Goal: Task Accomplishment & Management: Use online tool/utility

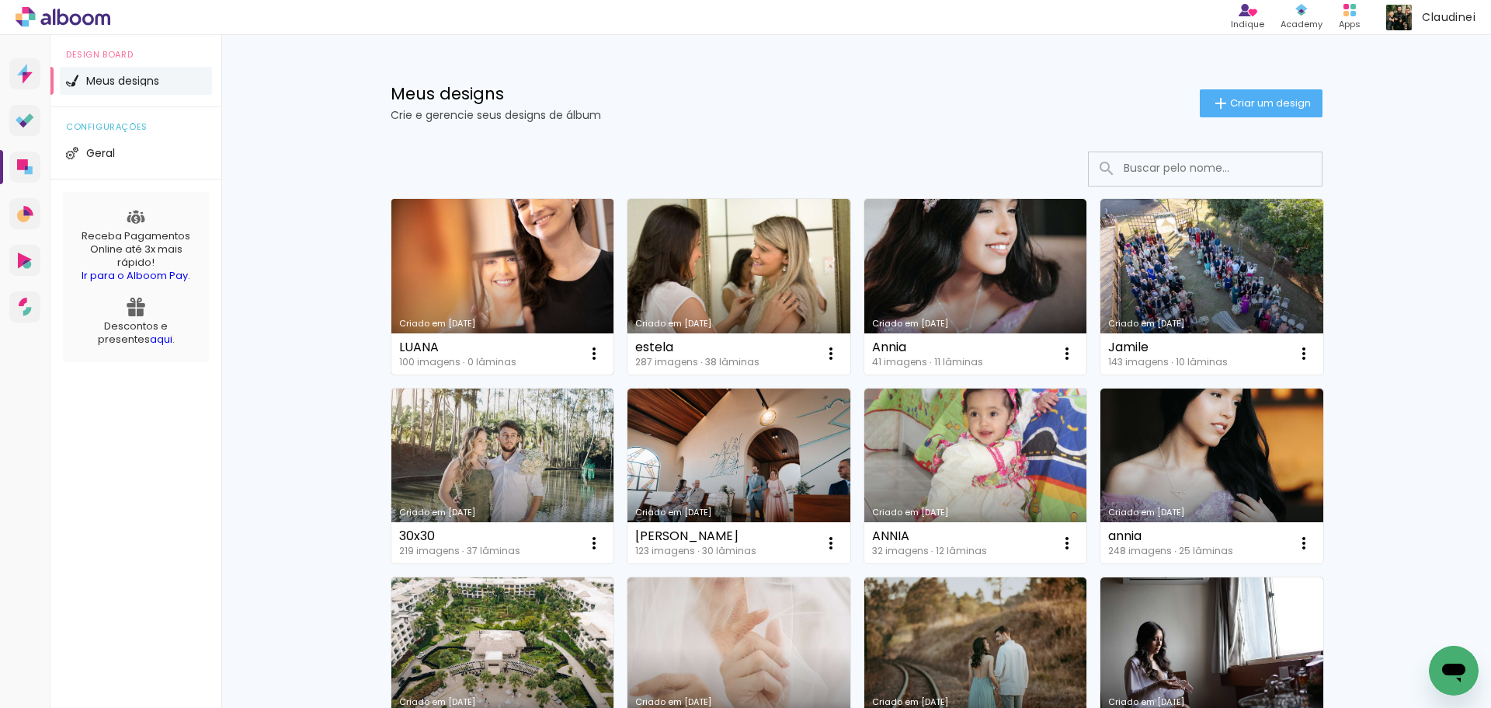
click at [488, 302] on link "Criado em [DATE]" at bounding box center [502, 287] width 223 height 176
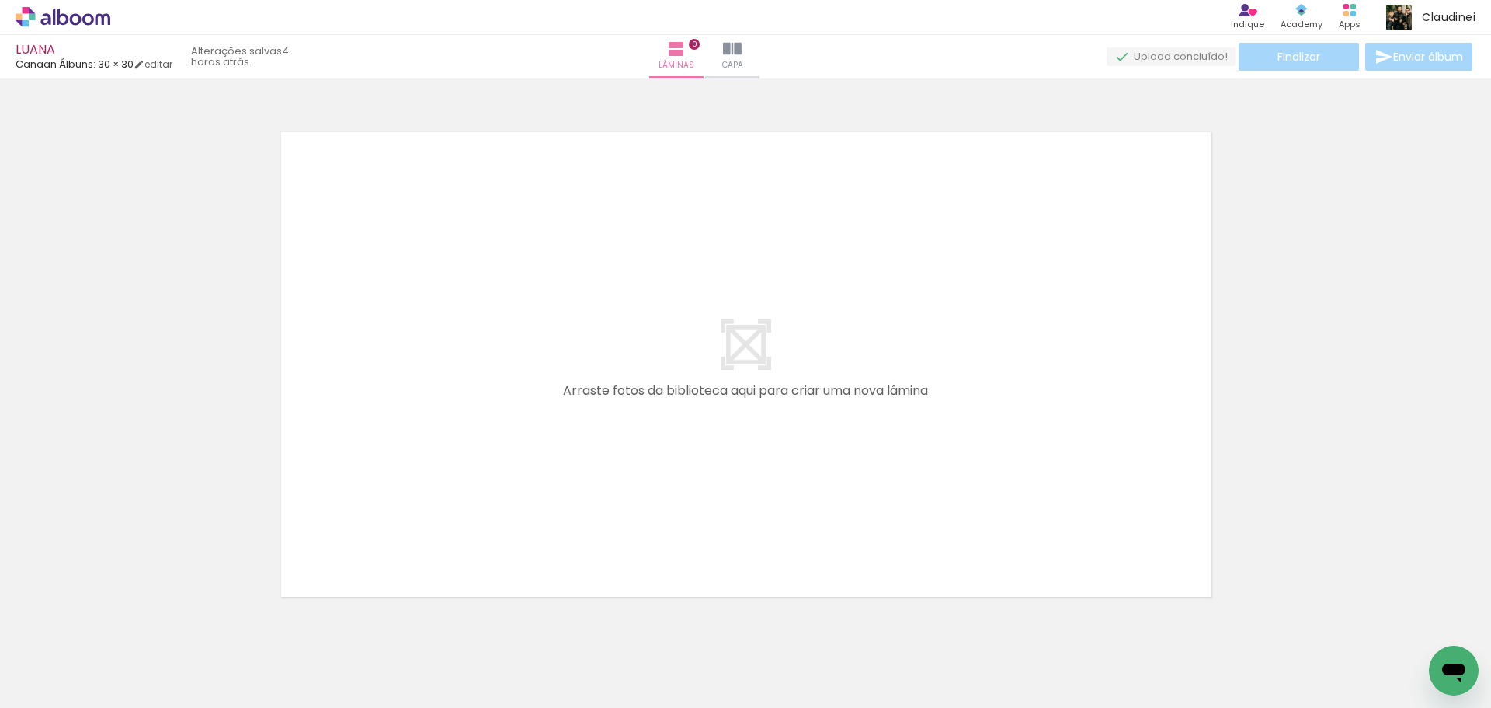
scroll to position [0, 7339]
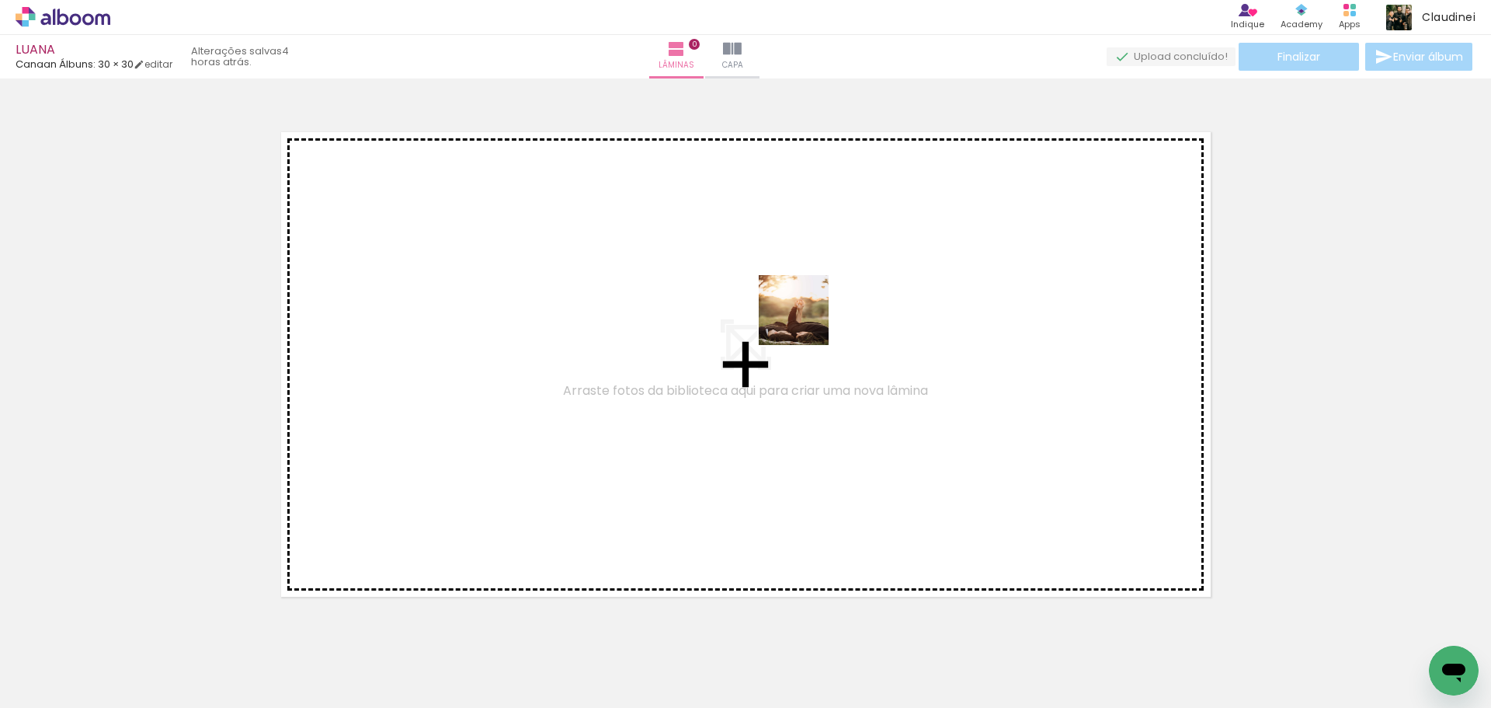
drag, startPoint x: 1423, startPoint y: 632, endPoint x: 748, endPoint y: 298, distance: 753.0
click at [748, 298] on quentale-workspace at bounding box center [745, 354] width 1491 height 708
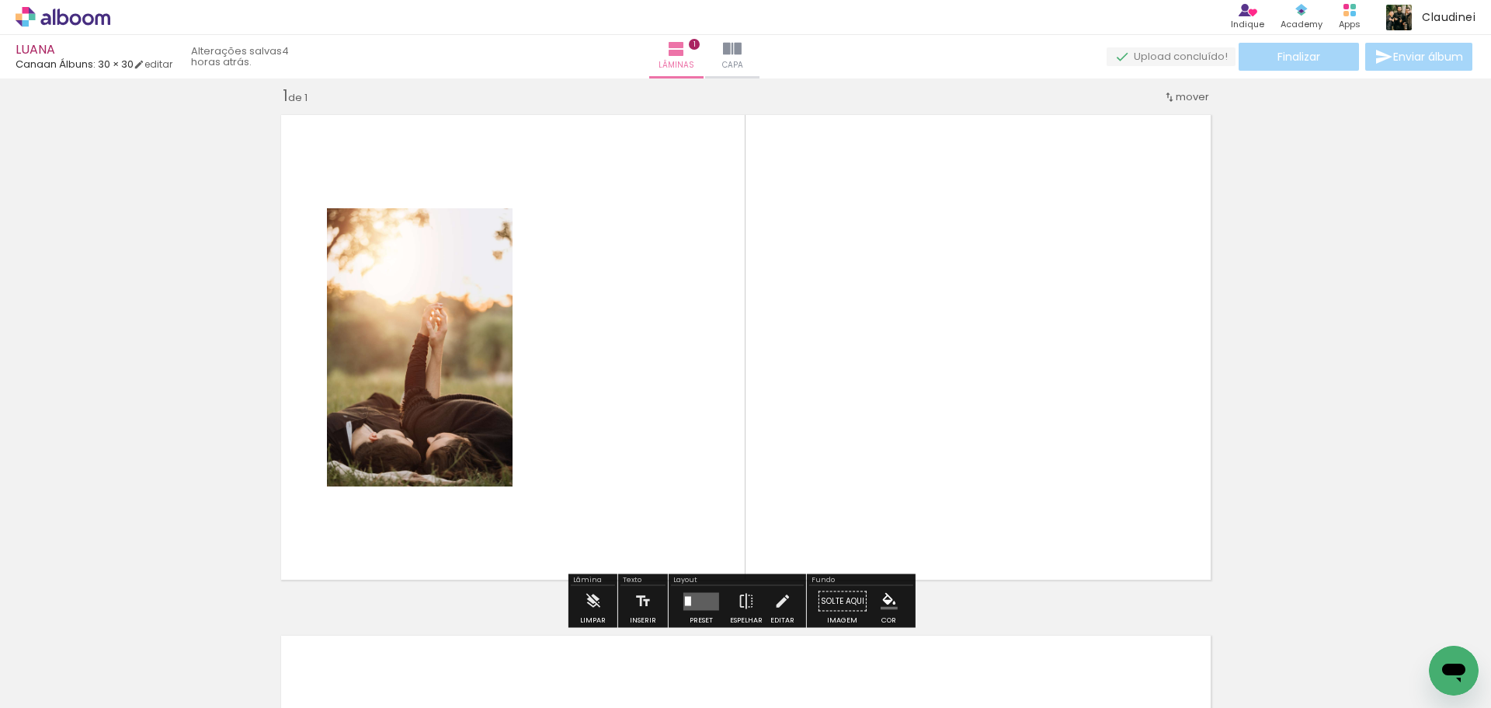
scroll to position [20, 0]
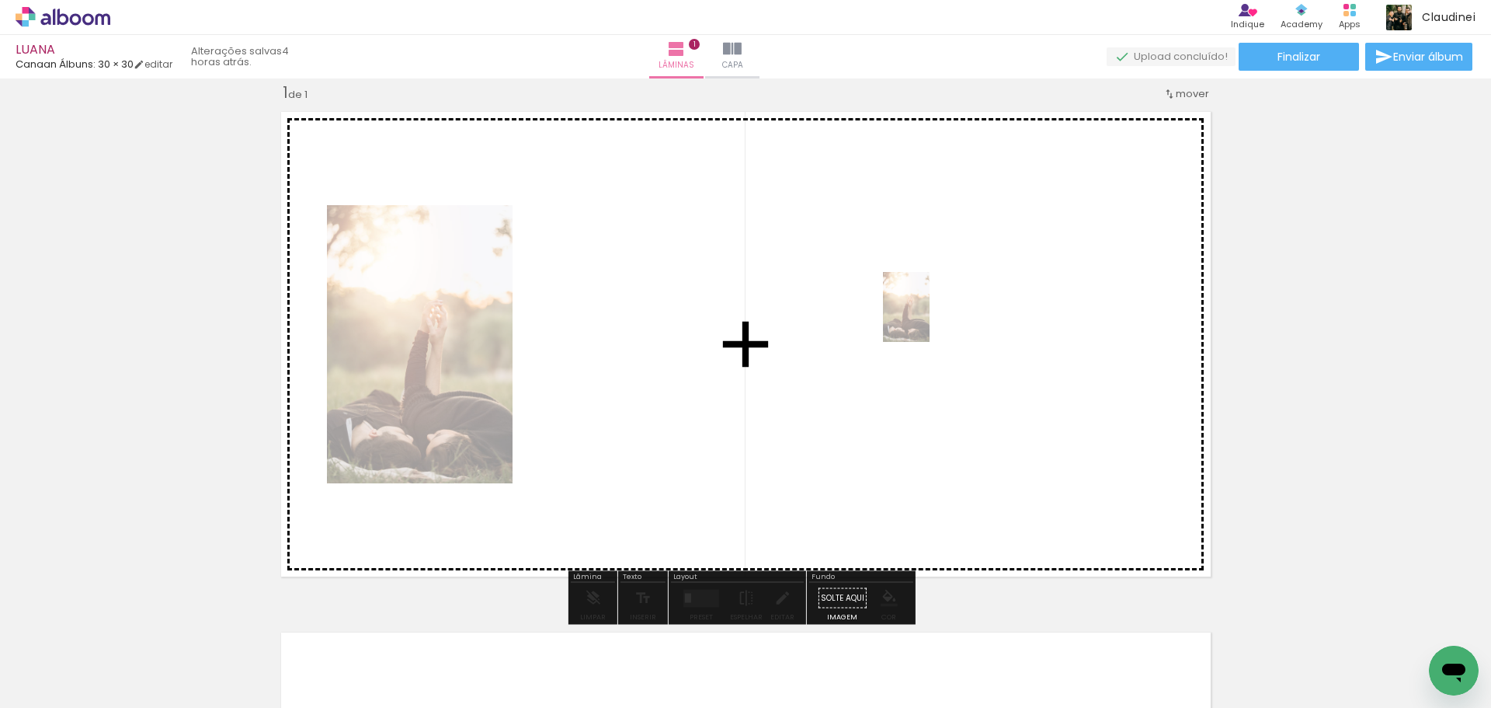
drag, startPoint x: 1417, startPoint y: 642, endPoint x: 930, endPoint y: 318, distance: 585.5
click at [930, 318] on quentale-workspace at bounding box center [745, 354] width 1491 height 708
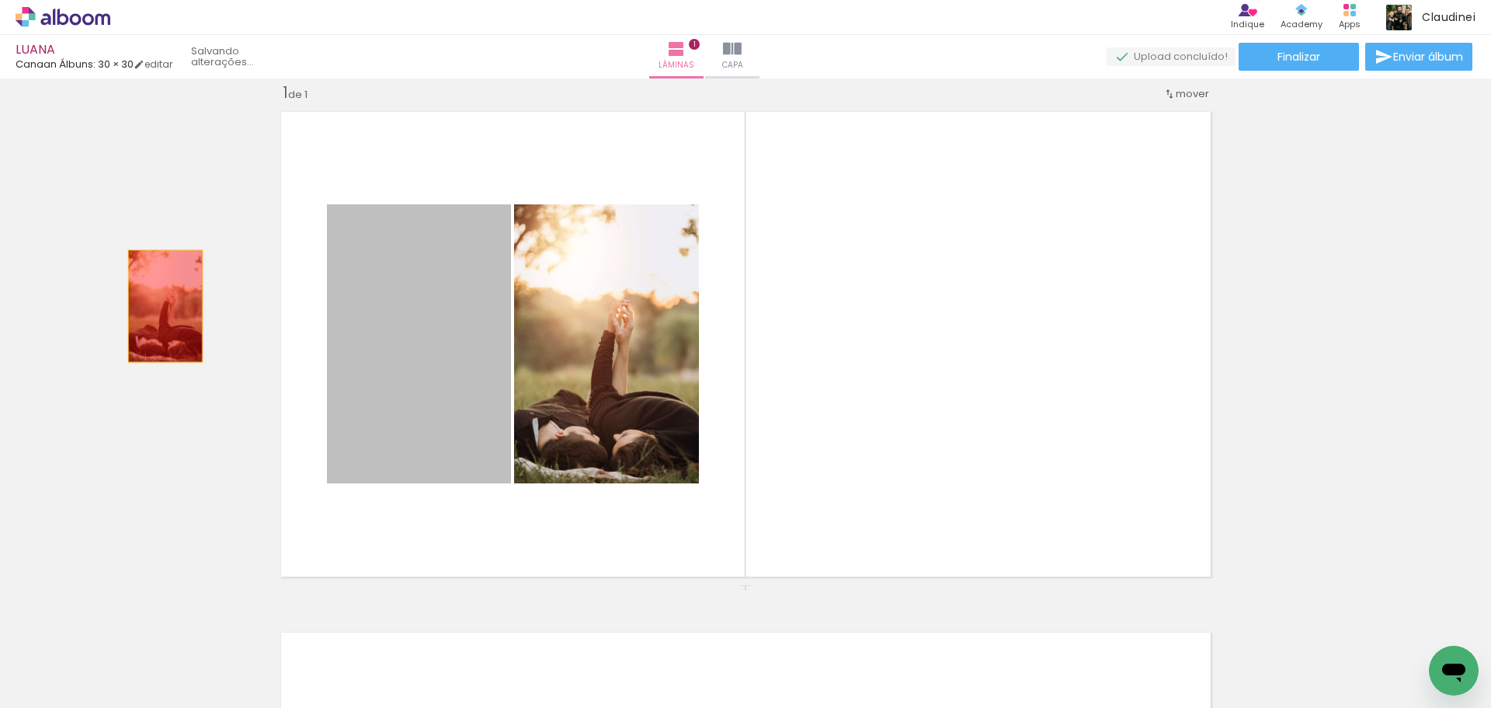
drag, startPoint x: 435, startPoint y: 349, endPoint x: 159, endPoint y: 306, distance: 279.1
click at [159, 306] on div "Inserir lâmina 1 de 1" at bounding box center [745, 584] width 1491 height 1041
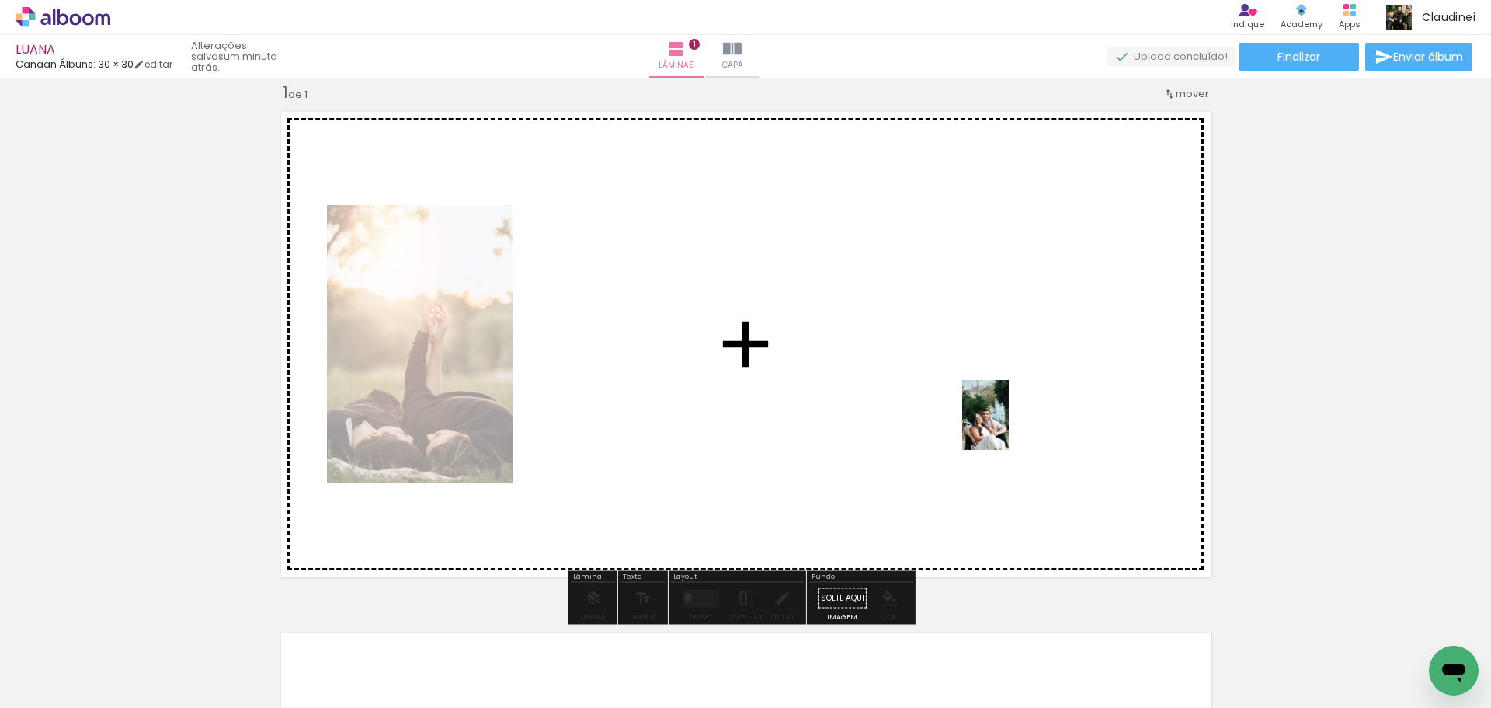
drag, startPoint x: 1346, startPoint y: 666, endPoint x: 1009, endPoint y: 426, distance: 413.8
click at [1009, 426] on quentale-workspace at bounding box center [745, 354] width 1491 height 708
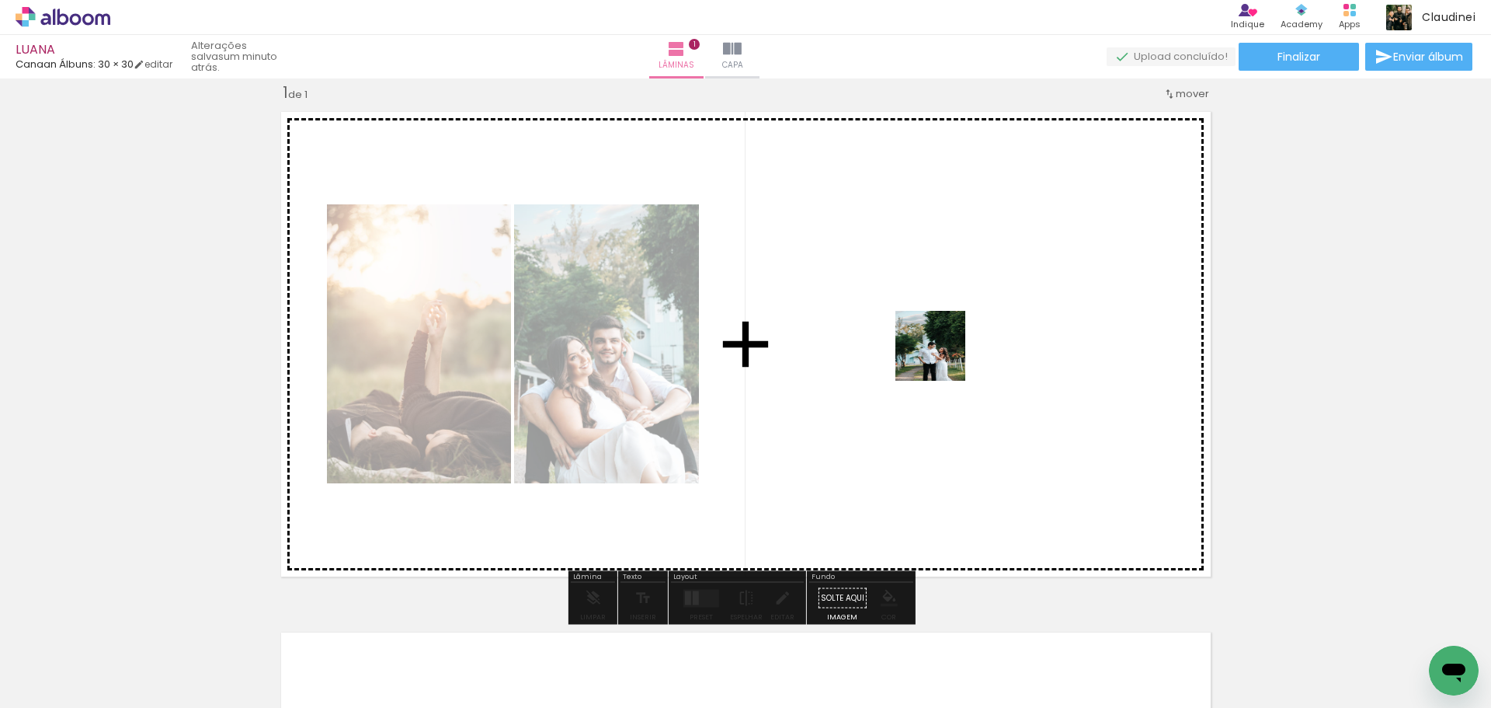
drag, startPoint x: 1252, startPoint y: 678, endPoint x: 942, endPoint y: 357, distance: 446.0
click at [942, 357] on quentale-workspace at bounding box center [745, 354] width 1491 height 708
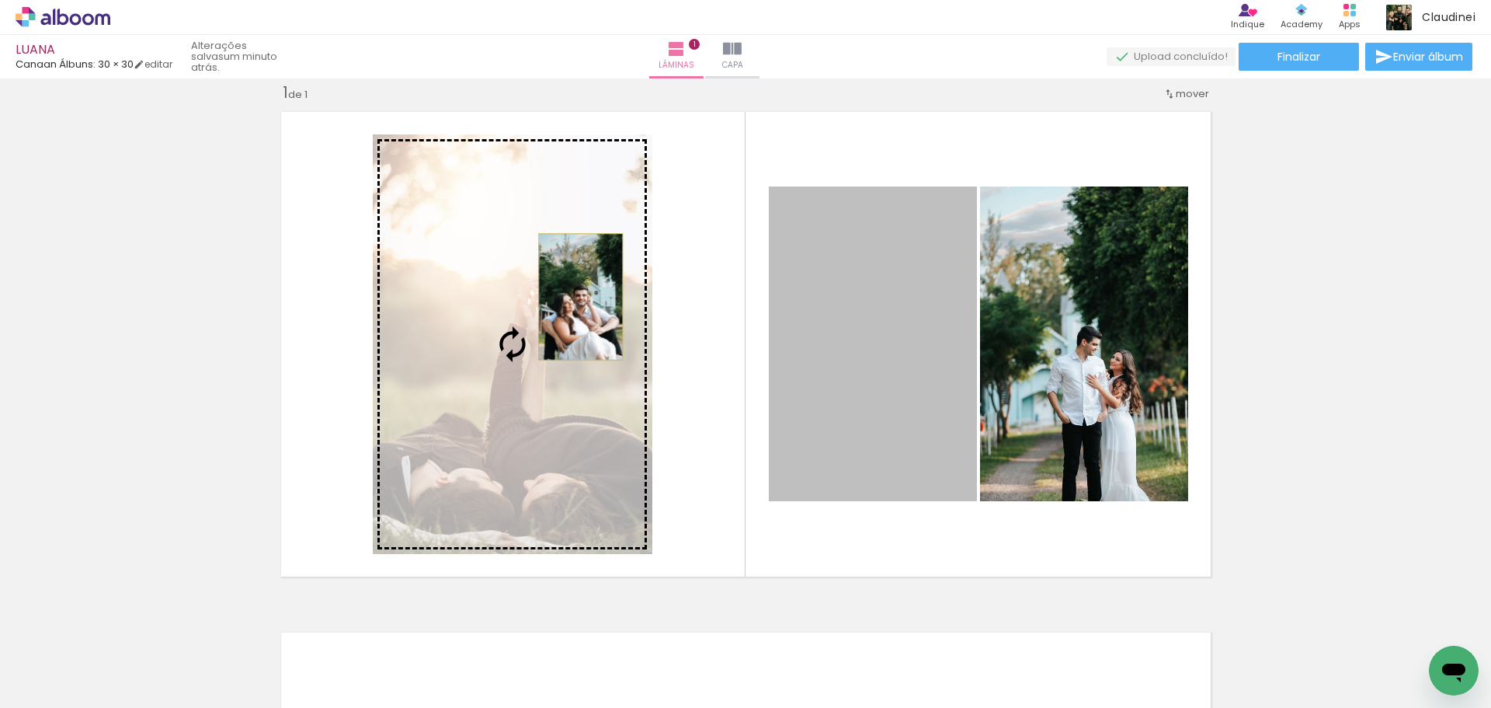
drag, startPoint x: 891, startPoint y: 366, endPoint x: 575, endPoint y: 297, distance: 323.6
click at [0, 0] on slot at bounding box center [0, 0] width 0 height 0
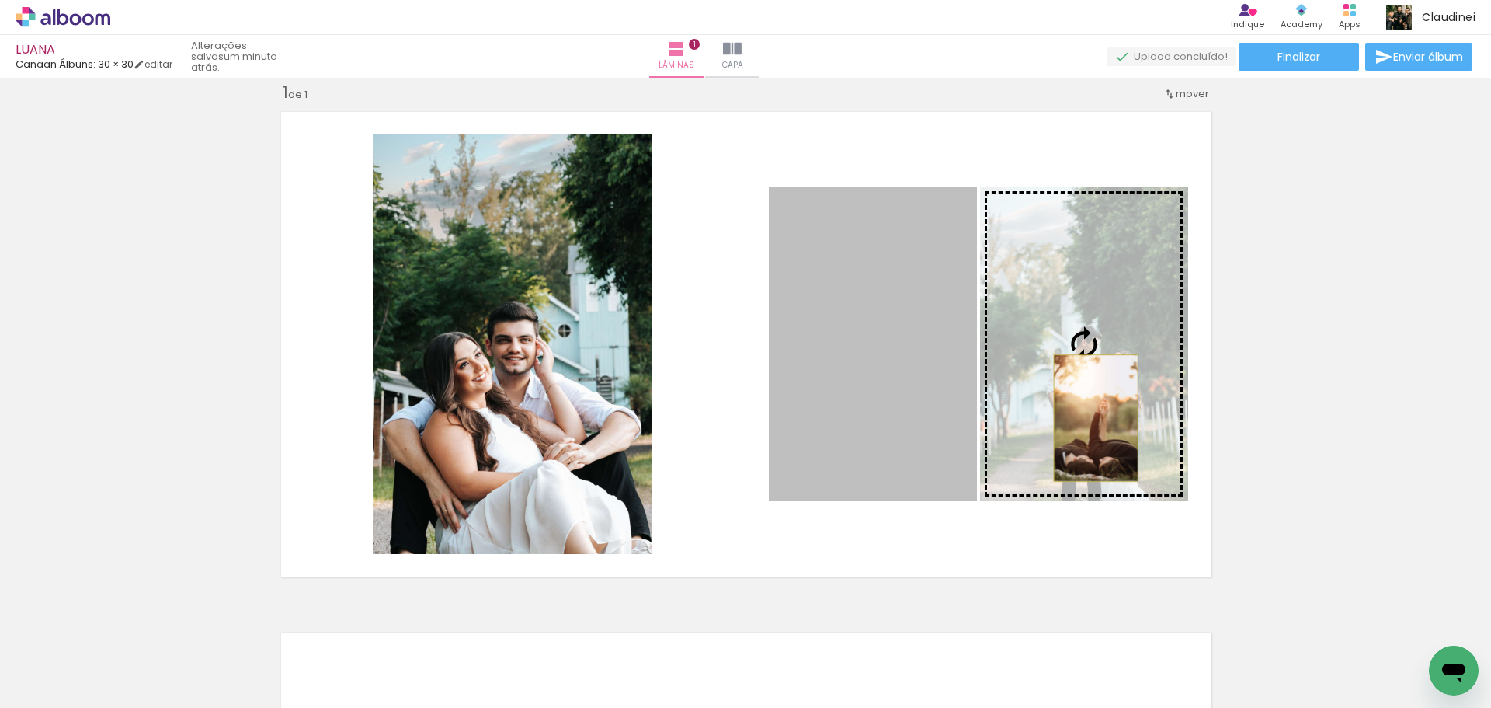
drag, startPoint x: 829, startPoint y: 422, endPoint x: 1090, endPoint y: 418, distance: 261.0
click at [0, 0] on slot at bounding box center [0, 0] width 0 height 0
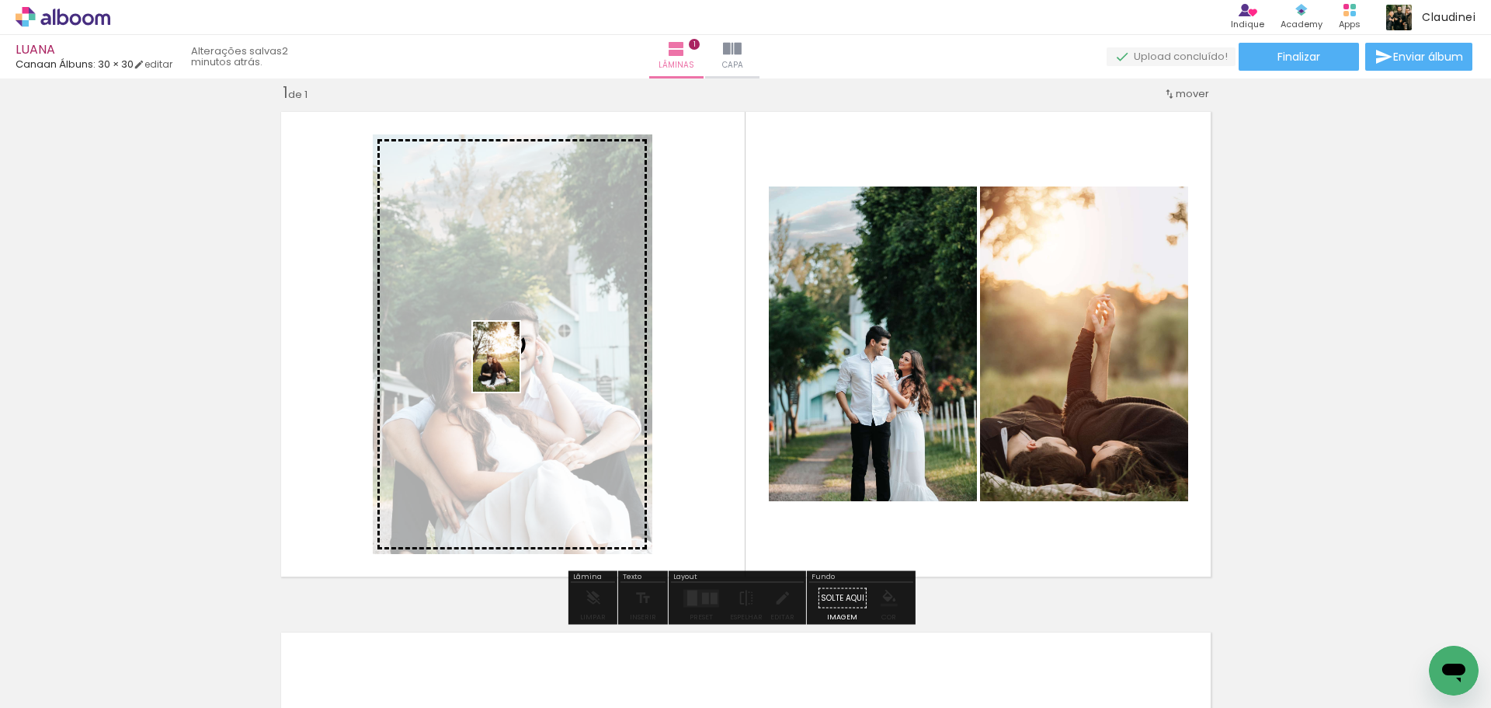
drag, startPoint x: 1005, startPoint y: 665, endPoint x: 520, endPoint y: 368, distance: 568.9
click at [520, 368] on quentale-workspace at bounding box center [745, 354] width 1491 height 708
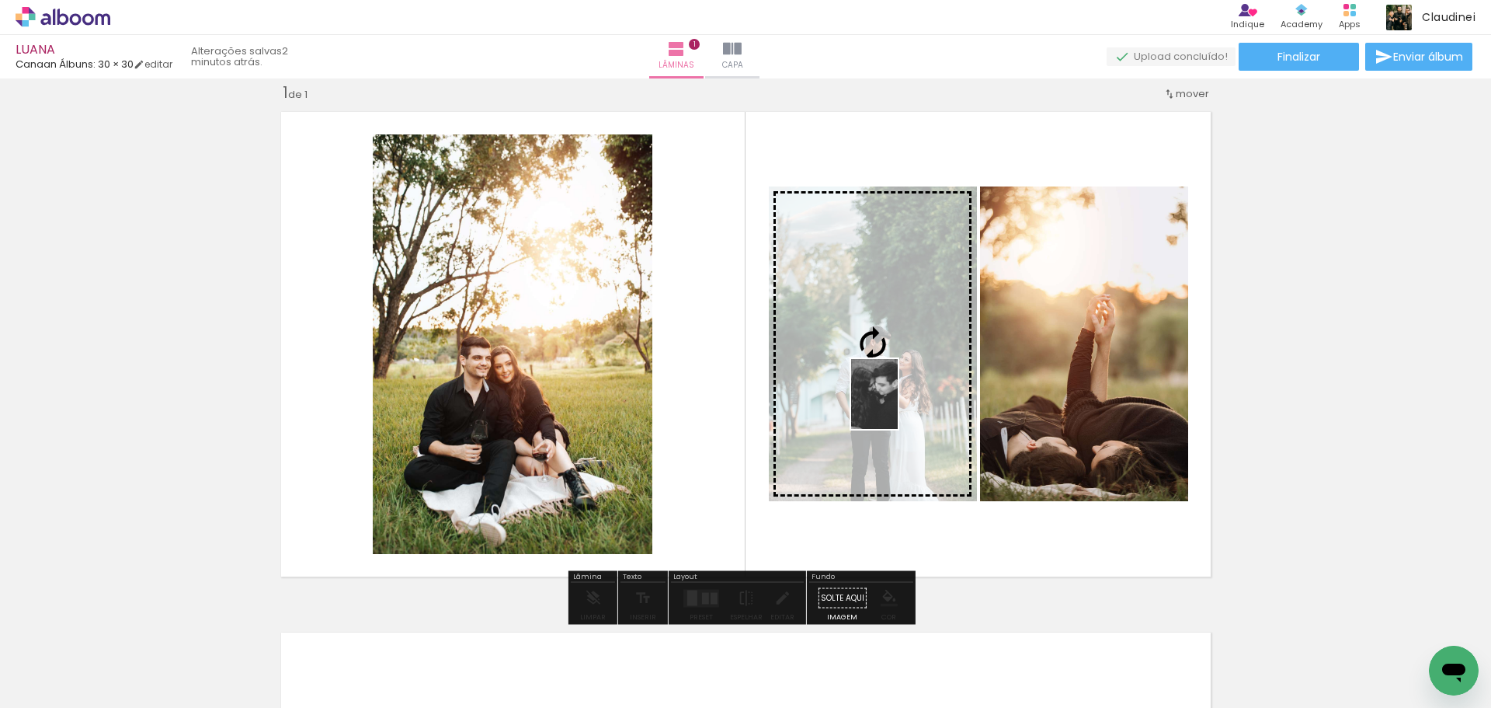
drag, startPoint x: 1080, startPoint y: 657, endPoint x: 898, endPoint y: 405, distance: 310.9
click at [898, 405] on quentale-workspace at bounding box center [745, 354] width 1491 height 708
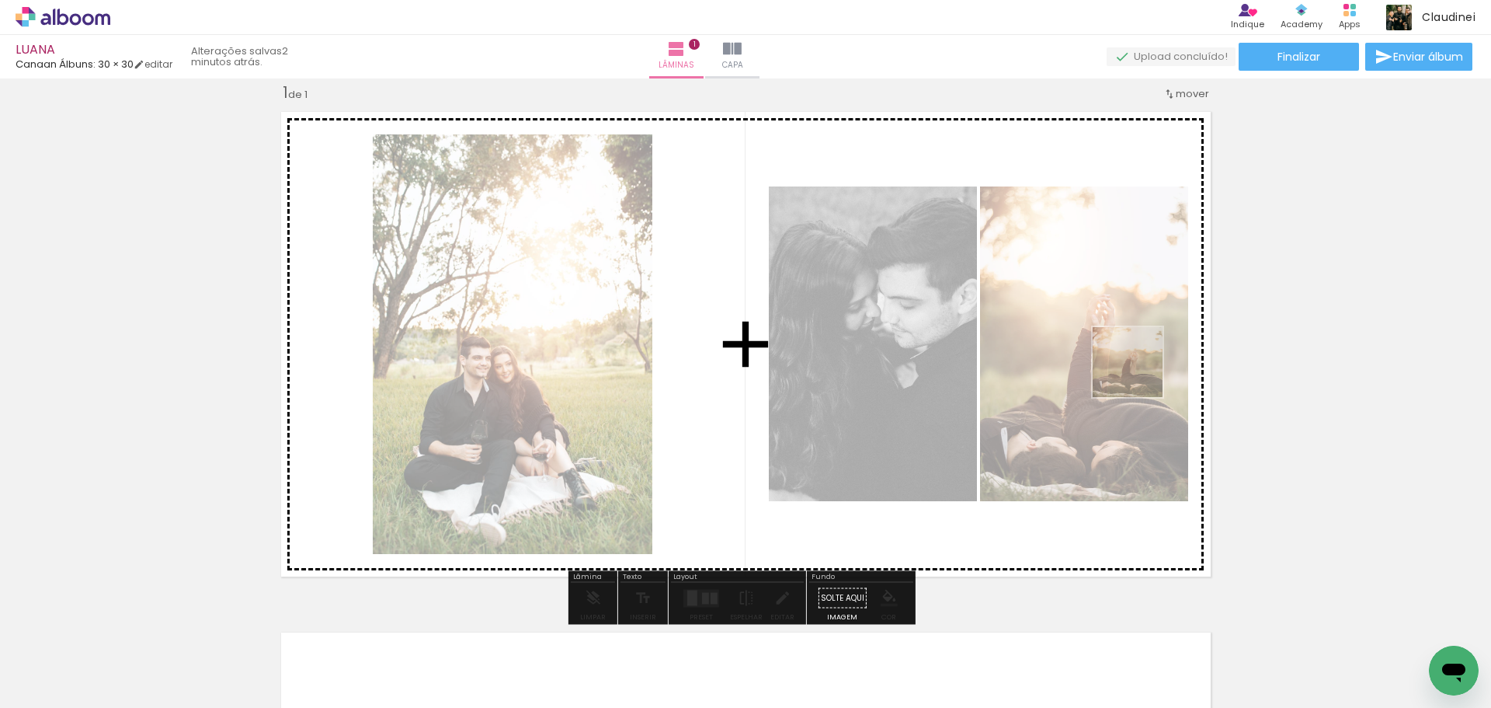
drag, startPoint x: 1423, startPoint y: 636, endPoint x: 1139, endPoint y: 374, distance: 386.3
click at [1139, 374] on quentale-workspace at bounding box center [745, 354] width 1491 height 708
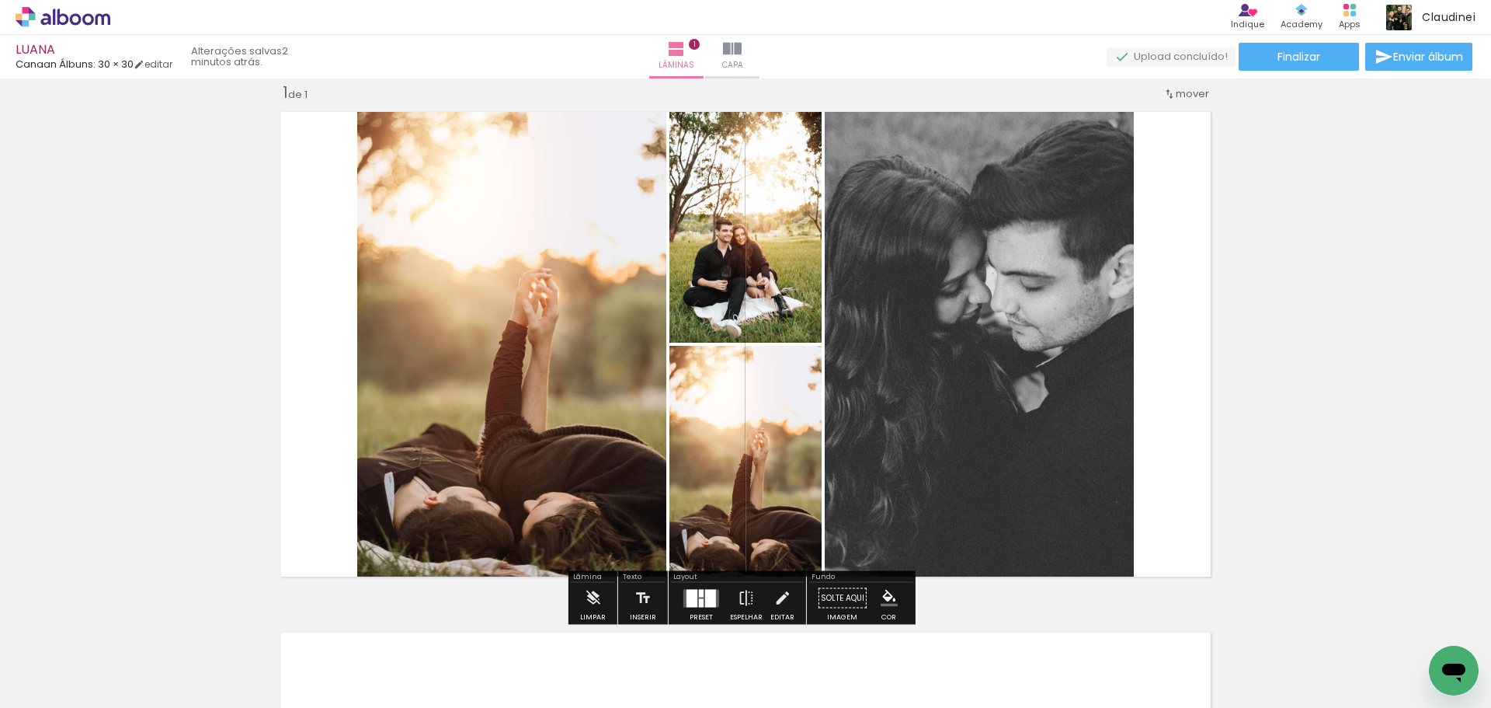
click at [705, 597] on div at bounding box center [710, 598] width 11 height 18
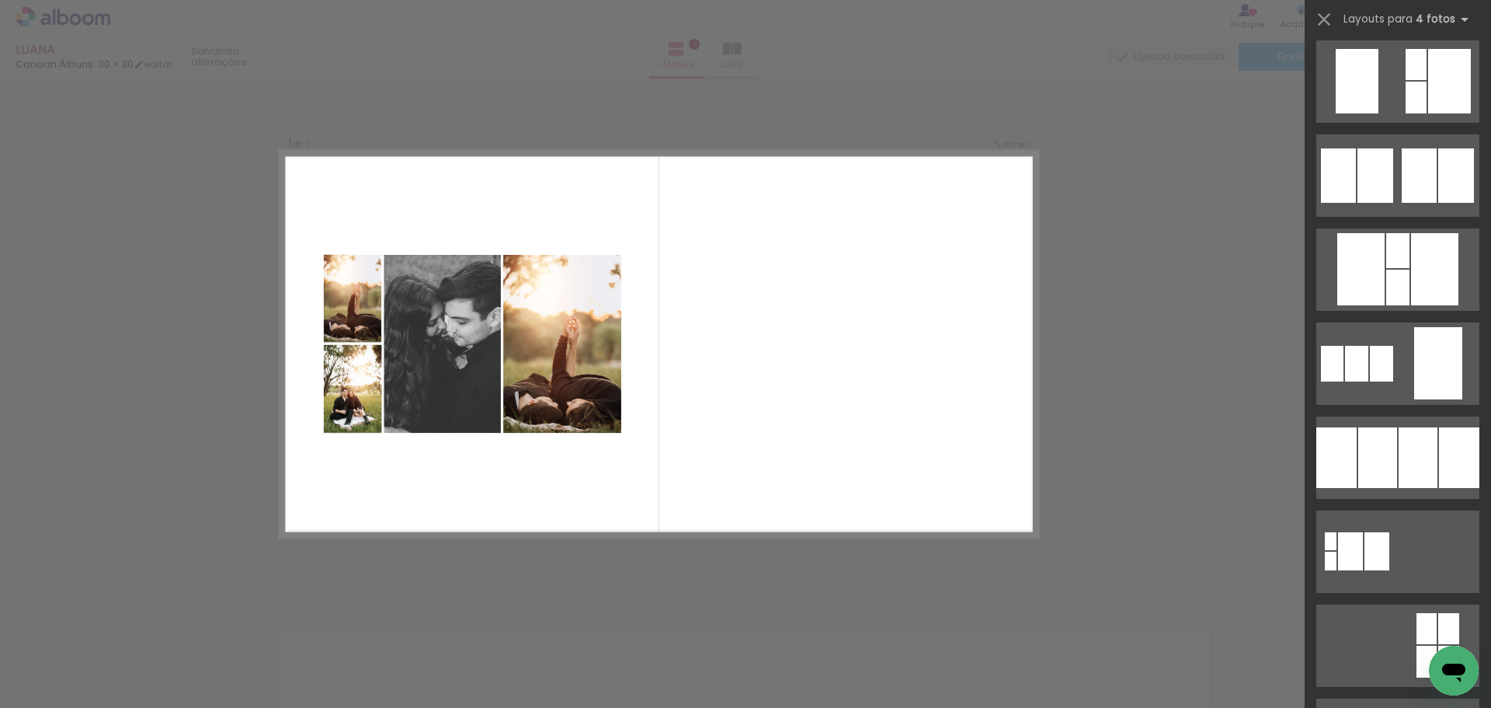
scroll to position [1398, 0]
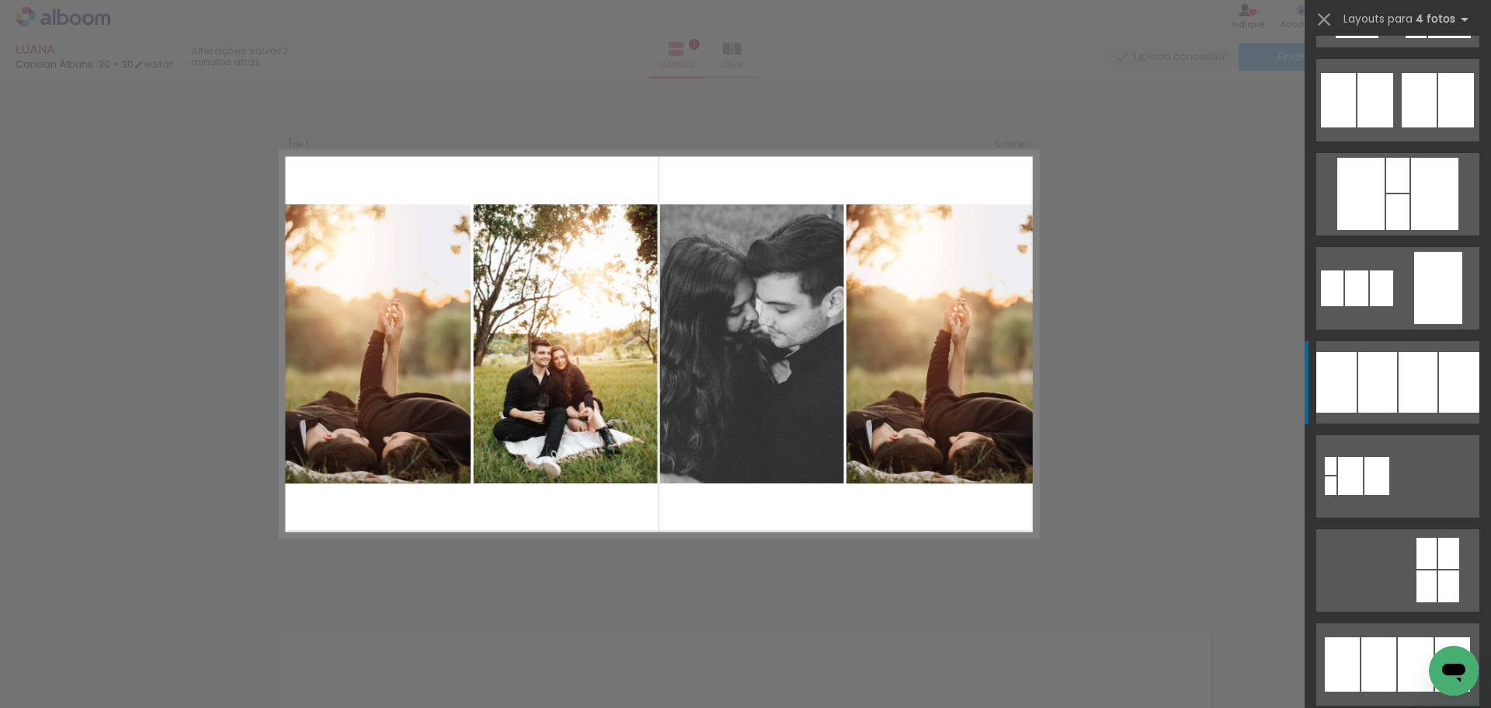
click at [1391, 385] on div at bounding box center [1377, 382] width 39 height 61
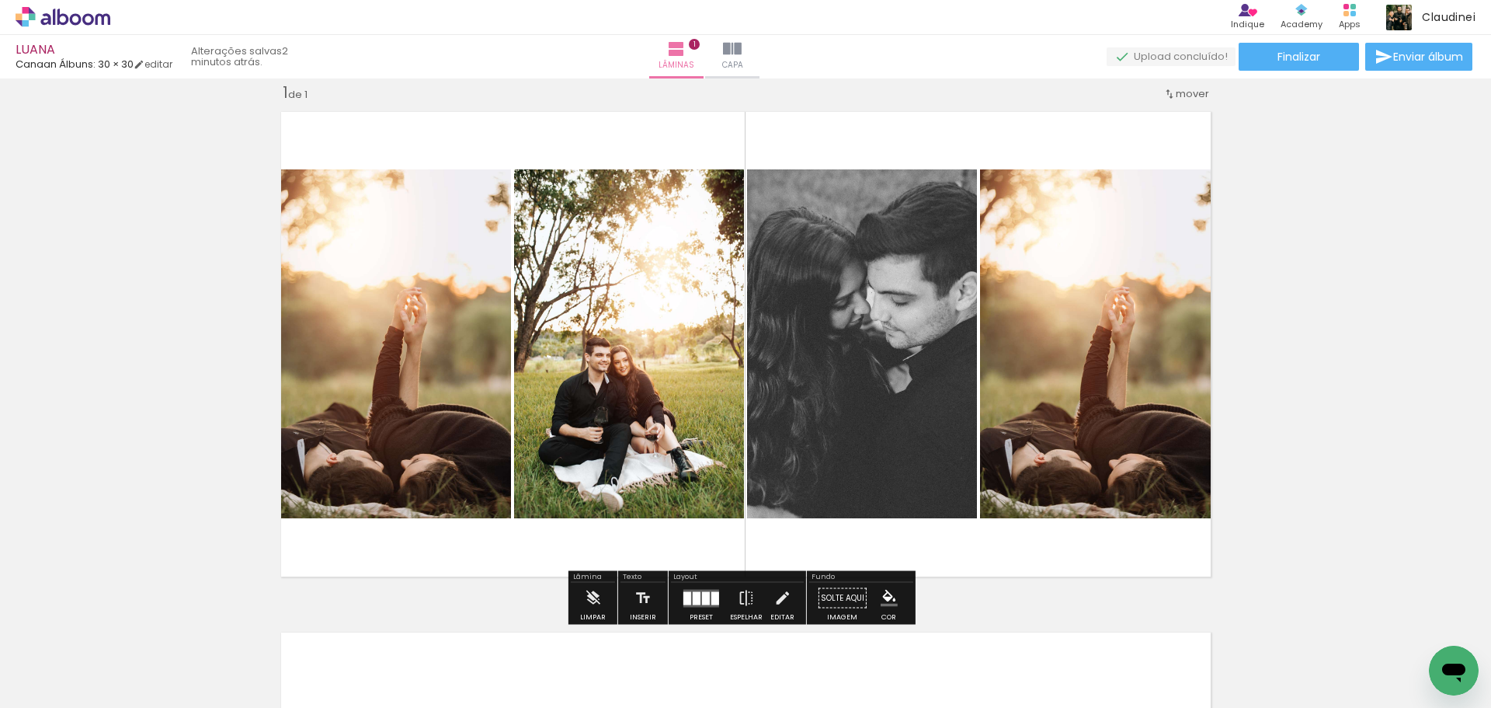
click at [1258, 407] on div "Inserir lâmina 1 de 1" at bounding box center [745, 584] width 1491 height 1041
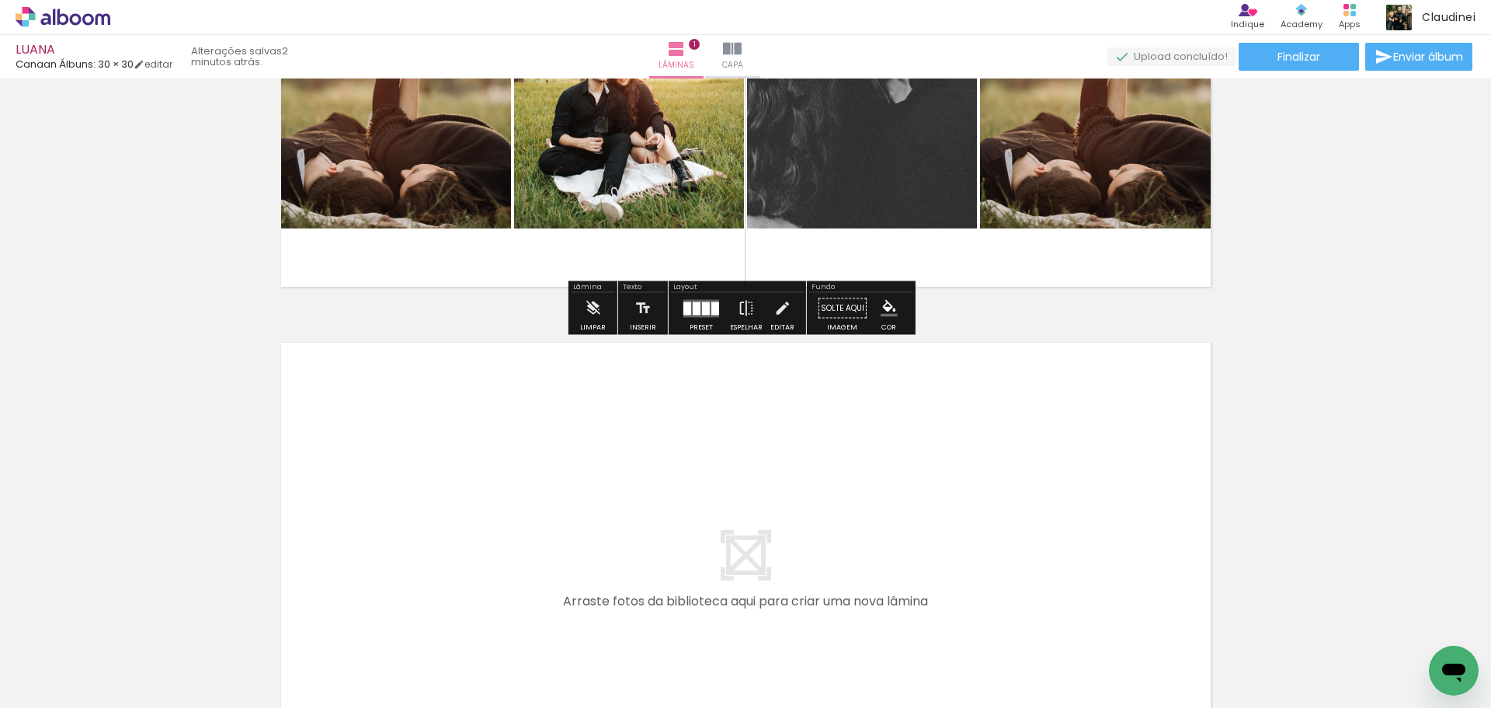
scroll to position [409, 0]
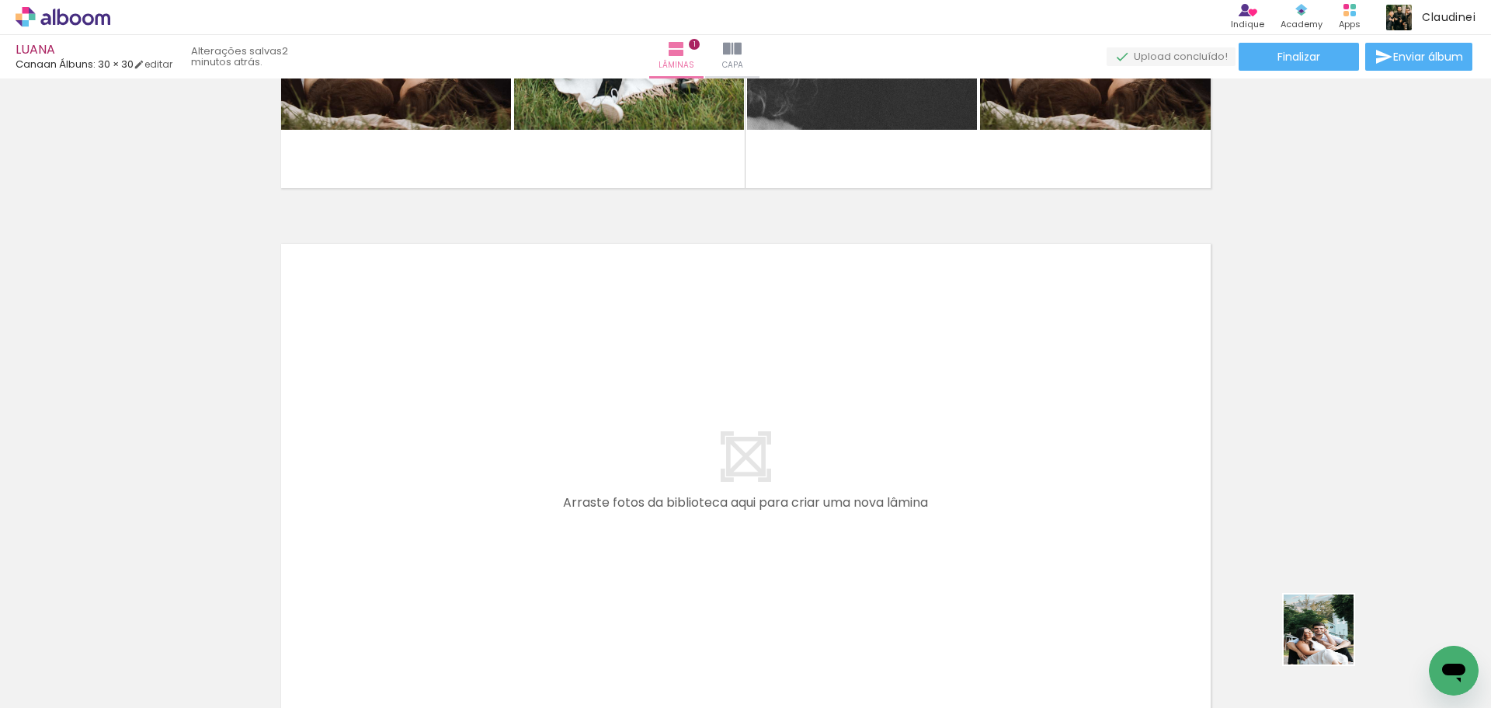
drag, startPoint x: 1350, startPoint y: 664, endPoint x: 744, endPoint y: 287, distance: 713.3
click at [744, 287] on quentale-workspace at bounding box center [745, 354] width 1491 height 708
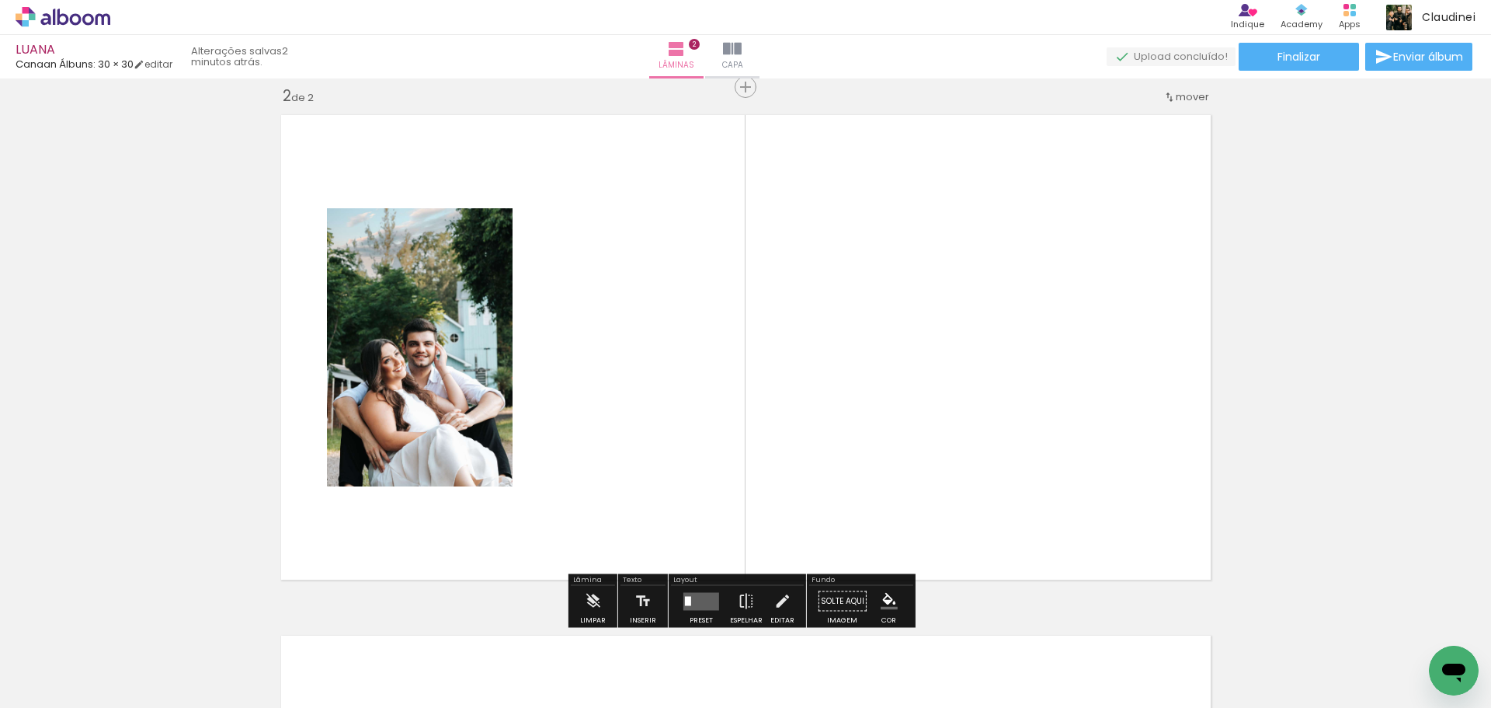
scroll to position [541, 0]
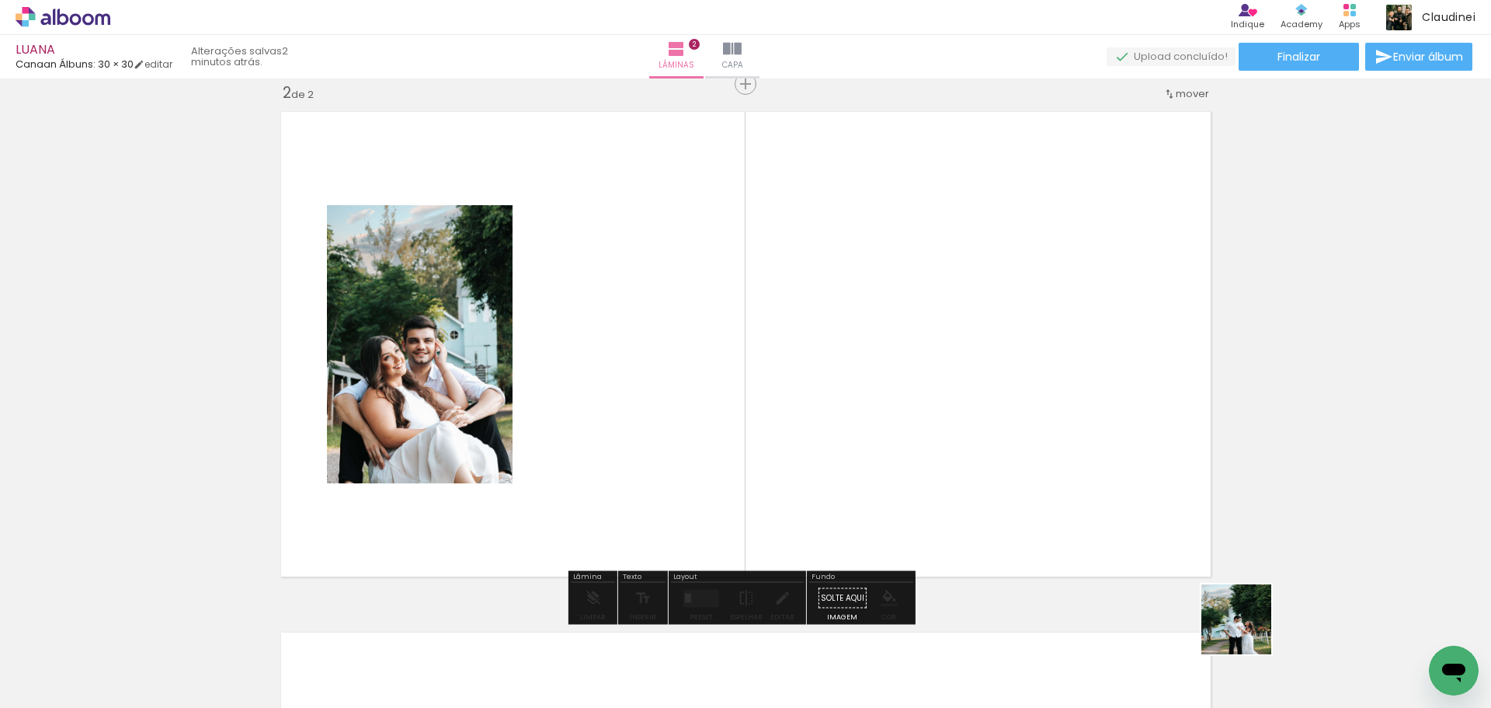
drag, startPoint x: 1248, startPoint y: 631, endPoint x: 1071, endPoint y: 516, distance: 211.1
click at [902, 368] on quentale-workspace at bounding box center [745, 354] width 1491 height 708
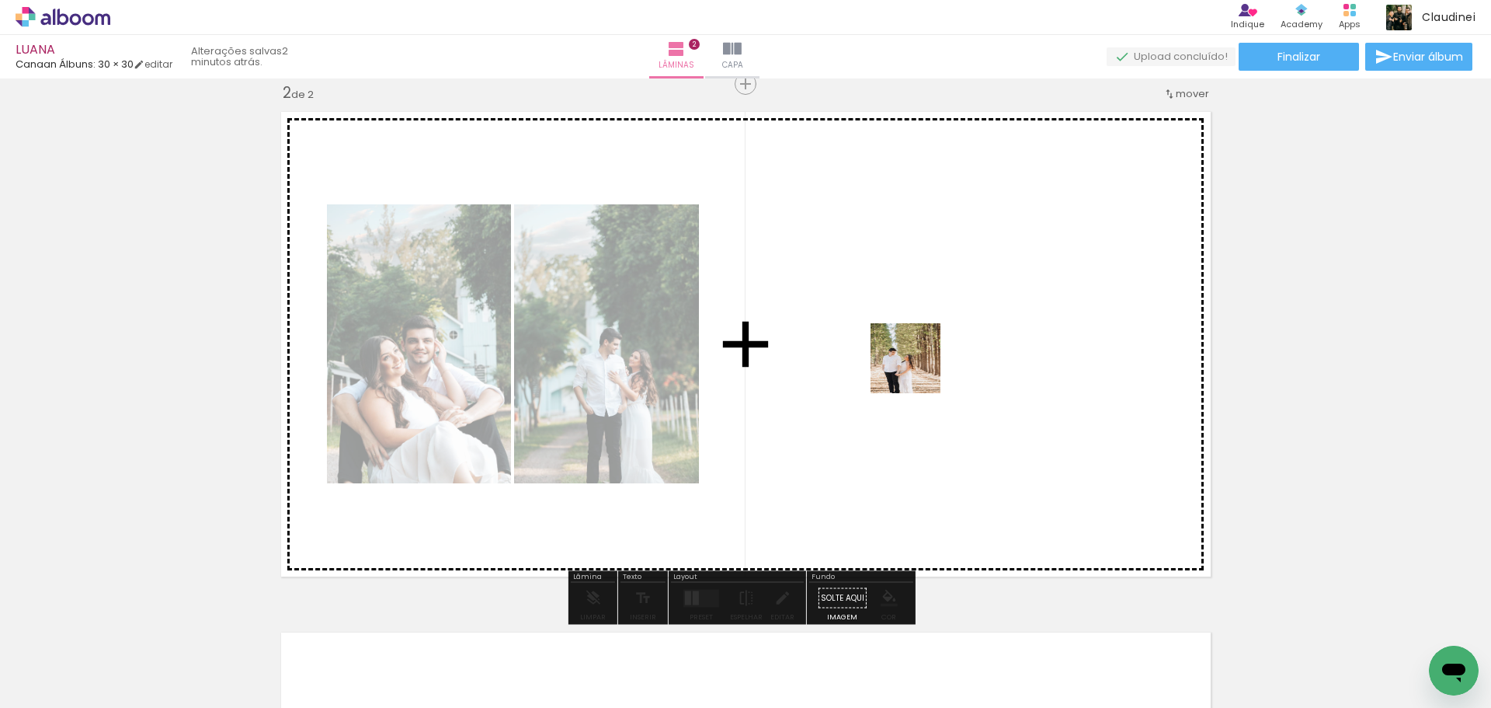
drag, startPoint x: 1172, startPoint y: 626, endPoint x: 945, endPoint y: 394, distance: 324.6
click at [916, 368] on quentale-workspace at bounding box center [745, 354] width 1491 height 708
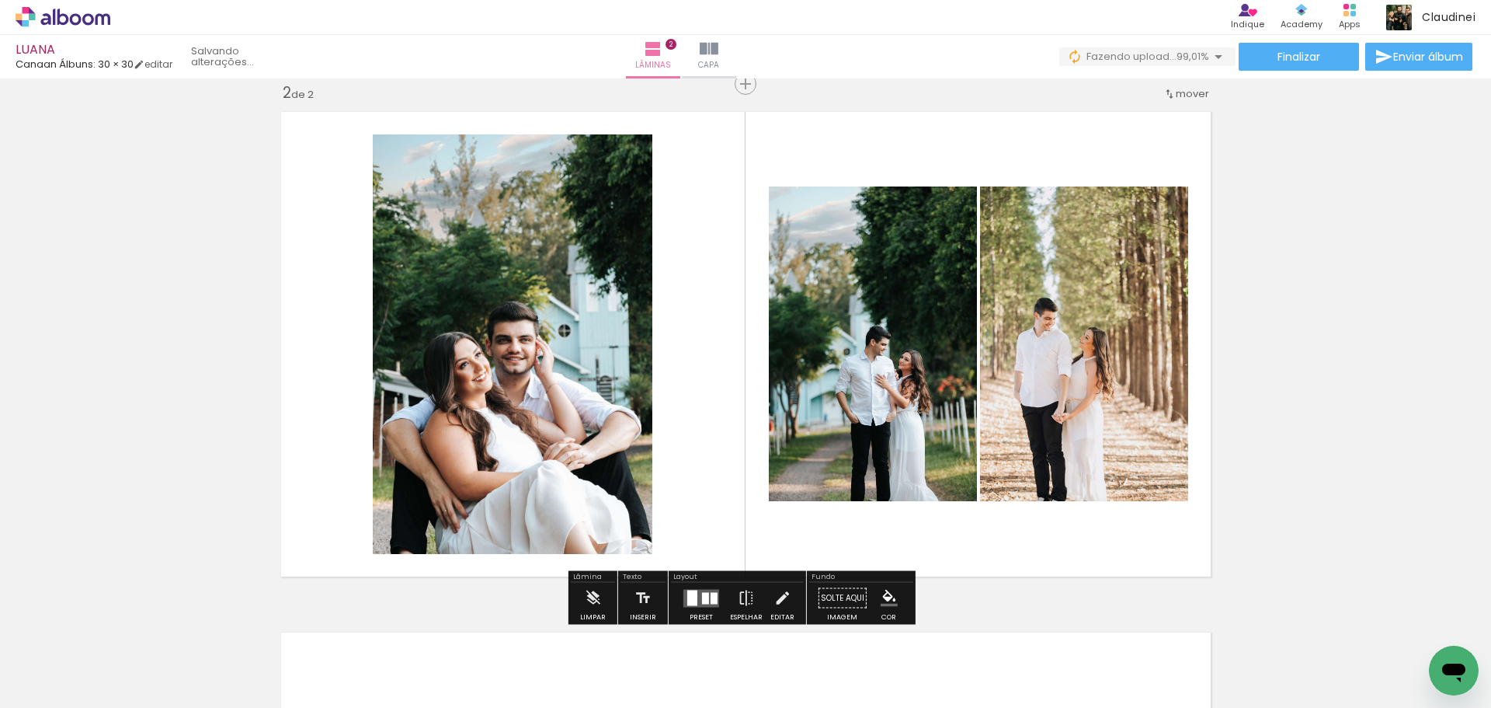
scroll to position [0, 7426]
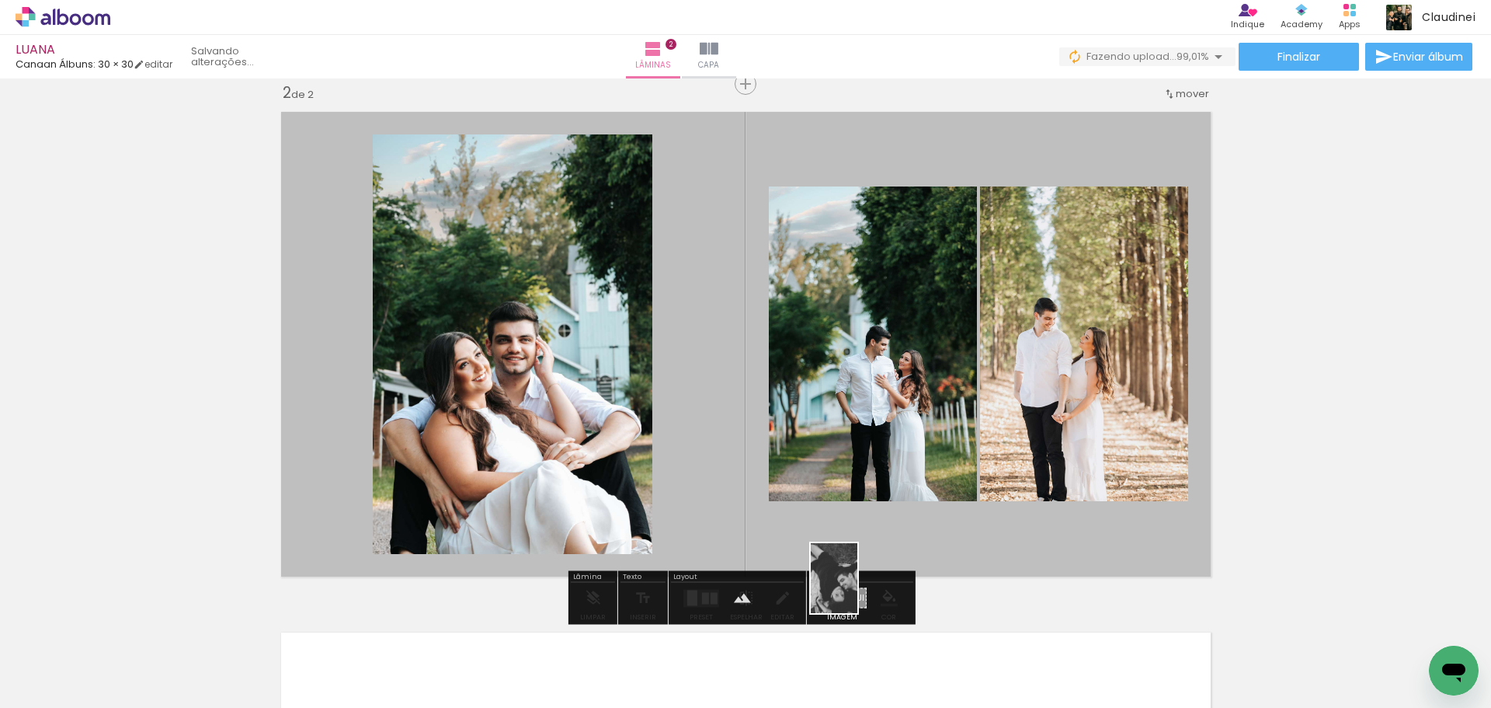
drag, startPoint x: 1434, startPoint y: 644, endPoint x: 857, endPoint y: 589, distance: 578.8
click at [857, 589] on quentale-workspace at bounding box center [745, 354] width 1491 height 708
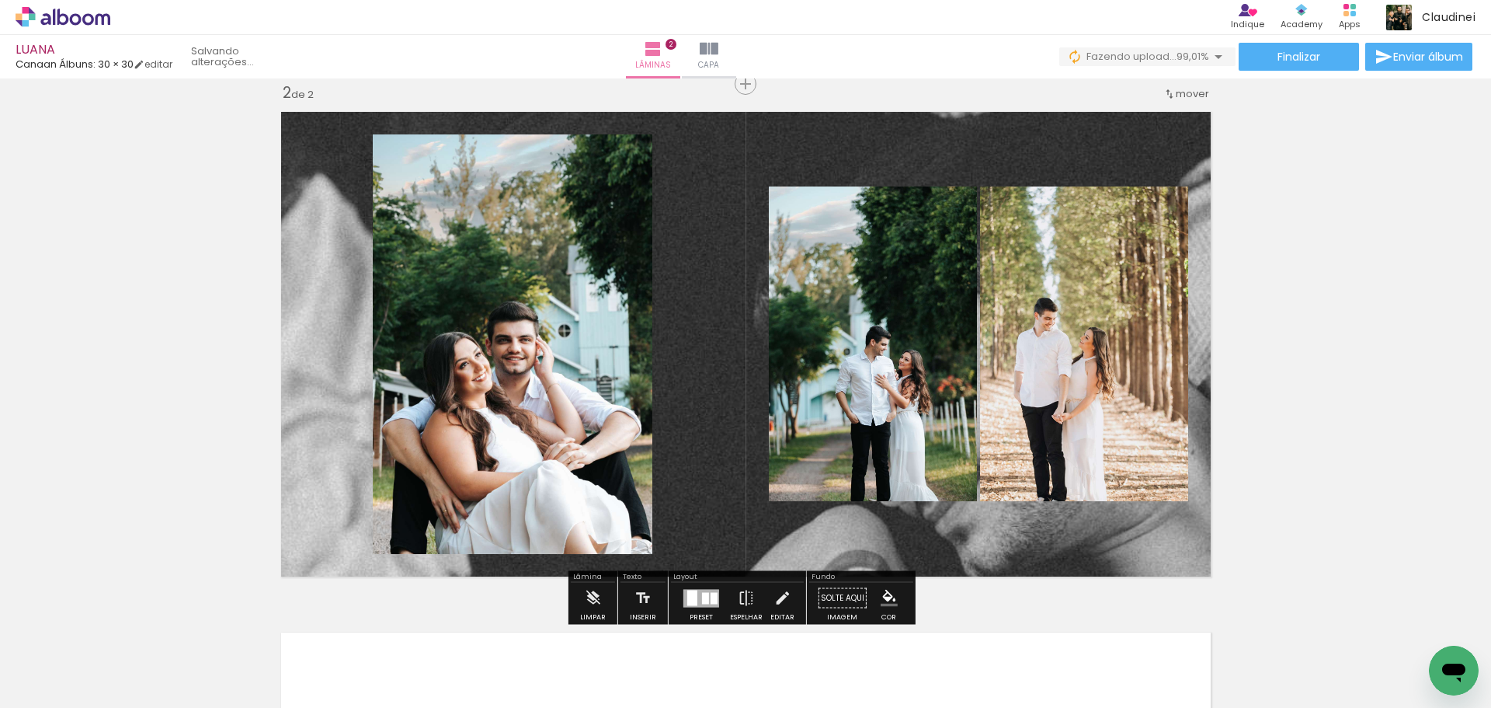
click at [712, 395] on quentale-layouter at bounding box center [746, 344] width 947 height 482
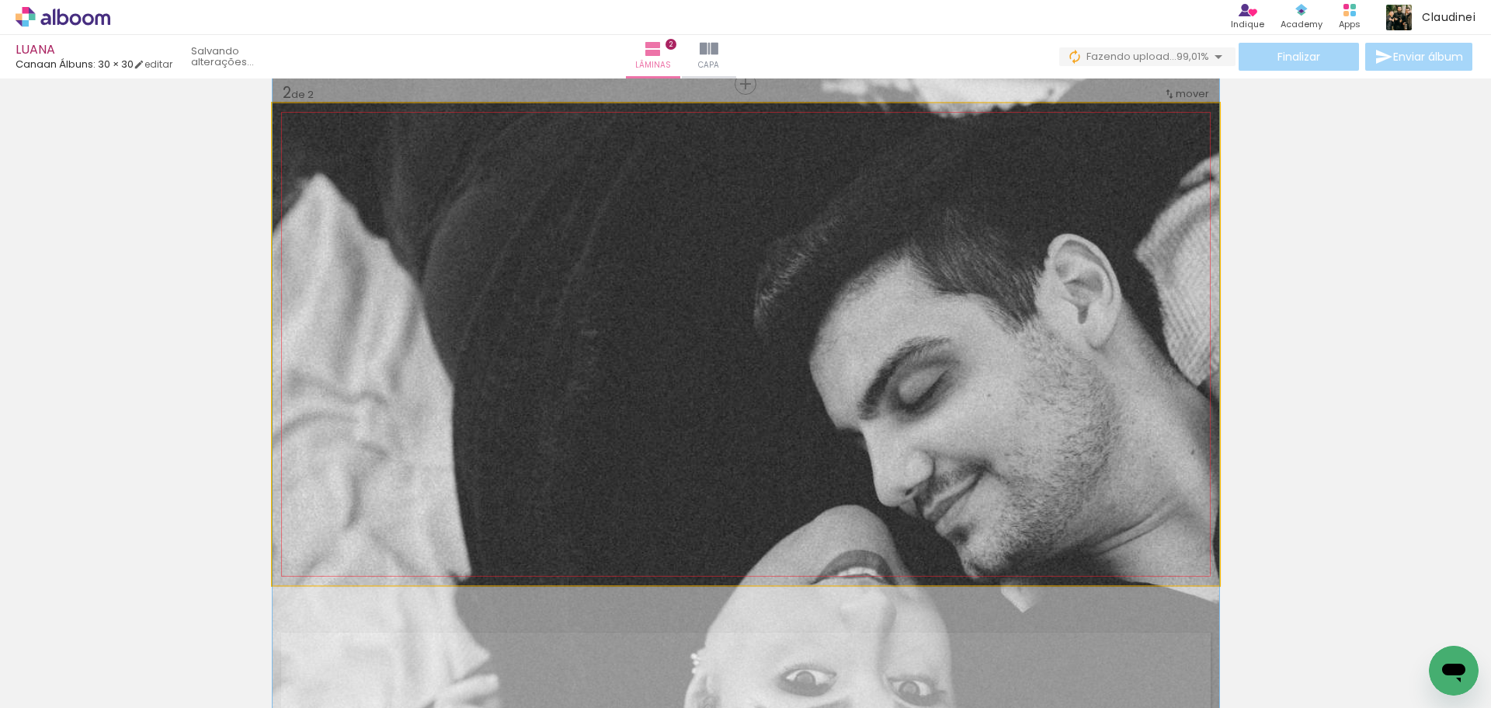
click at [712, 395] on quentale-photo at bounding box center [746, 344] width 947 height 482
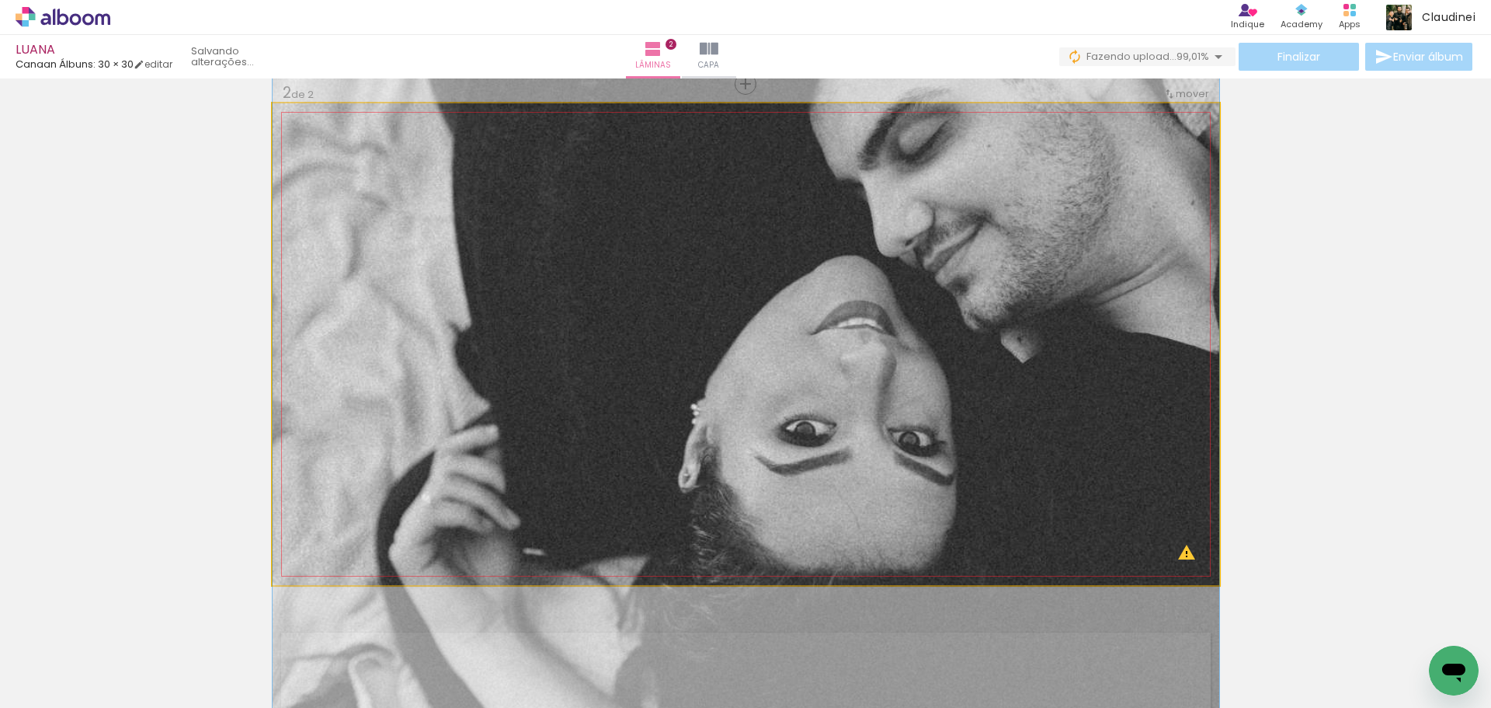
drag, startPoint x: 734, startPoint y: 453, endPoint x: 558, endPoint y: 203, distance: 304.9
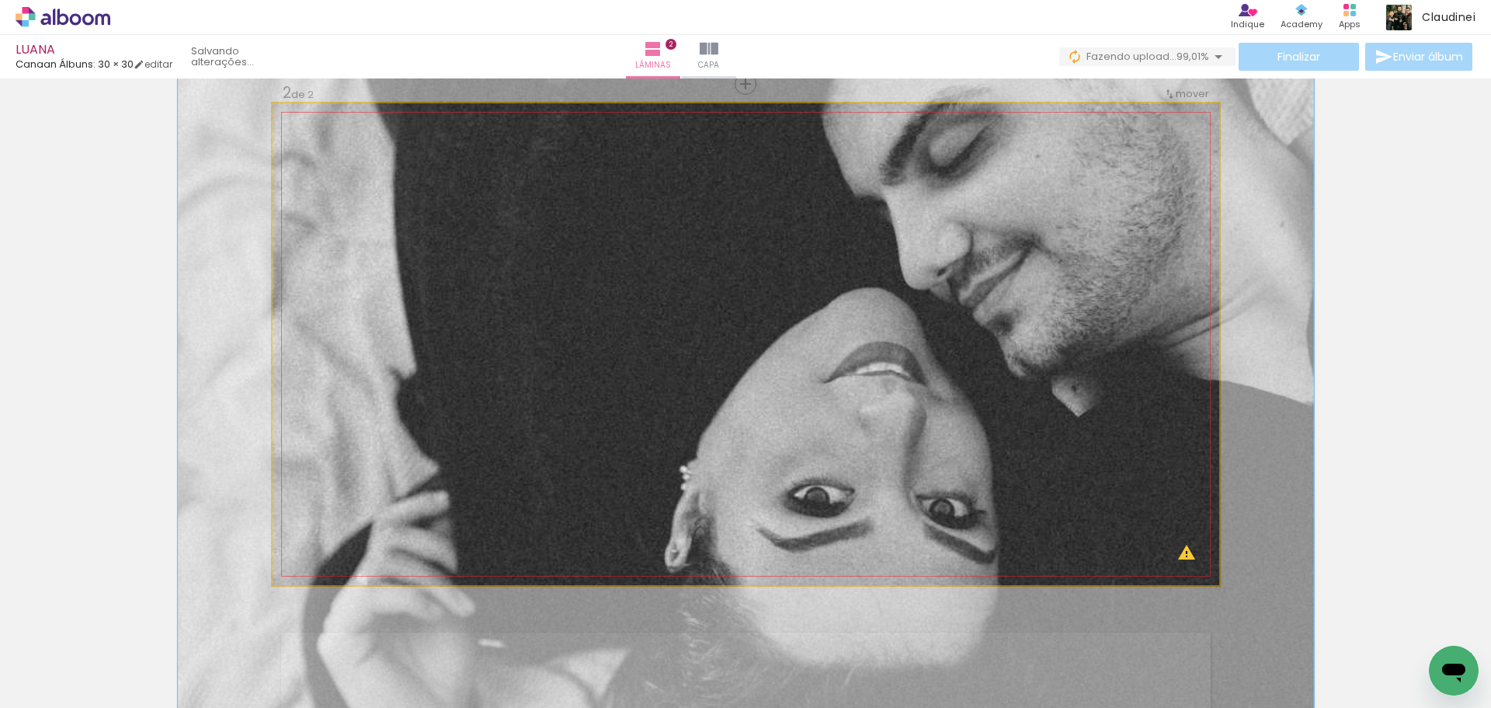
drag, startPoint x: 323, startPoint y: 145, endPoint x: 339, endPoint y: 144, distance: 15.6
click at [339, 144] on div at bounding box center [343, 143] width 14 height 14
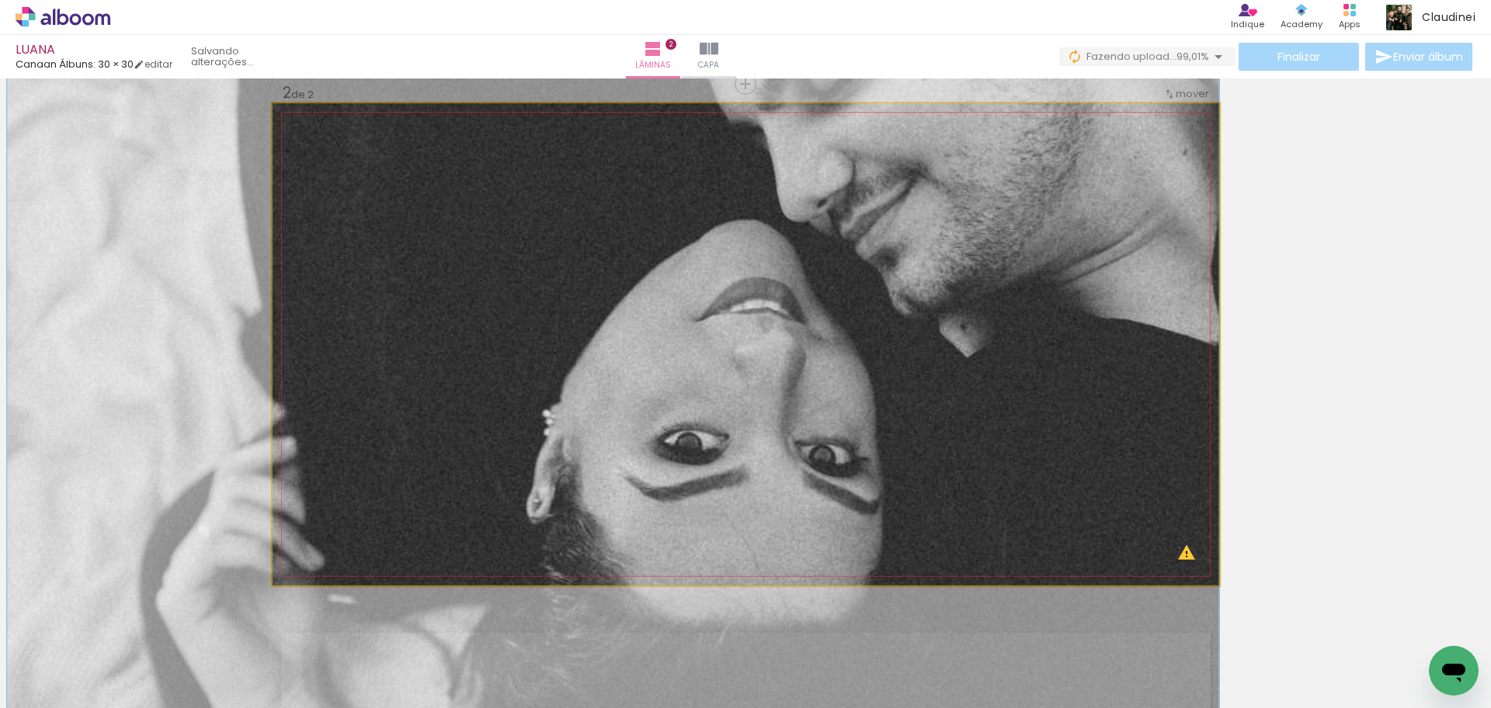
drag, startPoint x: 771, startPoint y: 375, endPoint x: 422, endPoint y: 294, distance: 357.9
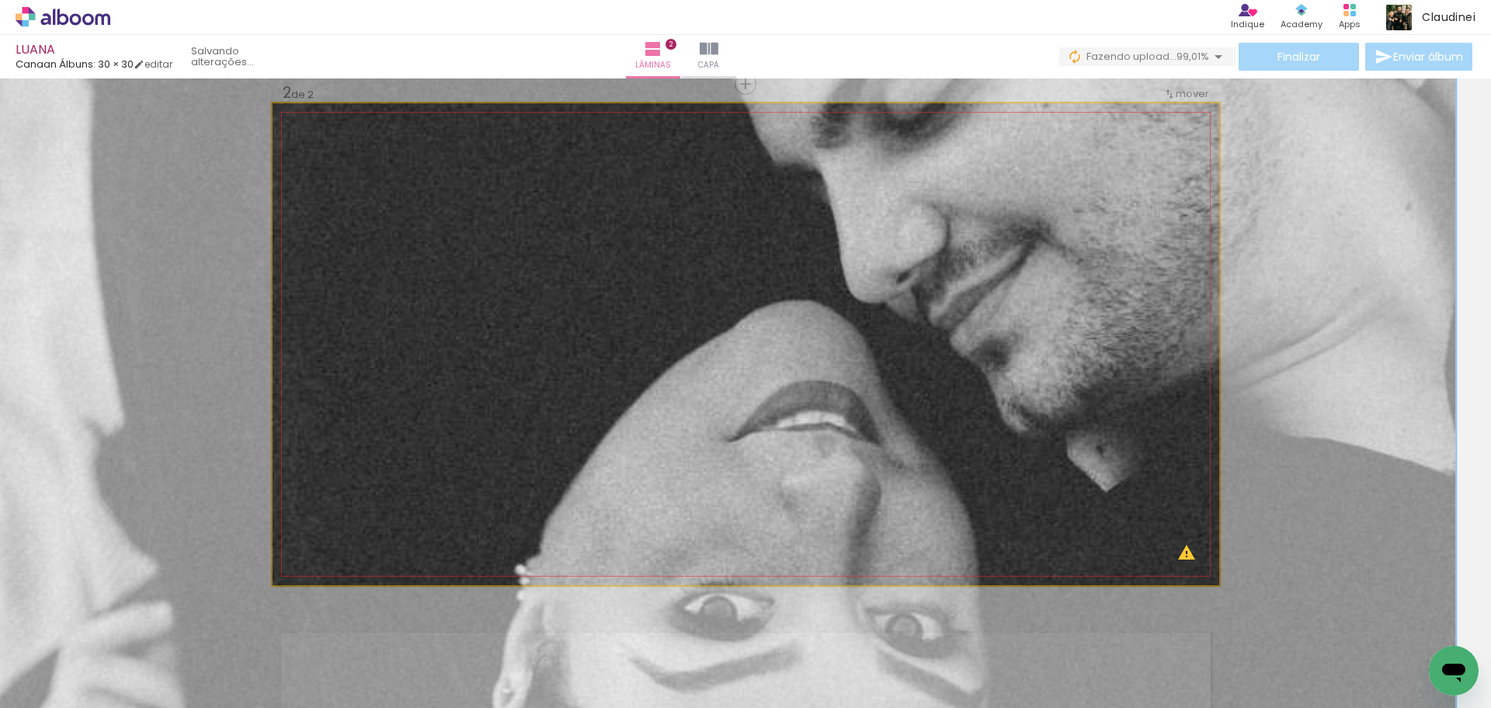
drag, startPoint x: 344, startPoint y: 143, endPoint x: 378, endPoint y: 148, distance: 34.5
type paper-slider "184"
click at [378, 148] on div at bounding box center [379, 143] width 14 height 14
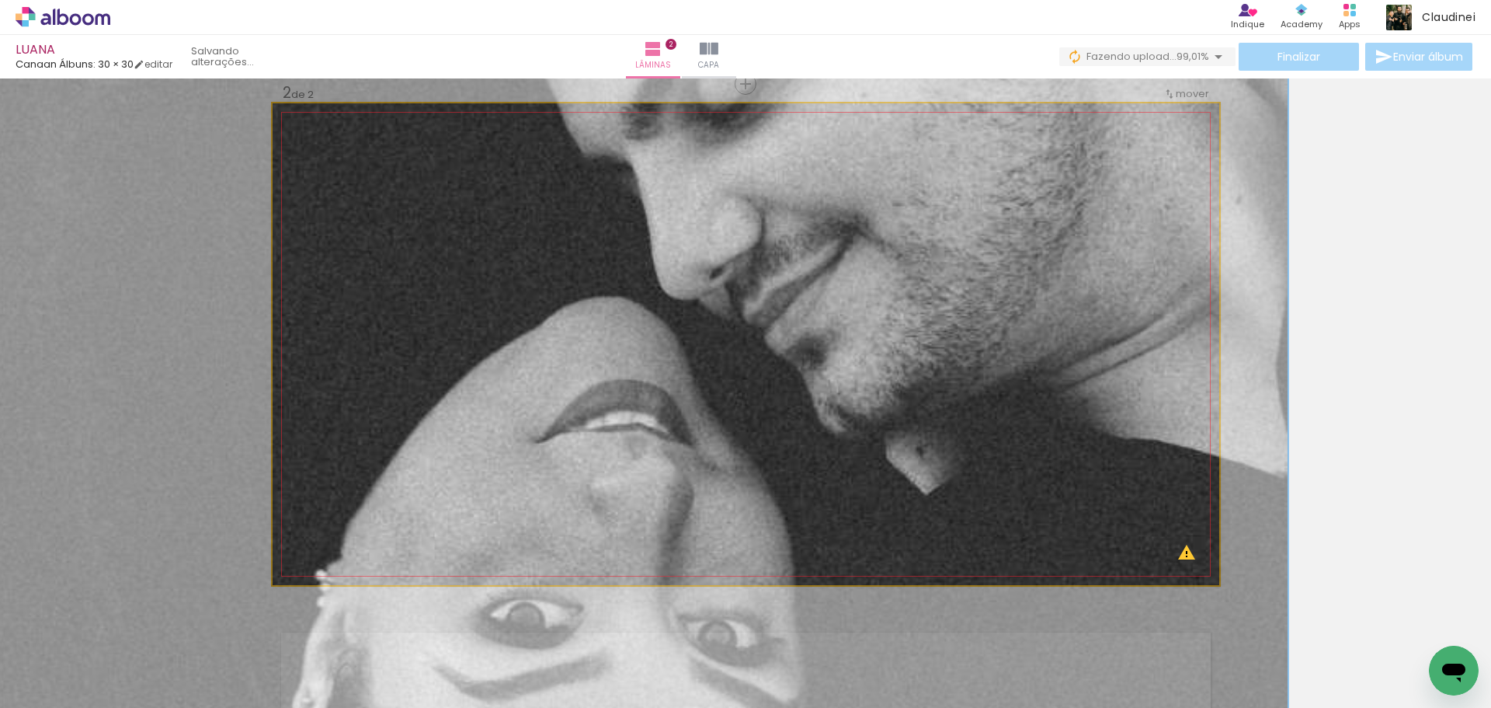
drag, startPoint x: 811, startPoint y: 413, endPoint x: 614, endPoint y: 400, distance: 196.9
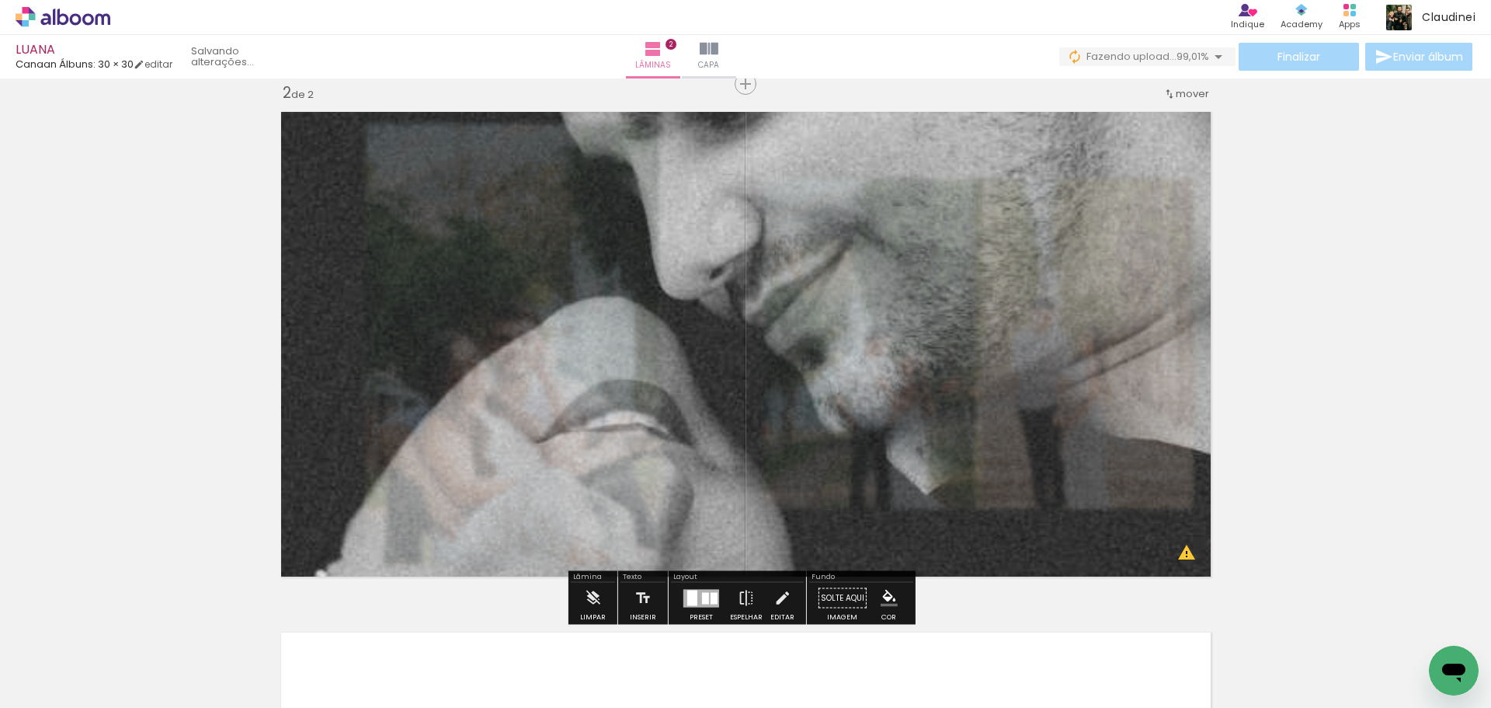
click at [1479, 447] on div "Inserir lâmina 1 de 2 Inserir lâmina 2 de 2 O Designbox precisará aumentar a su…" at bounding box center [745, 324] width 1491 height 1562
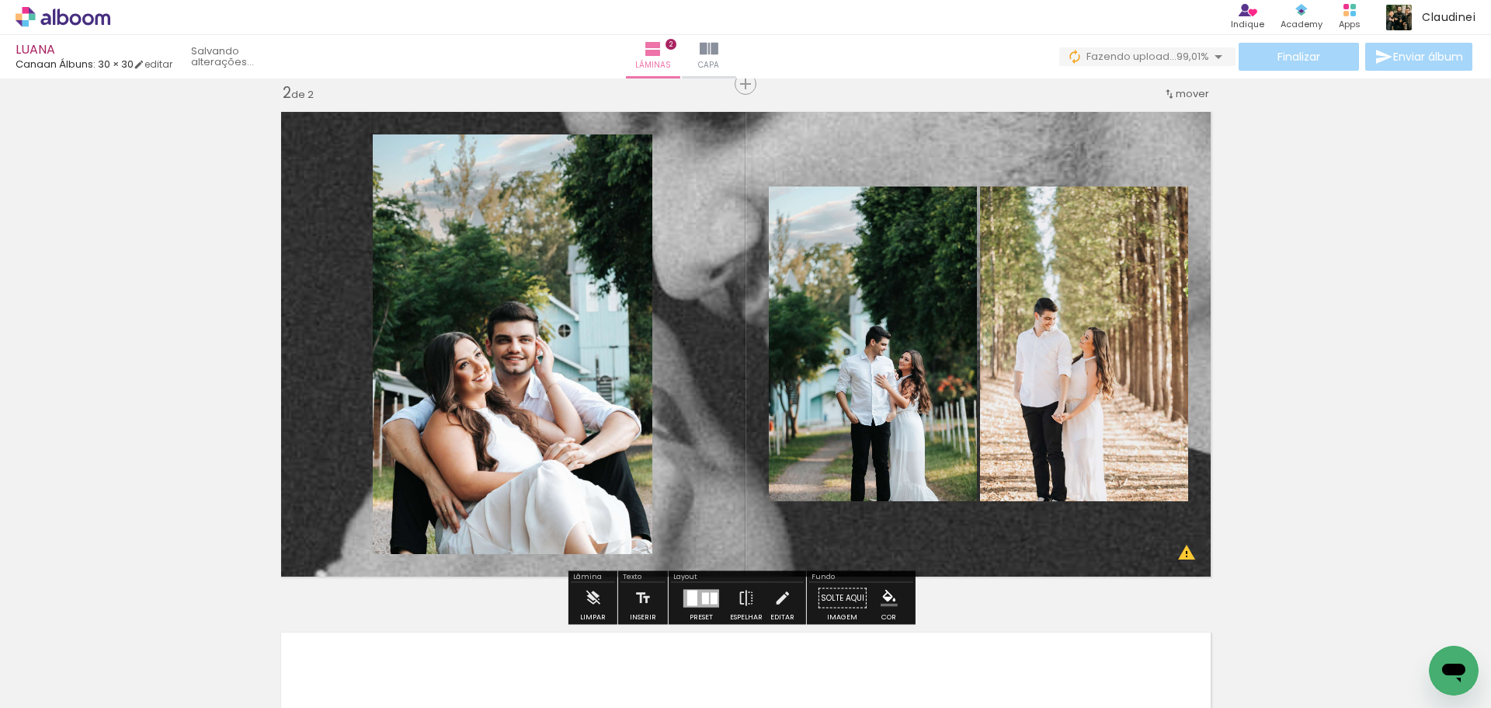
click at [711, 397] on quentale-layouter at bounding box center [746, 344] width 947 height 482
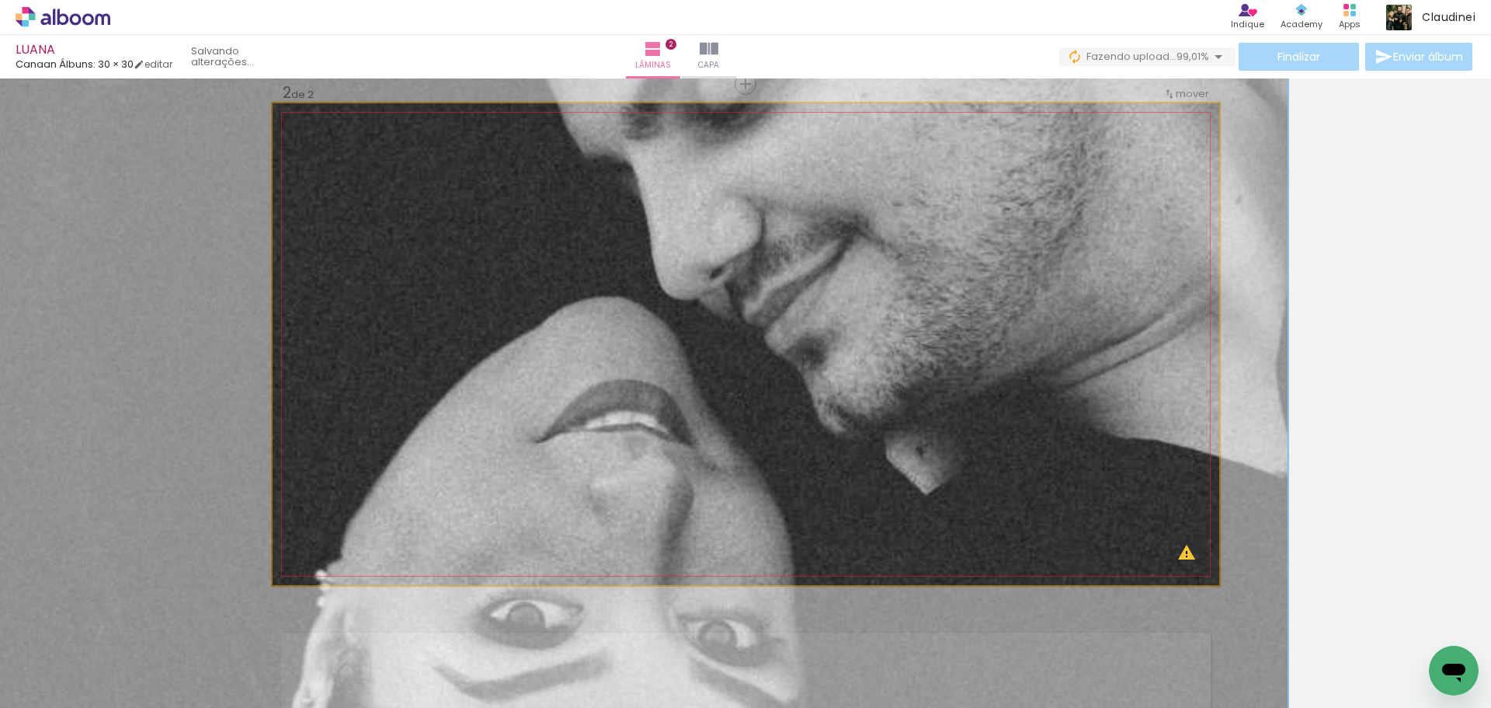
click at [711, 397] on quentale-photo at bounding box center [746, 344] width 947 height 482
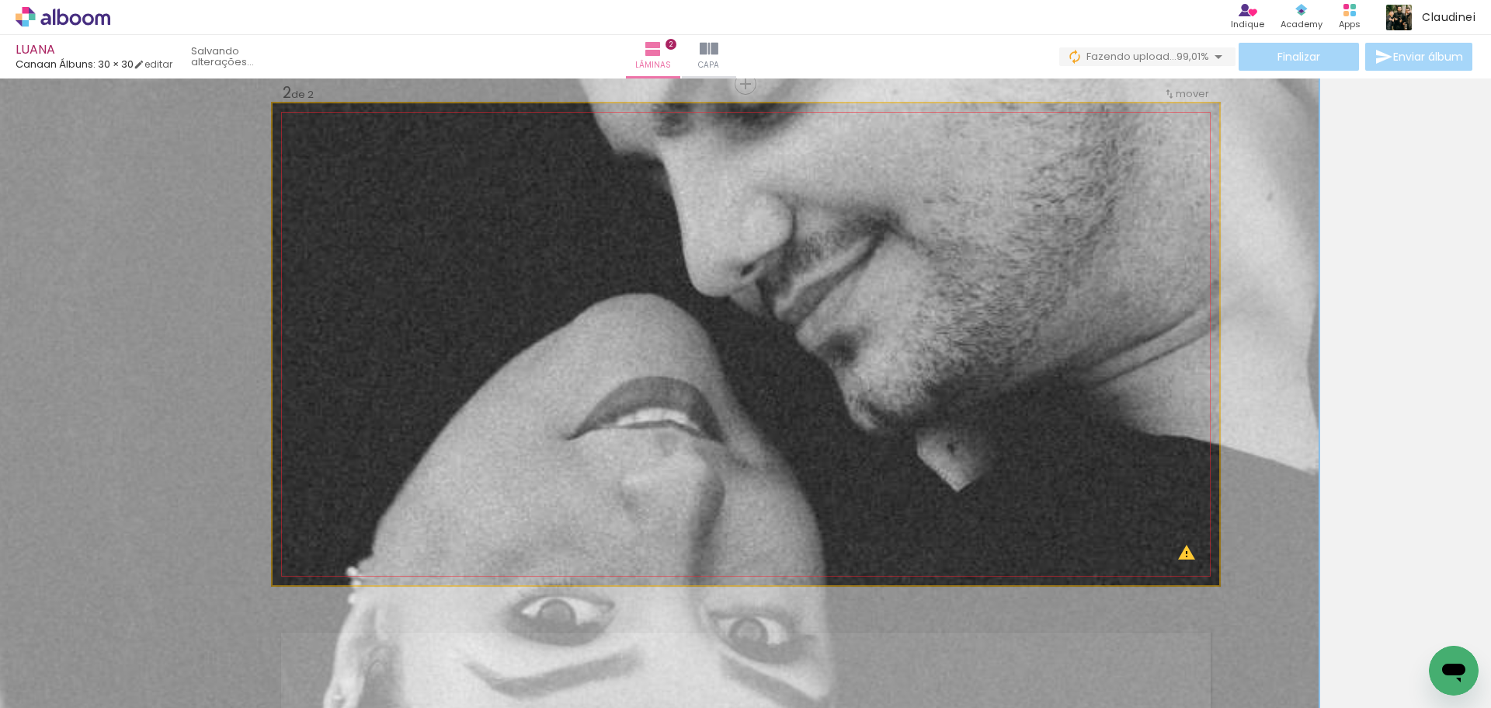
drag, startPoint x: 714, startPoint y: 390, endPoint x: 735, endPoint y: 391, distance: 21.8
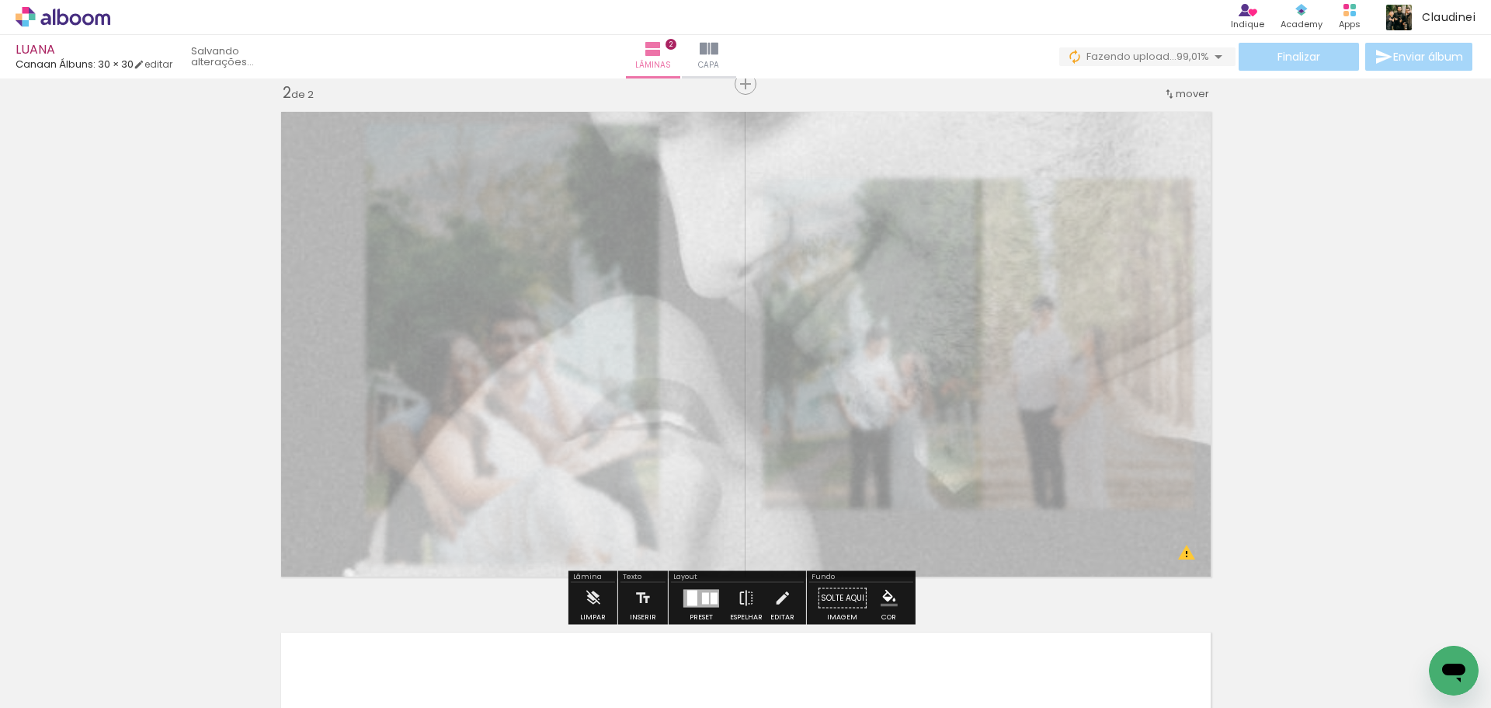
drag, startPoint x: 489, startPoint y: 140, endPoint x: 450, endPoint y: 141, distance: 38.8
click at [450, 141] on div at bounding box center [462, 142] width 25 height 25
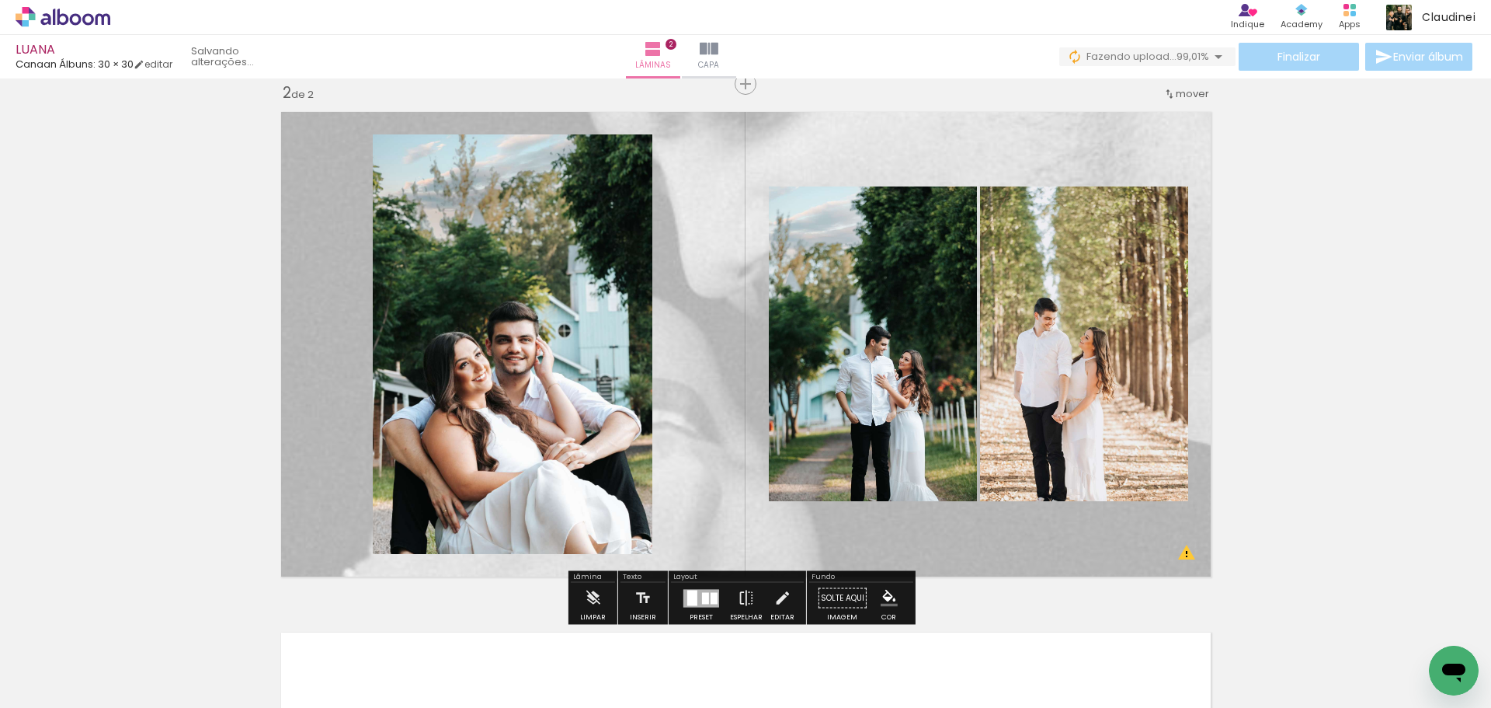
click at [1448, 376] on div "Inserir lâmina 1 de 2 Inserir lâmina 2 de 2 O Designbox precisará aumentar a su…" at bounding box center [745, 324] width 1491 height 1562
click at [1403, 385] on div "Inserir lâmina 1 de 2 Inserir lâmina 2 de 2 O Designbox precisará aumentar a su…" at bounding box center [745, 324] width 1491 height 1562
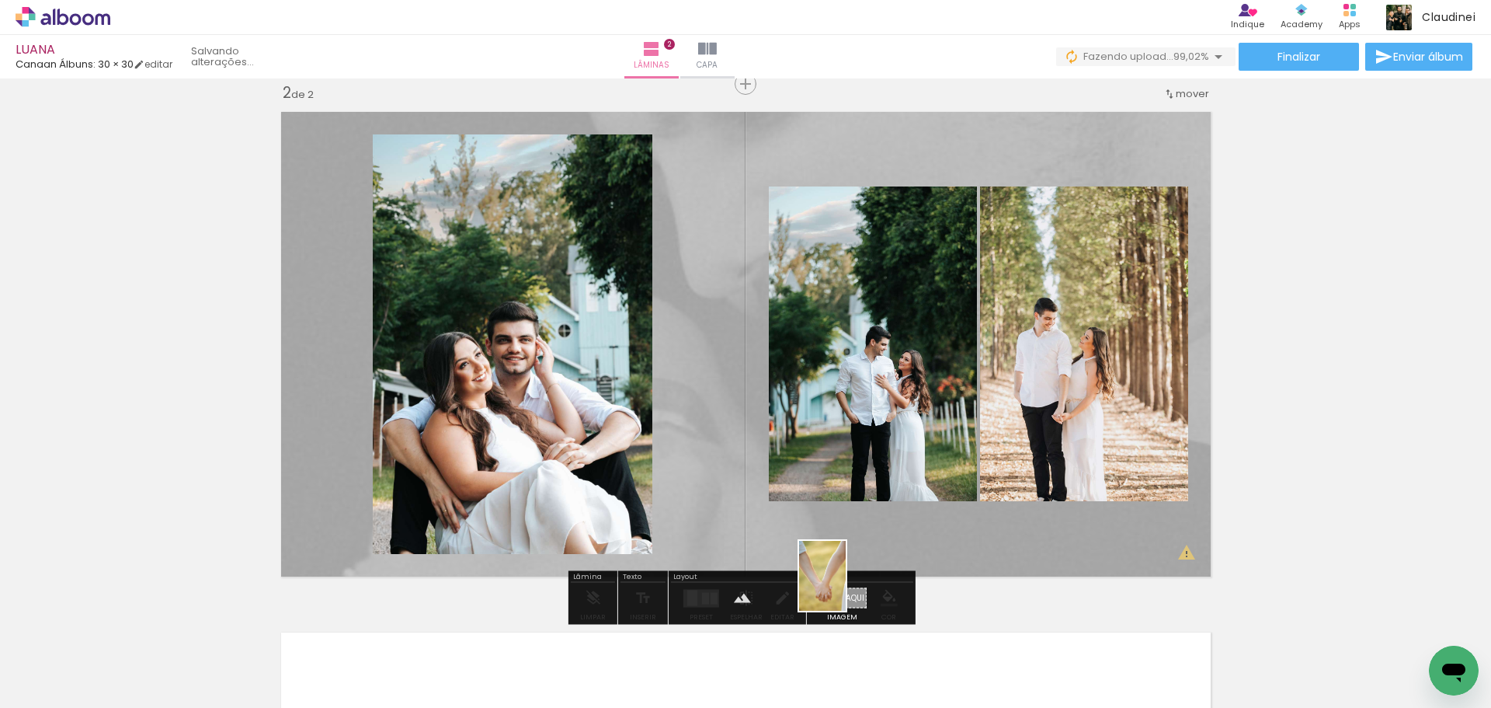
drag, startPoint x: 1420, startPoint y: 637, endPoint x: 846, endPoint y: 587, distance: 576.9
click at [846, 587] on quentale-workspace at bounding box center [745, 354] width 1491 height 708
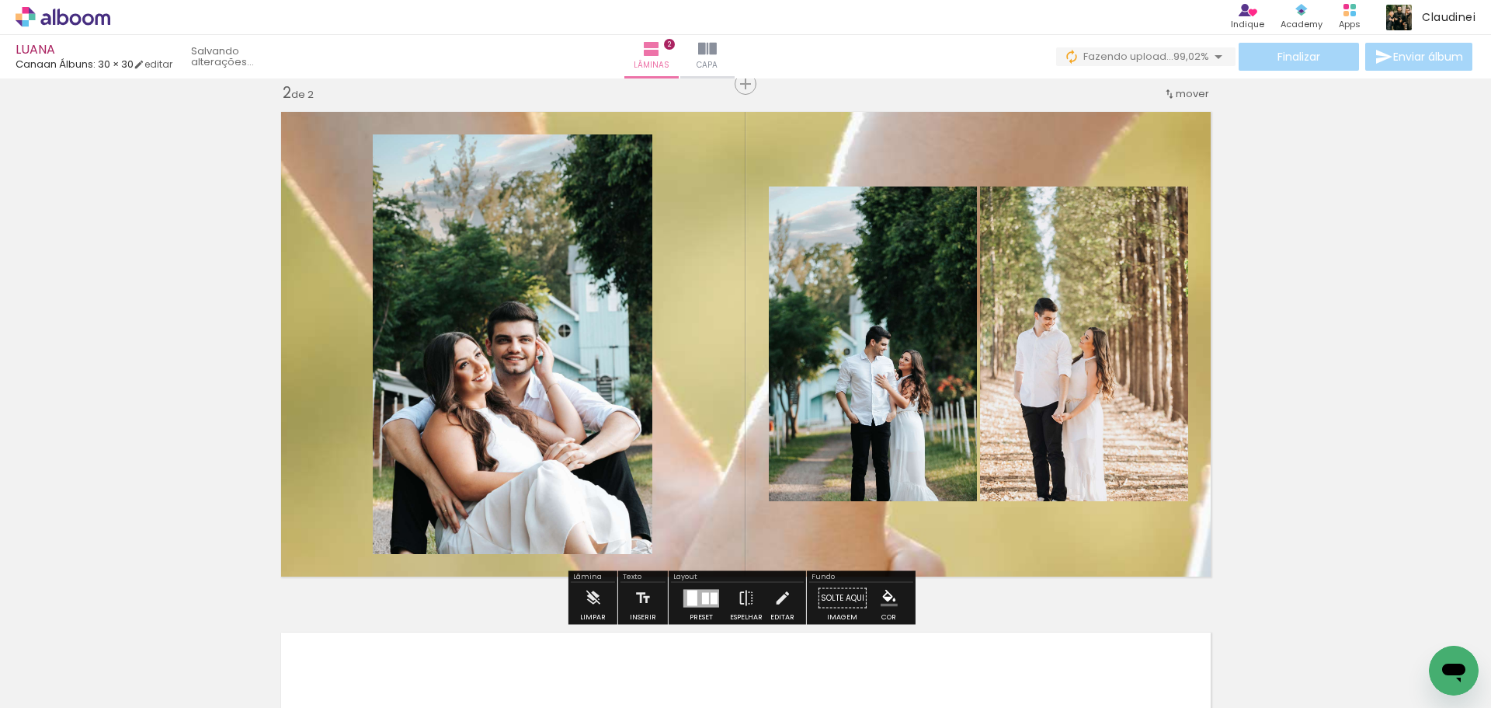
drag, startPoint x: 713, startPoint y: 436, endPoint x: 699, endPoint y: 434, distance: 14.1
click at [714, 436] on quentale-layouter at bounding box center [746, 344] width 947 height 482
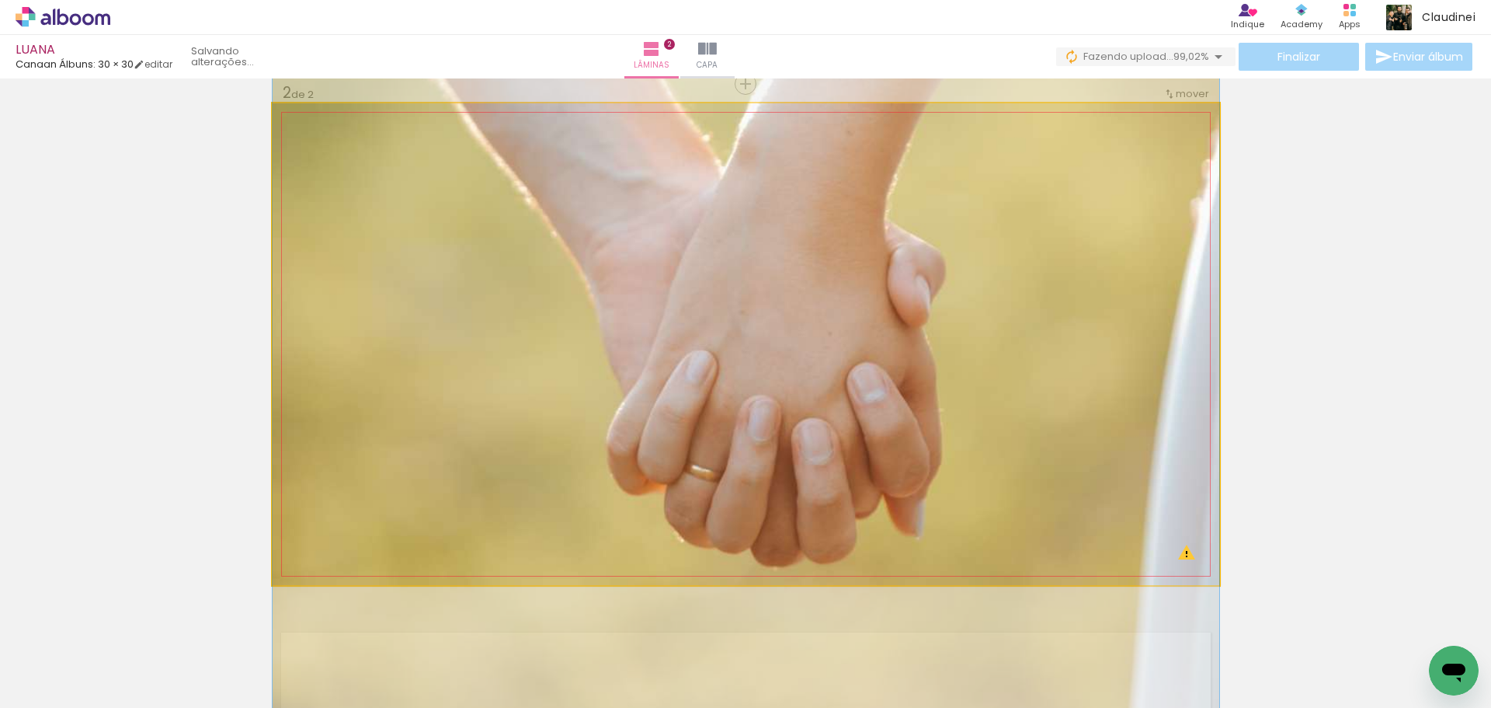
drag, startPoint x: 715, startPoint y: 479, endPoint x: 650, endPoint y: 182, distance: 304.5
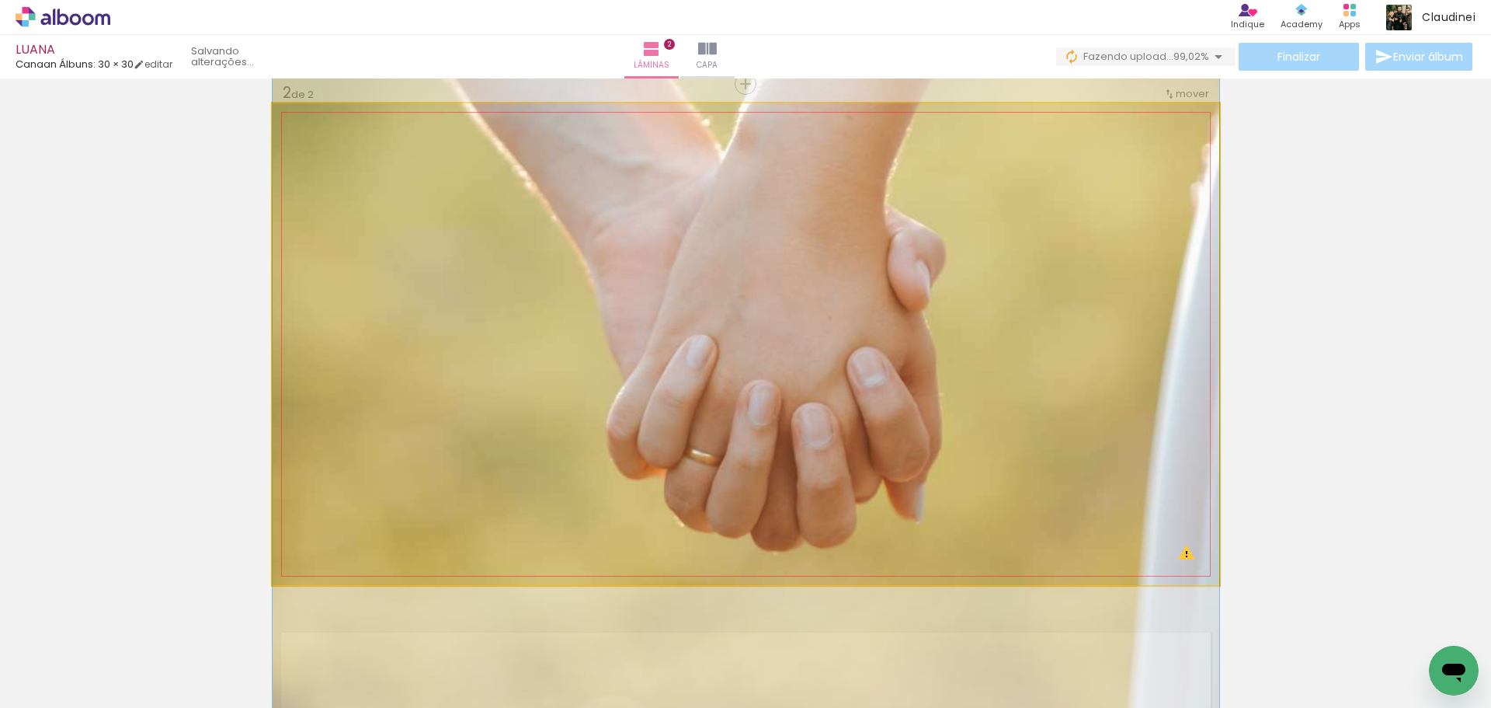
drag, startPoint x: 703, startPoint y: 381, endPoint x: 678, endPoint y: 370, distance: 27.1
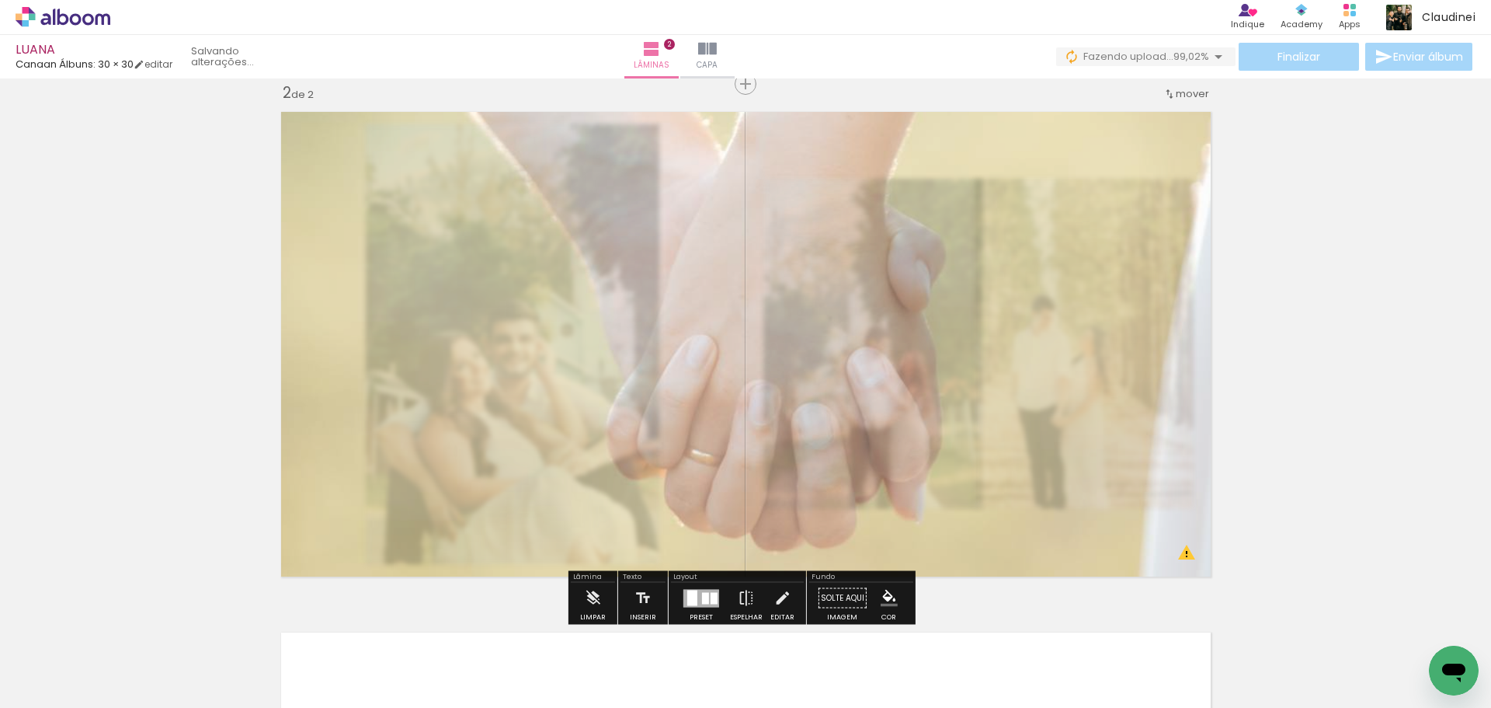
drag, startPoint x: 489, startPoint y: 143, endPoint x: 464, endPoint y: 152, distance: 25.8
type paper-slider "60"
click at [464, 152] on div at bounding box center [476, 142] width 25 height 25
click at [1295, 302] on div "Inserir lâmina 1 de 2 Inserir lâmina 2 de 2 O Designbox precisará aumentar a su…" at bounding box center [745, 324] width 1491 height 1562
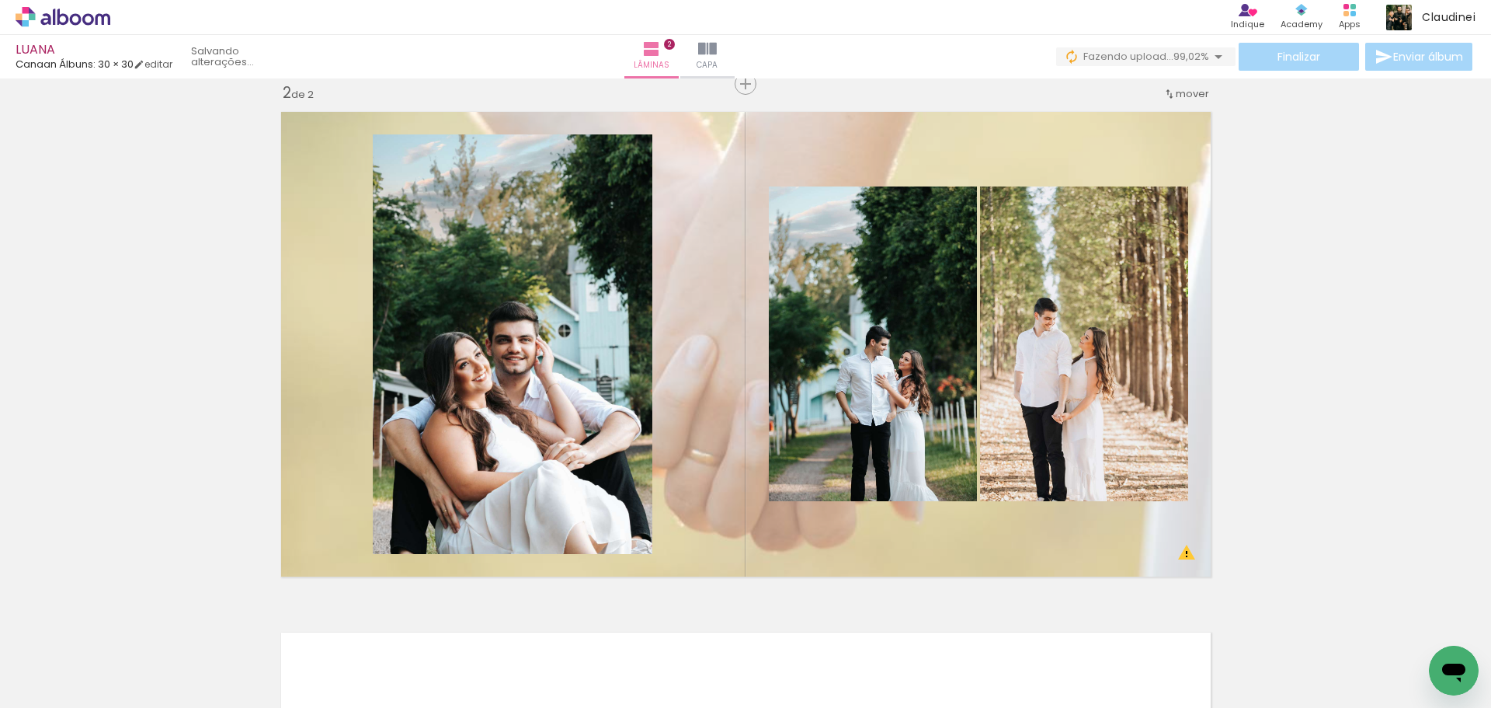
click at [1312, 629] on iron-icon at bounding box center [1307, 624] width 16 height 16
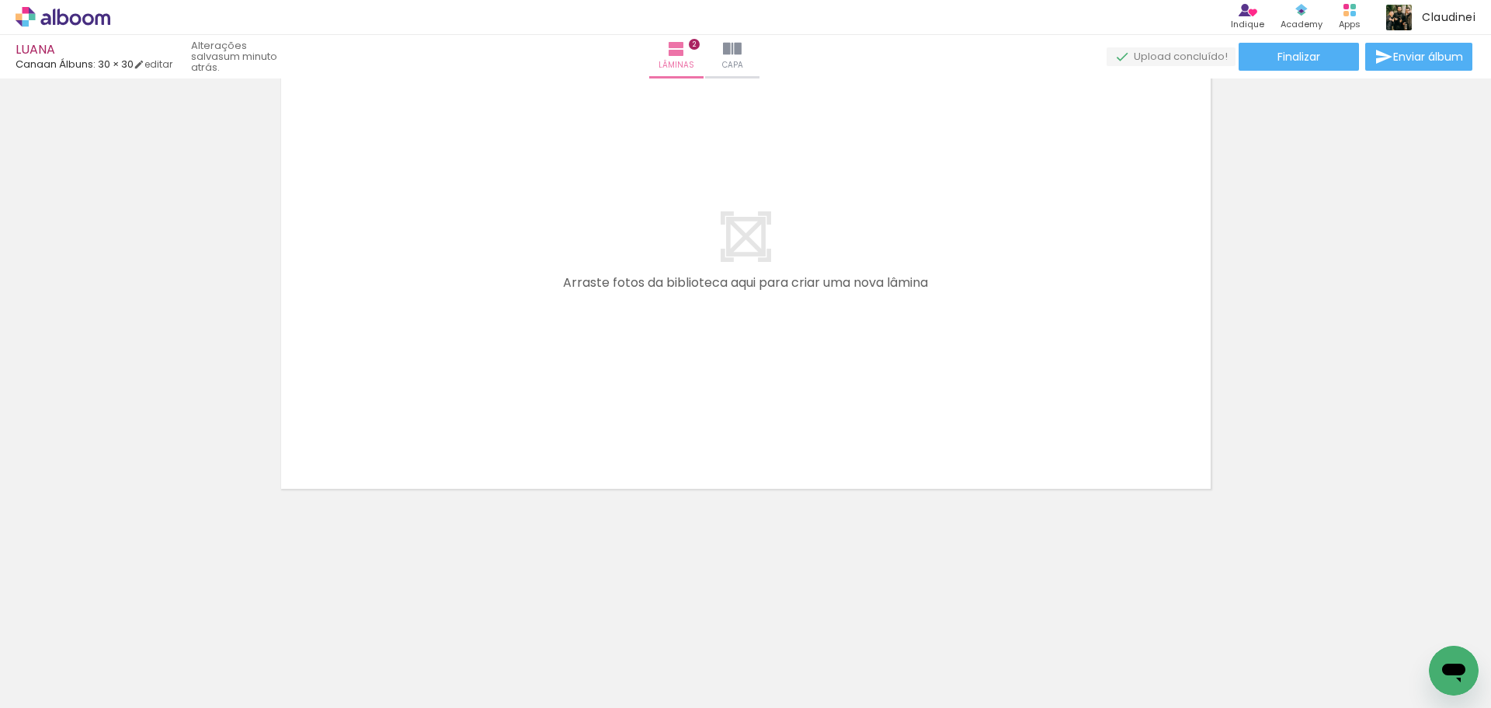
scroll to position [1165, 0]
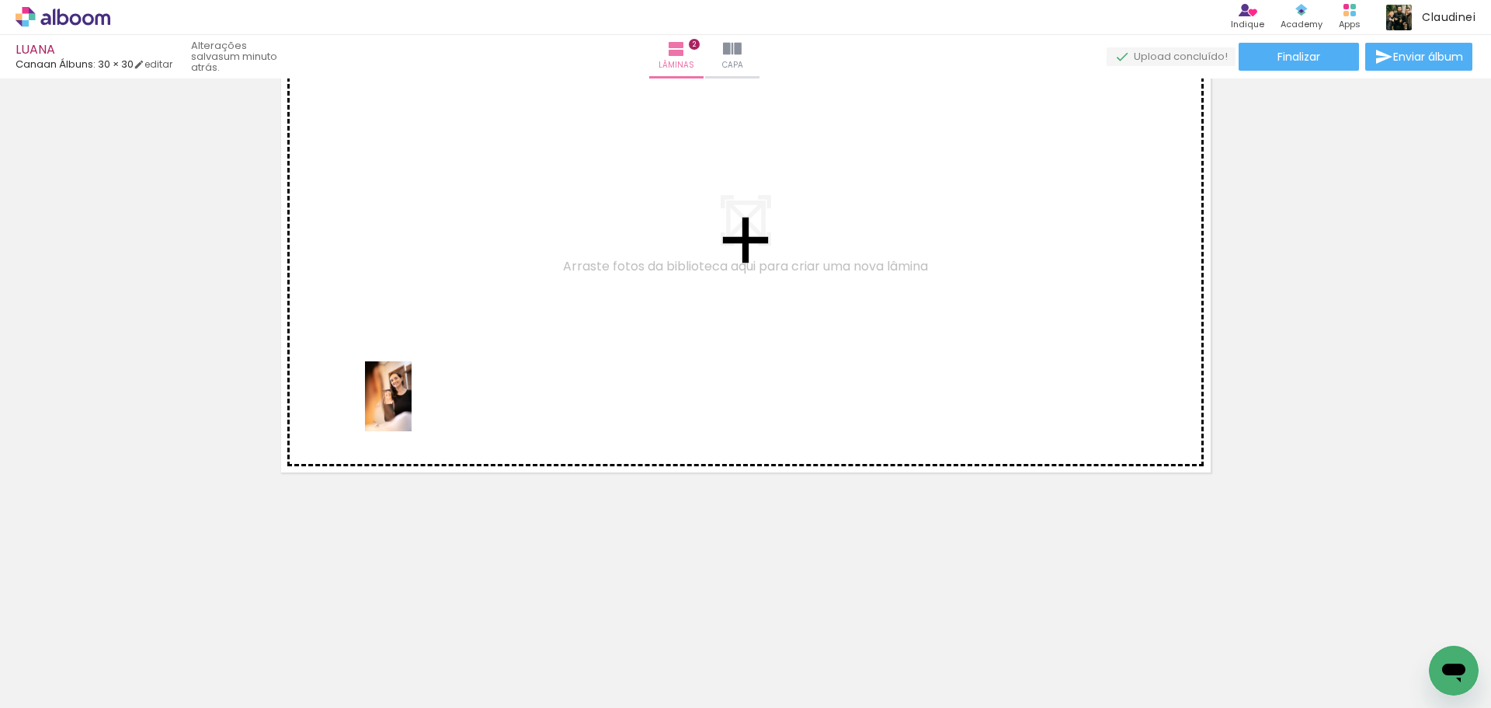
drag, startPoint x: 170, startPoint y: 666, endPoint x: 412, endPoint y: 408, distance: 353.3
click at [412, 408] on quentale-workspace at bounding box center [745, 354] width 1491 height 708
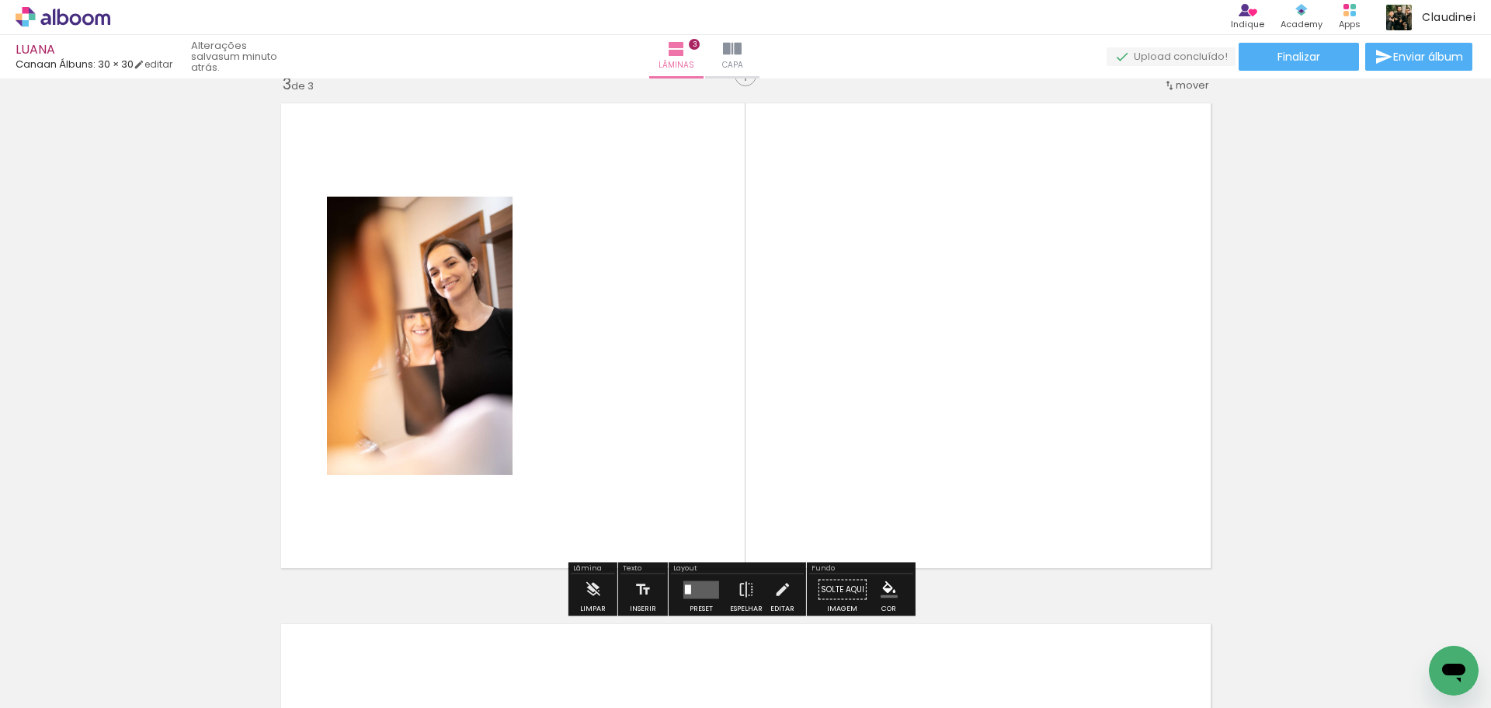
scroll to position [1061, 0]
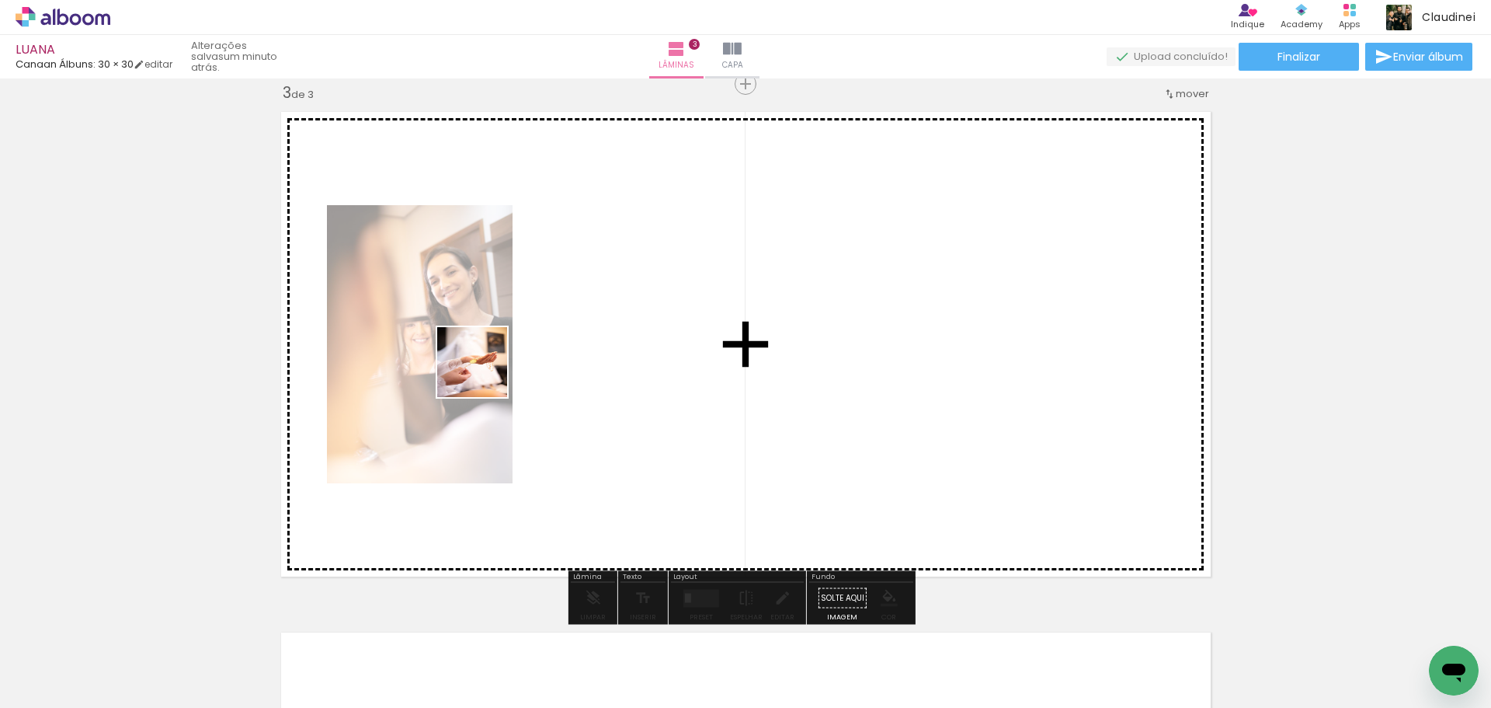
drag, startPoint x: 243, startPoint y: 655, endPoint x: 417, endPoint y: 468, distance: 256.1
click at [482, 375] on quentale-workspace at bounding box center [745, 354] width 1491 height 708
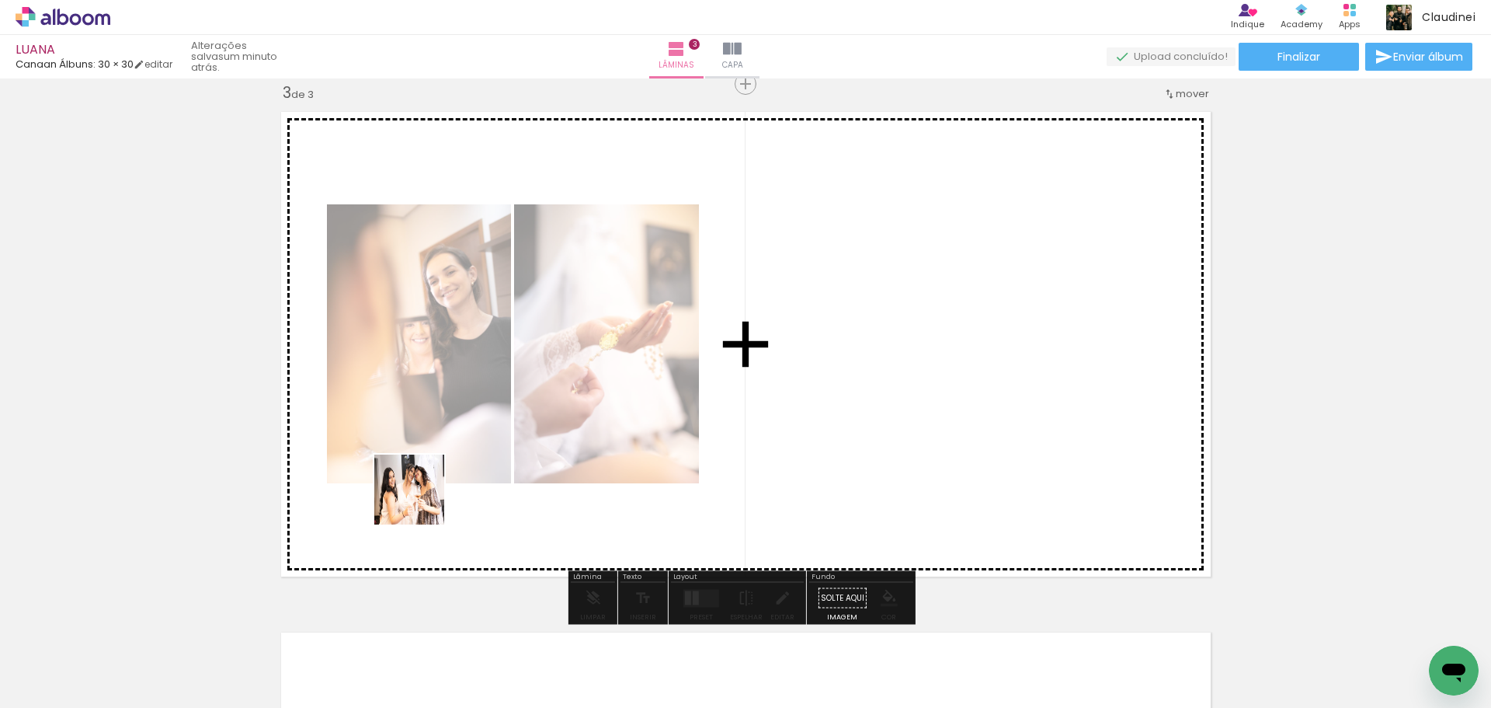
drag, startPoint x: 421, startPoint y: 501, endPoint x: 472, endPoint y: 502, distance: 51.3
click at [523, 365] on quentale-workspace at bounding box center [745, 354] width 1491 height 708
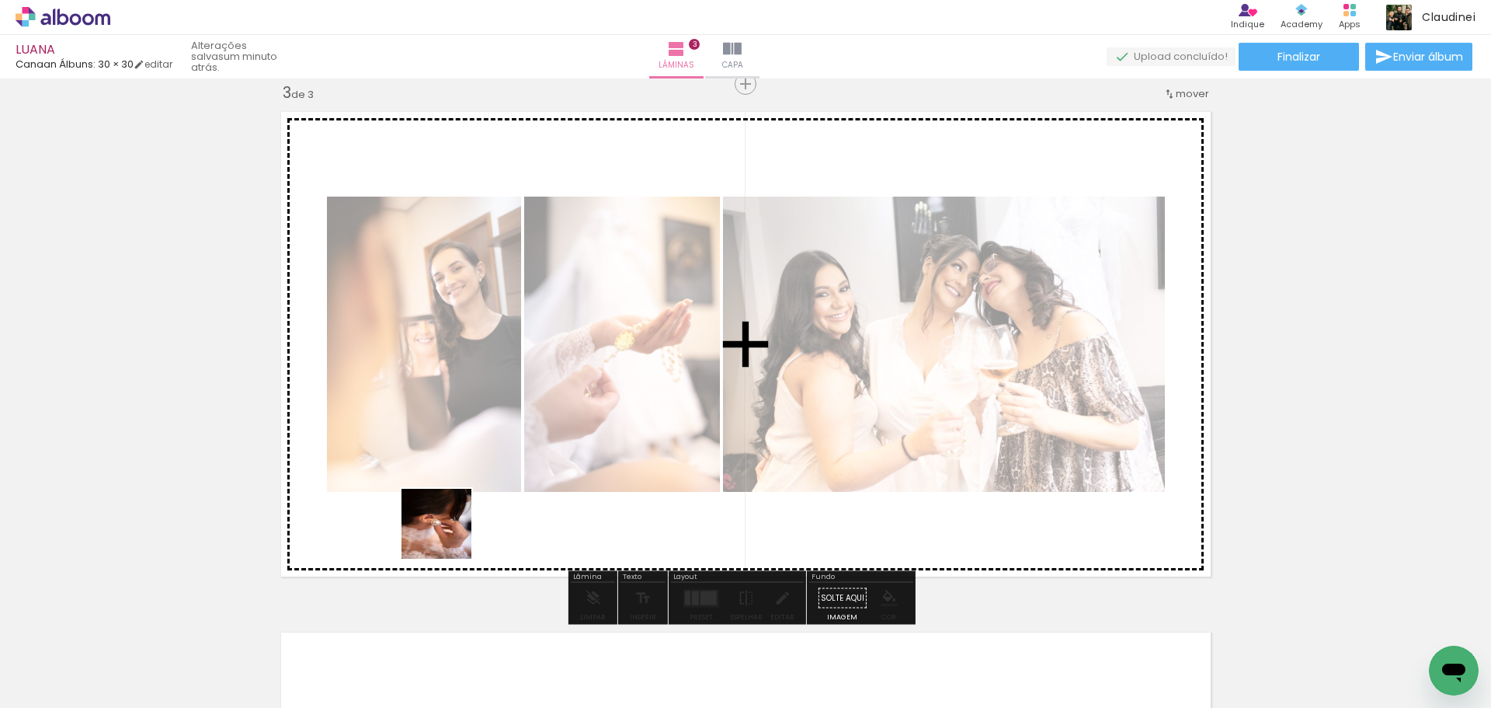
drag, startPoint x: 425, startPoint y: 653, endPoint x: 558, endPoint y: 305, distance: 372.4
click at [562, 292] on quentale-workspace at bounding box center [745, 354] width 1491 height 708
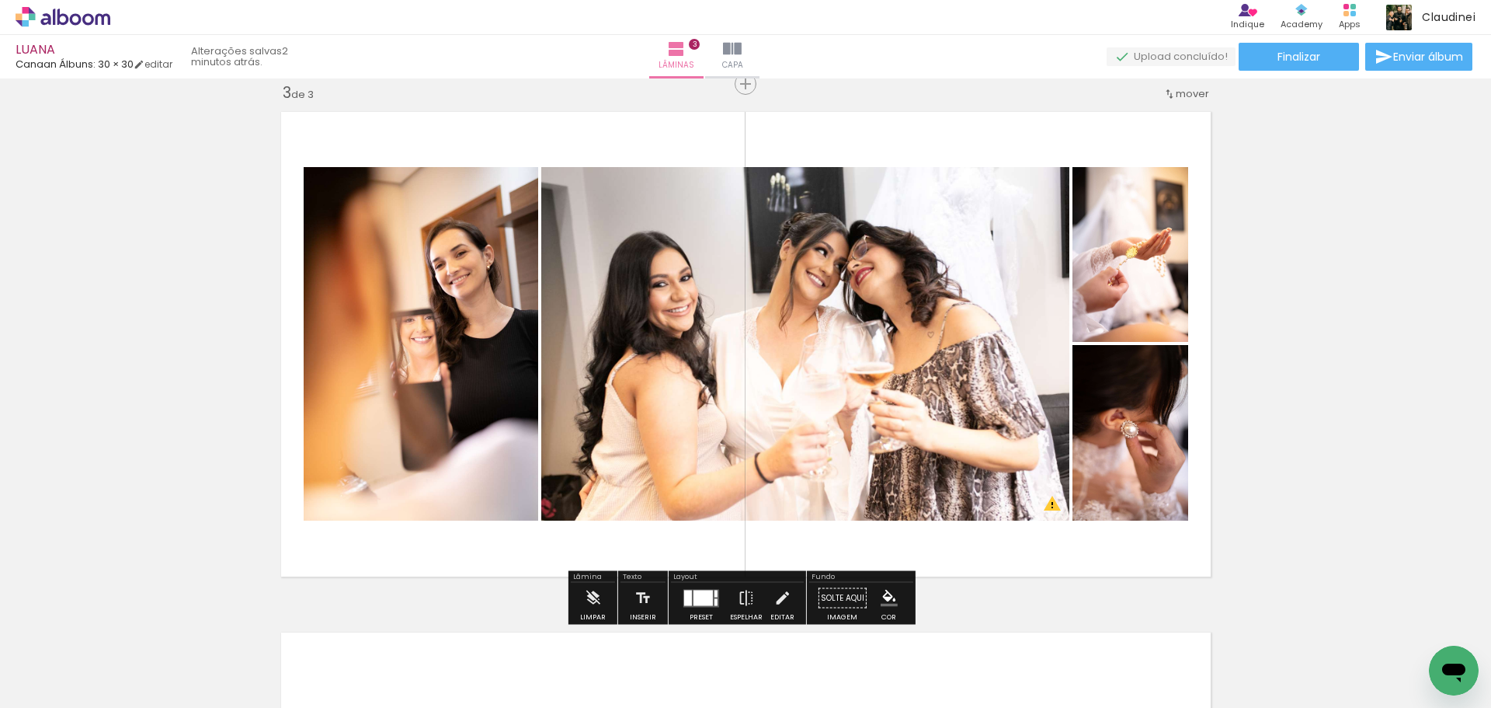
drag, startPoint x: 495, startPoint y: 662, endPoint x: 539, endPoint y: 471, distance: 196.7
click at [539, 471] on quentale-workspace at bounding box center [745, 354] width 1491 height 708
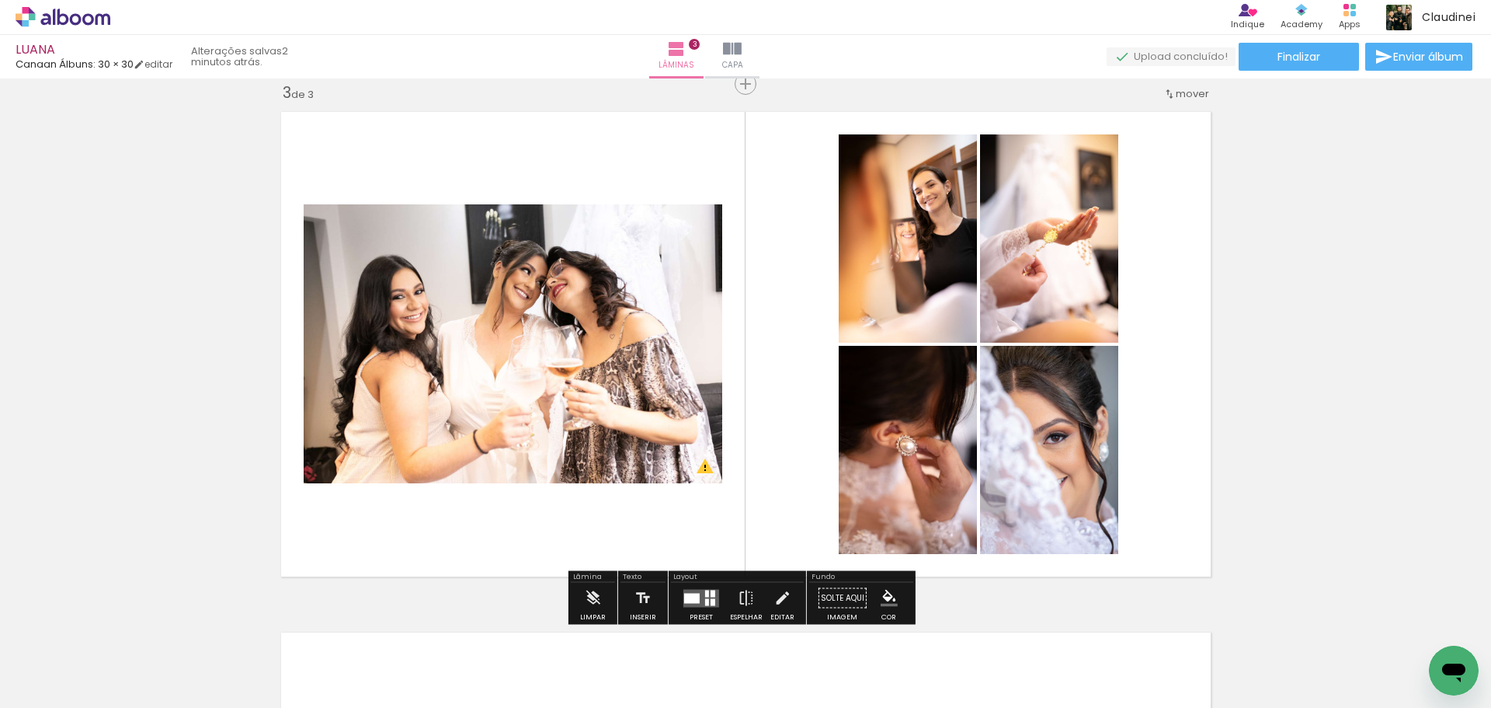
click at [701, 590] on quentale-layouter at bounding box center [701, 598] width 36 height 18
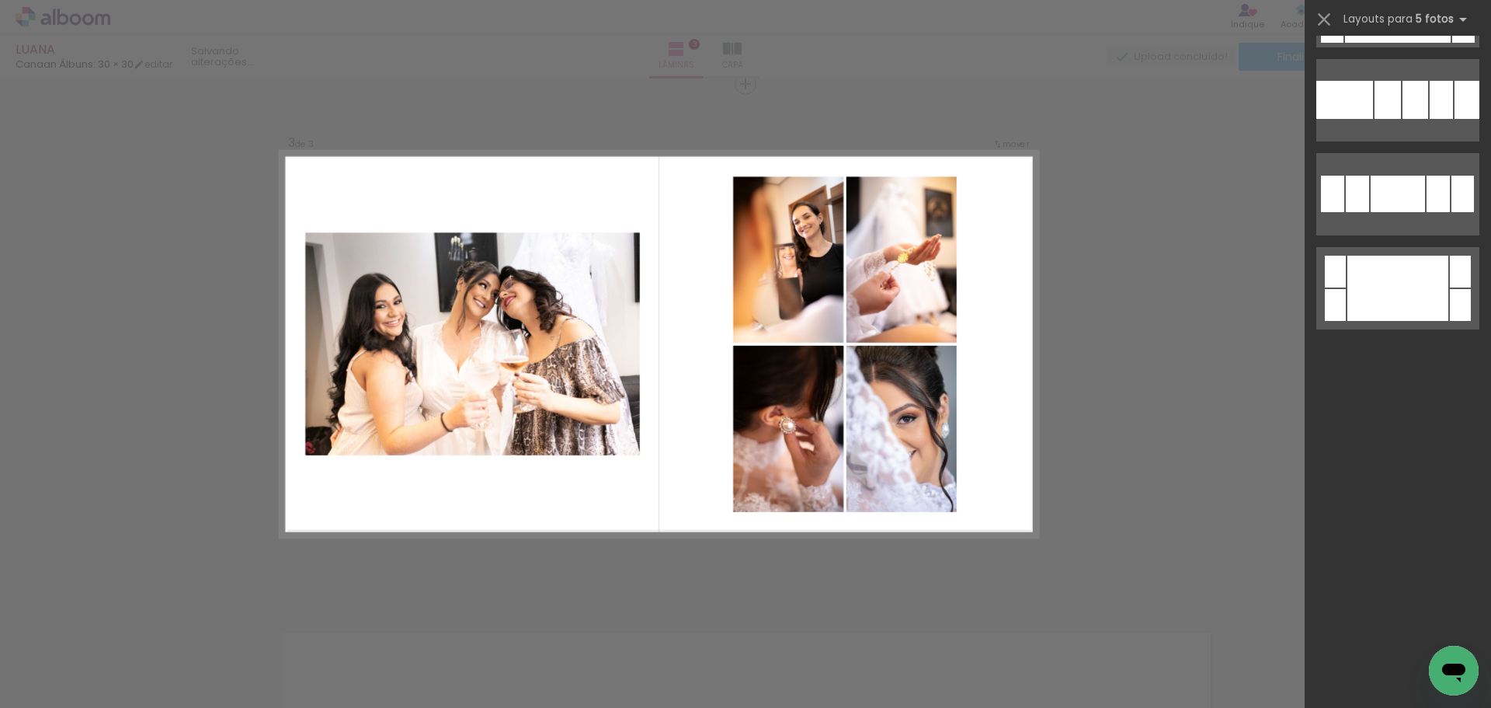
scroll to position [0, 0]
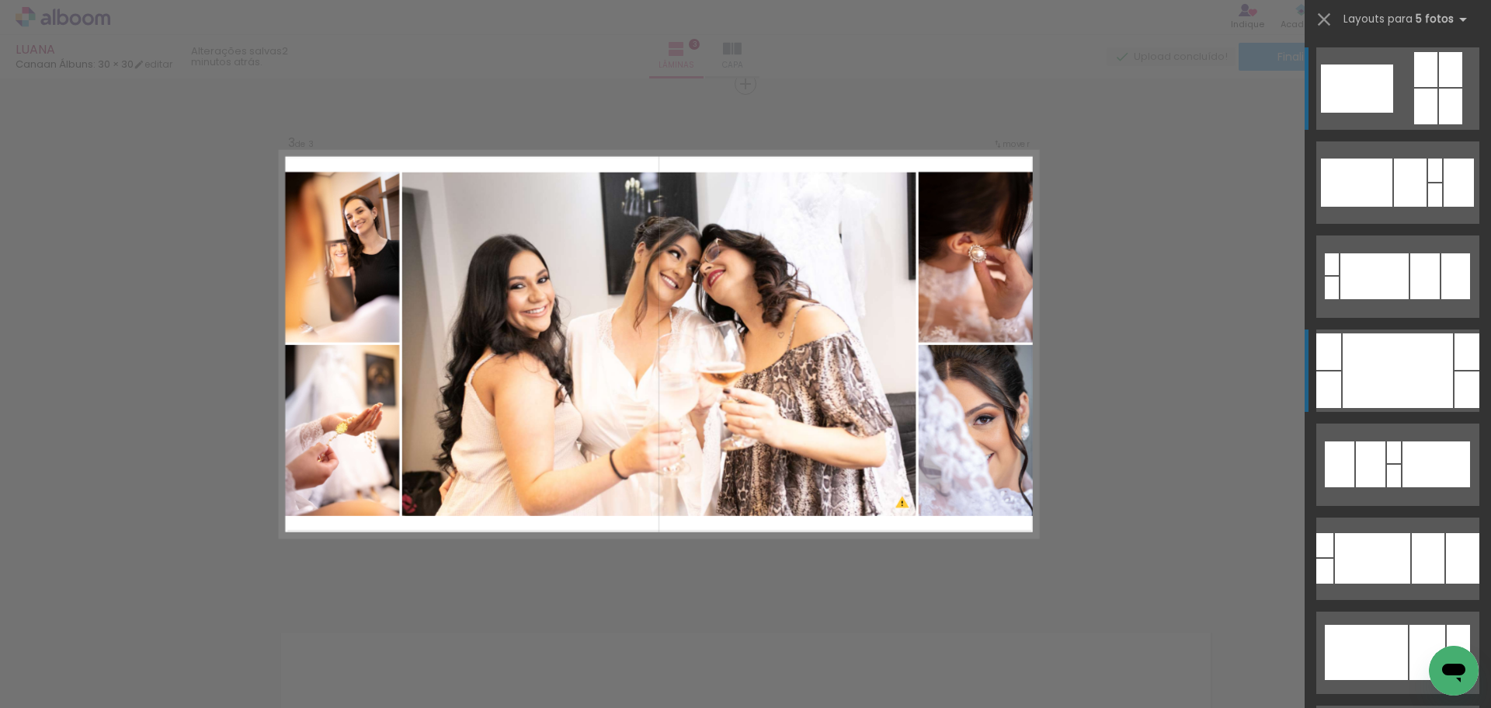
click at [1407, 388] on div at bounding box center [1398, 370] width 110 height 75
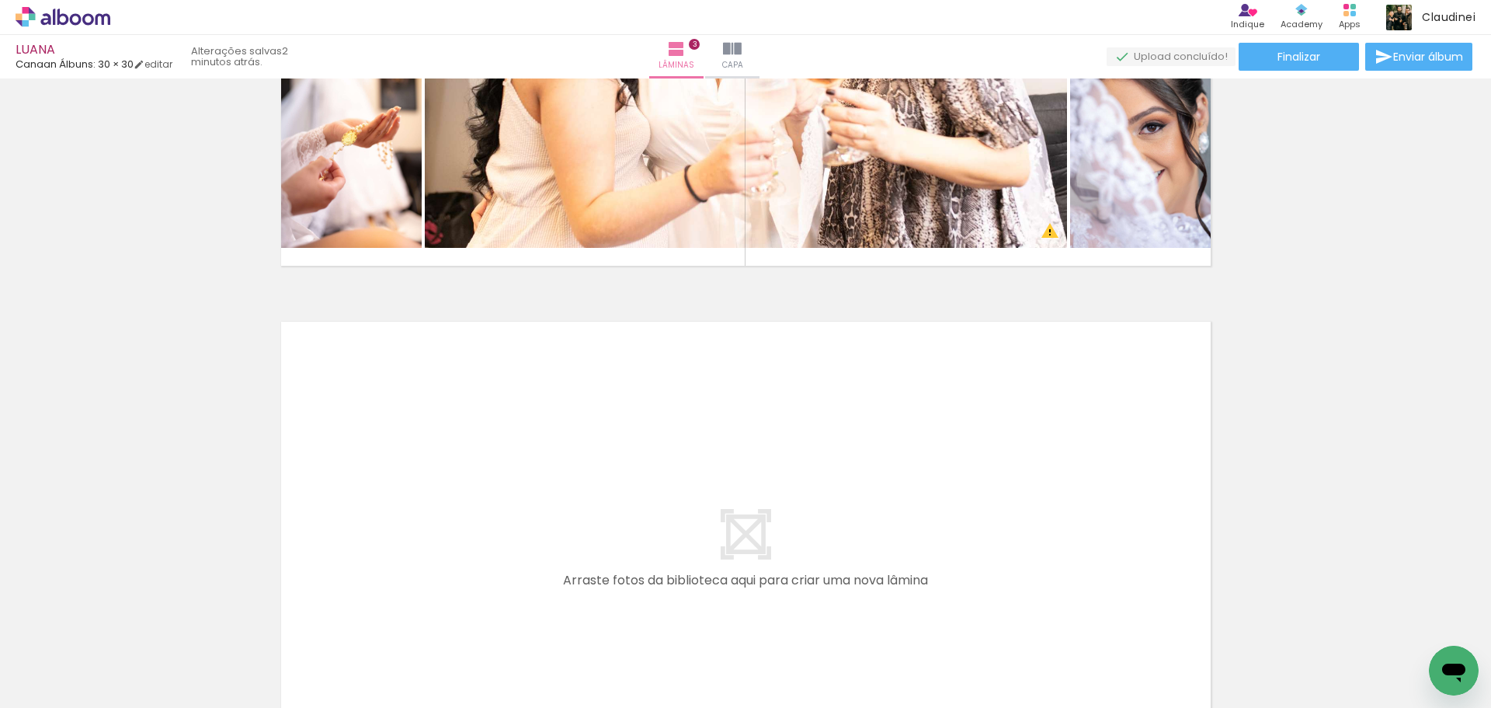
scroll to position [1605, 0]
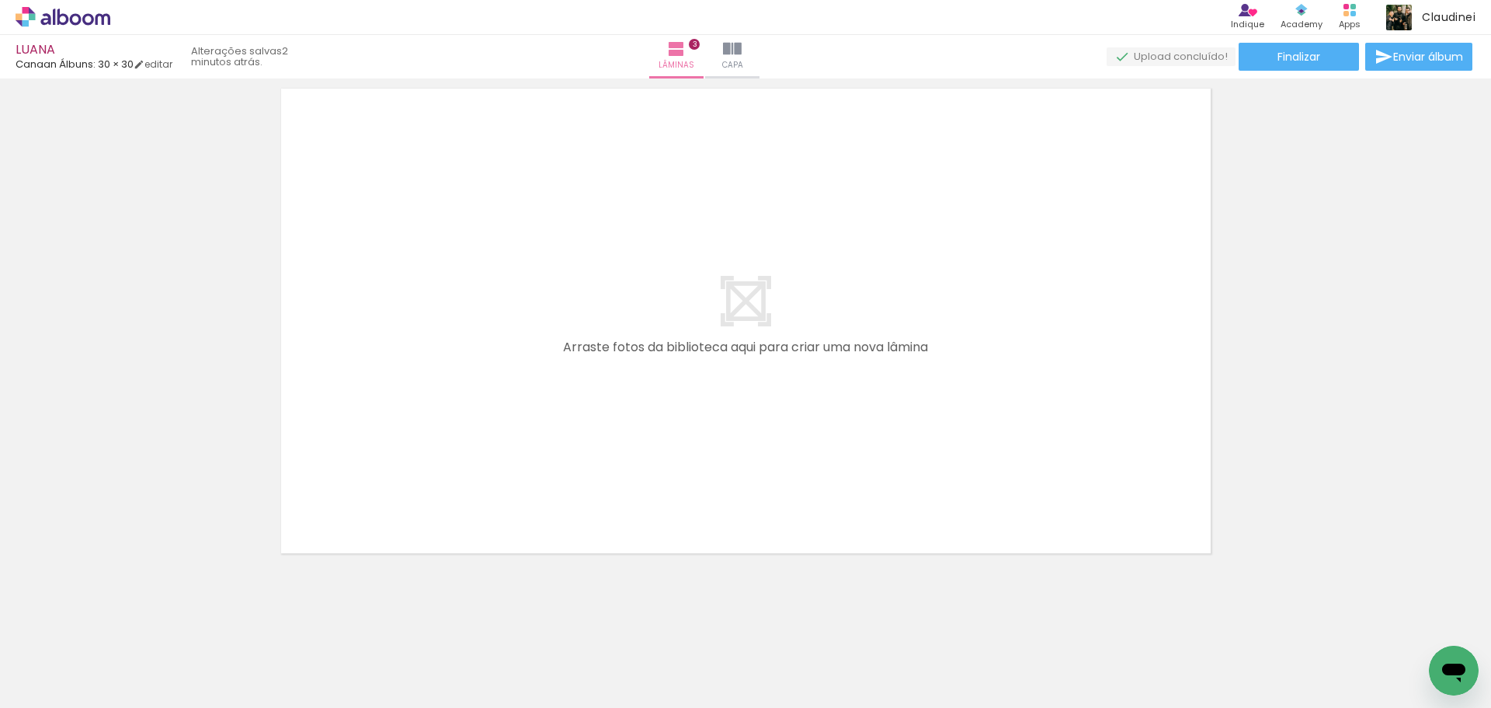
drag, startPoint x: 593, startPoint y: 662, endPoint x: 692, endPoint y: 558, distance: 143.9
click at [666, 282] on quentale-workspace at bounding box center [745, 354] width 1491 height 708
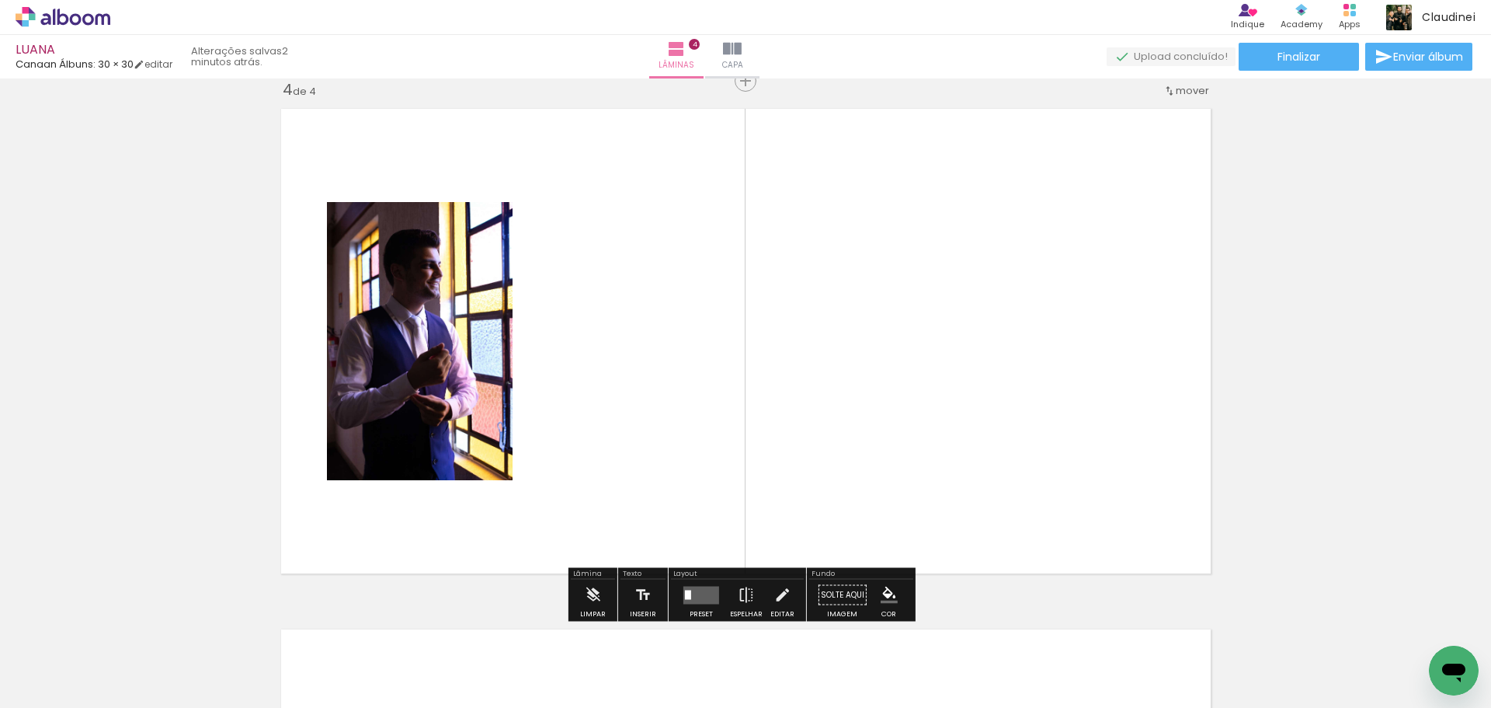
scroll to position [1581, 0]
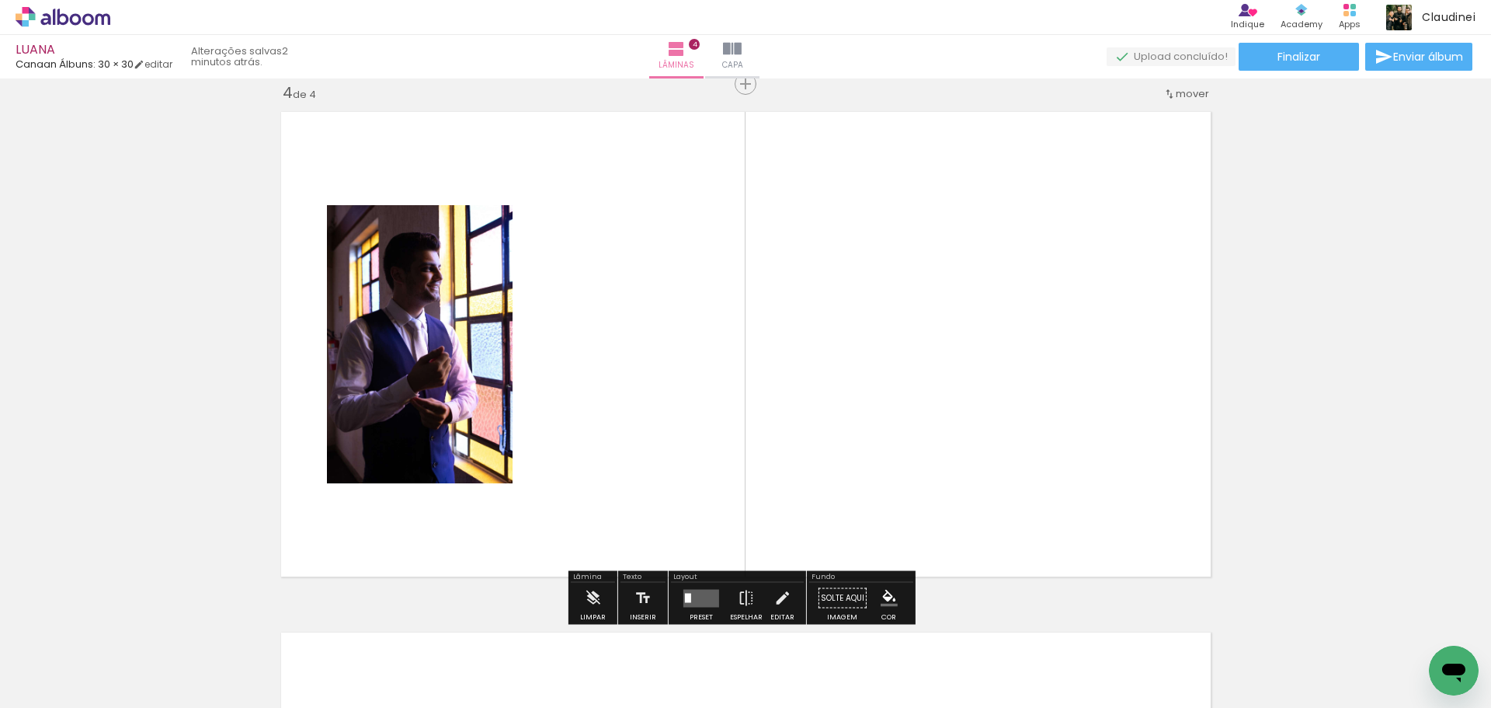
drag, startPoint x: 770, startPoint y: 645, endPoint x: 787, endPoint y: 437, distance: 208.1
click at [786, 371] on quentale-workspace at bounding box center [745, 354] width 1491 height 708
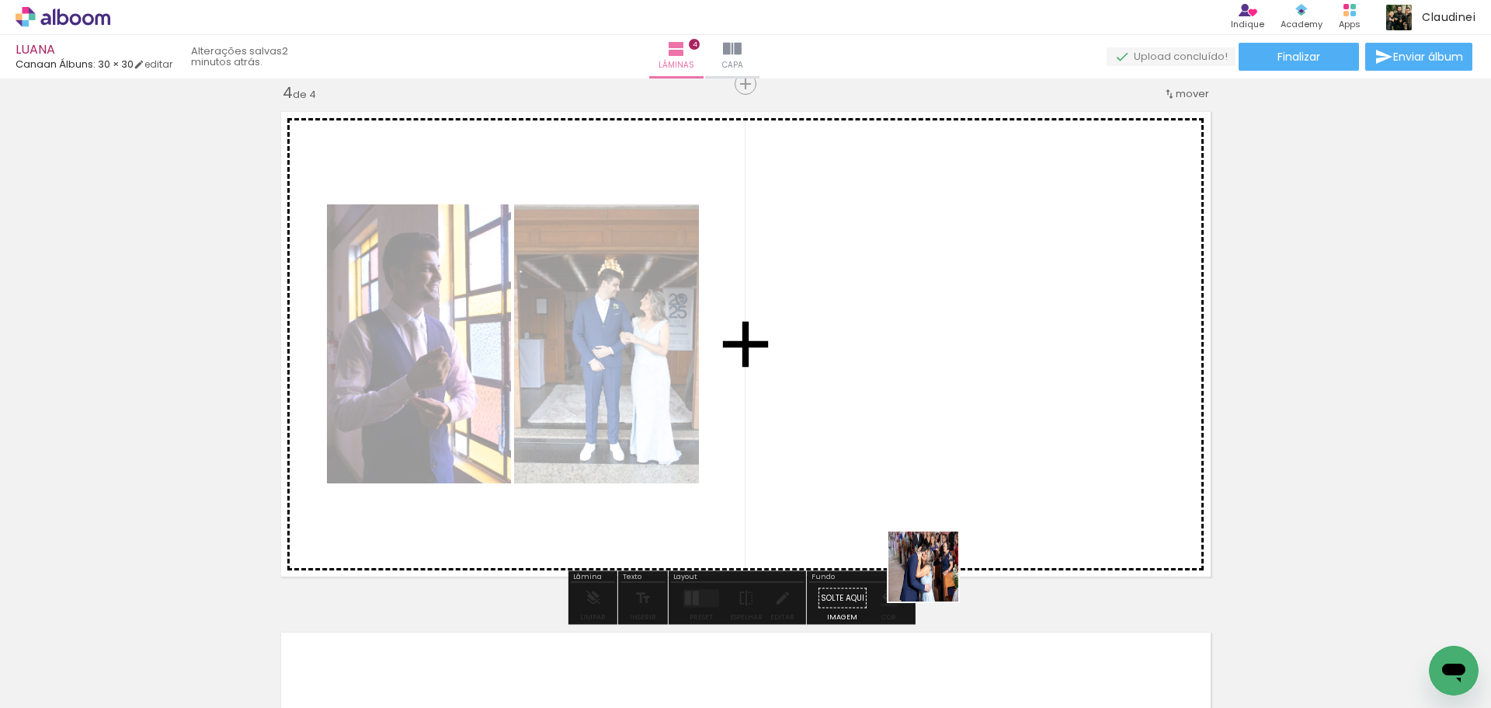
drag, startPoint x: 935, startPoint y: 578, endPoint x: 873, endPoint y: 384, distance: 203.1
click at [873, 384] on quentale-workspace at bounding box center [745, 354] width 1491 height 708
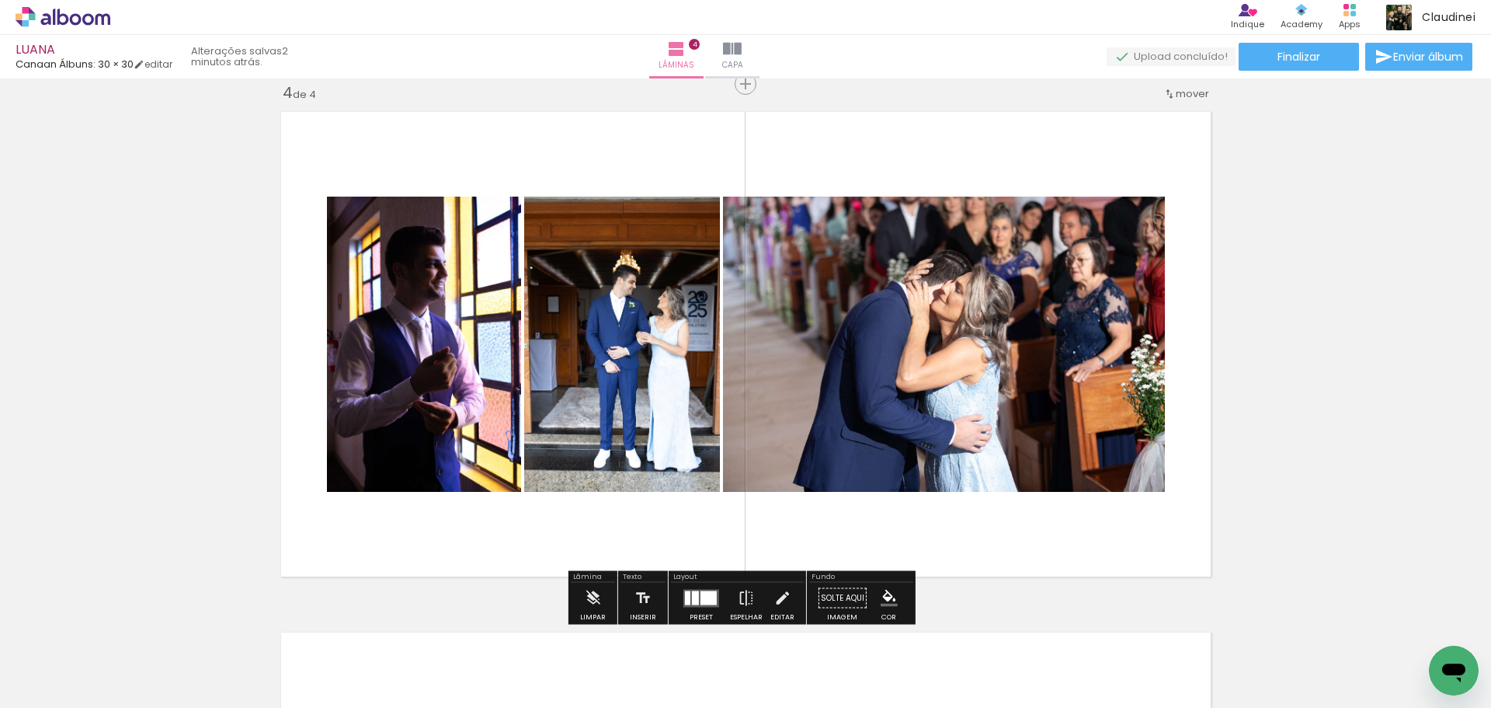
drag, startPoint x: 862, startPoint y: 659, endPoint x: 895, endPoint y: 389, distance: 272.3
click at [830, 362] on quentale-workspace at bounding box center [745, 354] width 1491 height 708
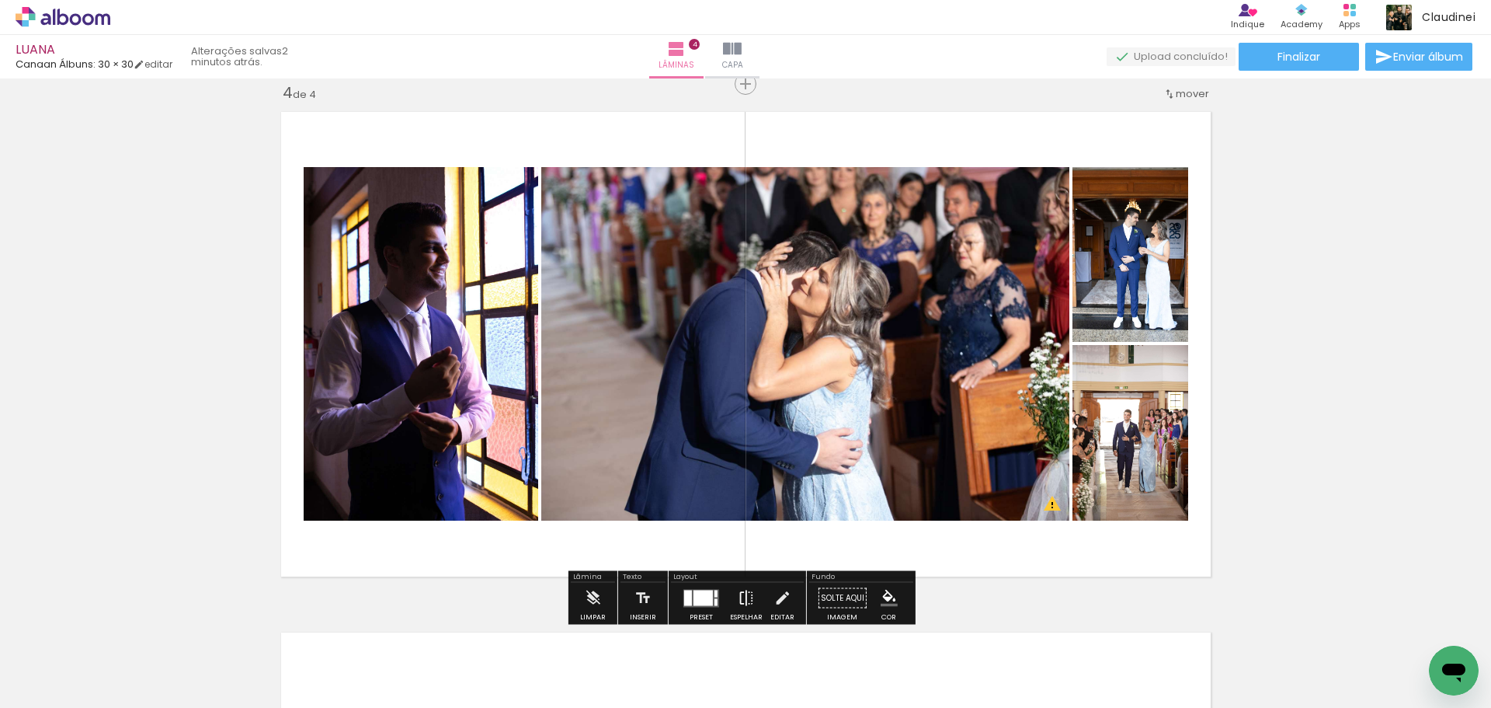
click at [739, 604] on iron-icon at bounding box center [746, 597] width 17 height 31
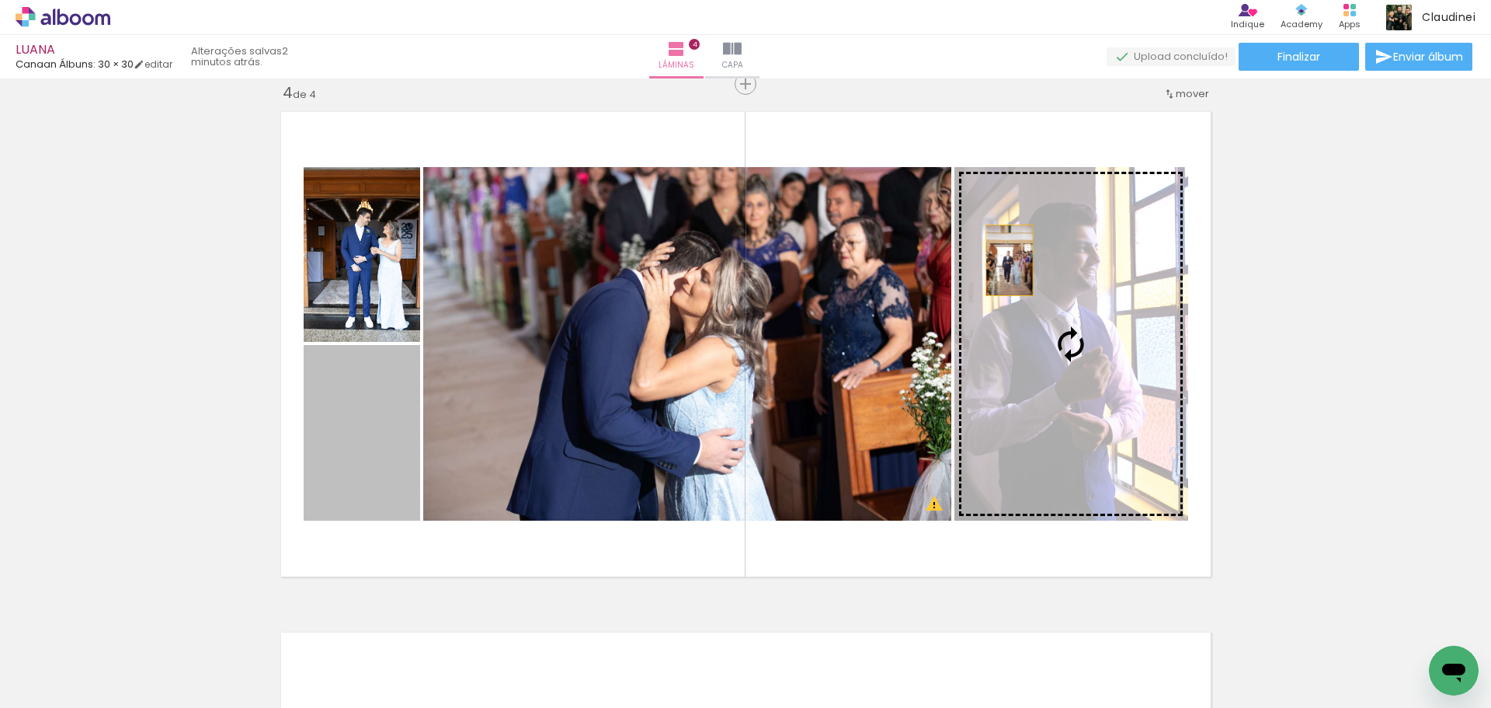
drag, startPoint x: 370, startPoint y: 432, endPoint x: 1003, endPoint y: 260, distance: 655.8
click at [0, 0] on slot at bounding box center [0, 0] width 0 height 0
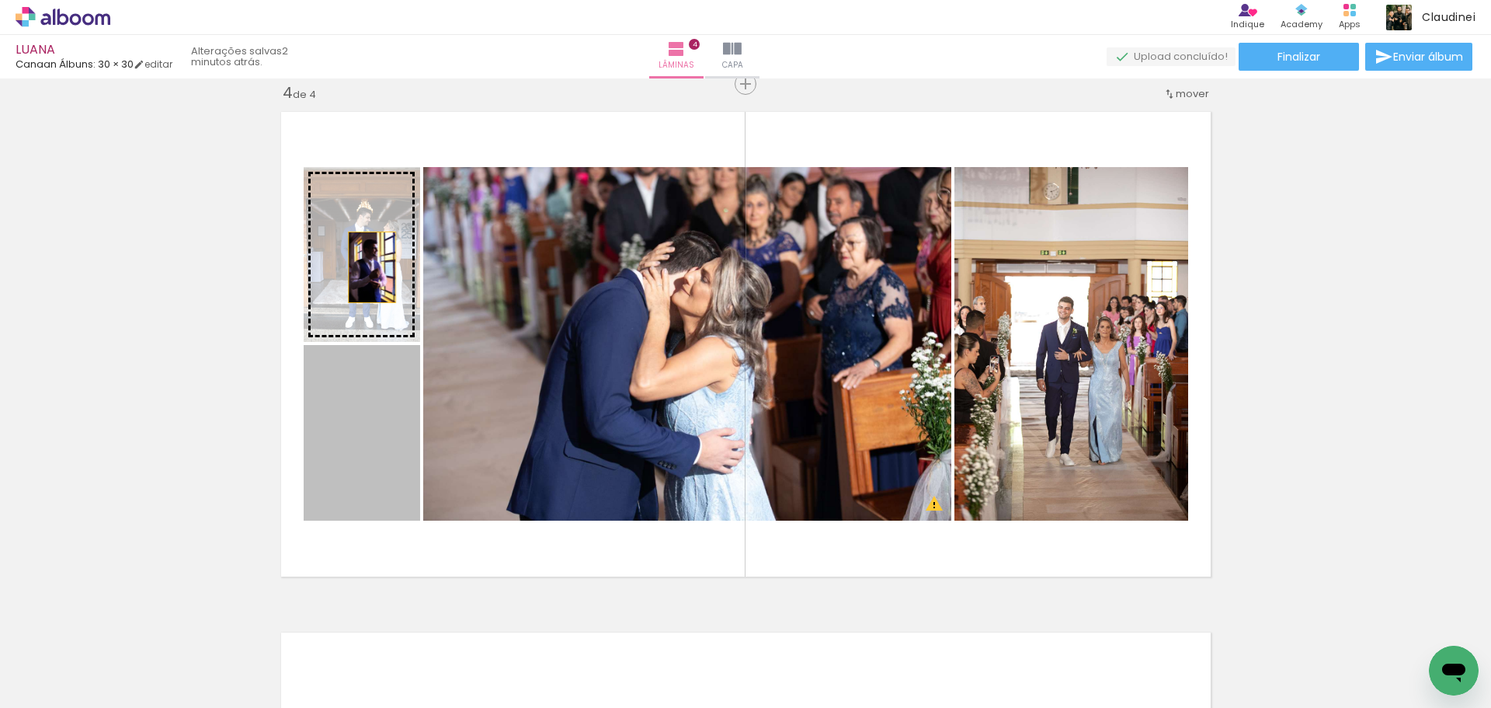
drag, startPoint x: 377, startPoint y: 421, endPoint x: 368, endPoint y: 263, distance: 158.7
click at [0, 0] on slot at bounding box center [0, 0] width 0 height 0
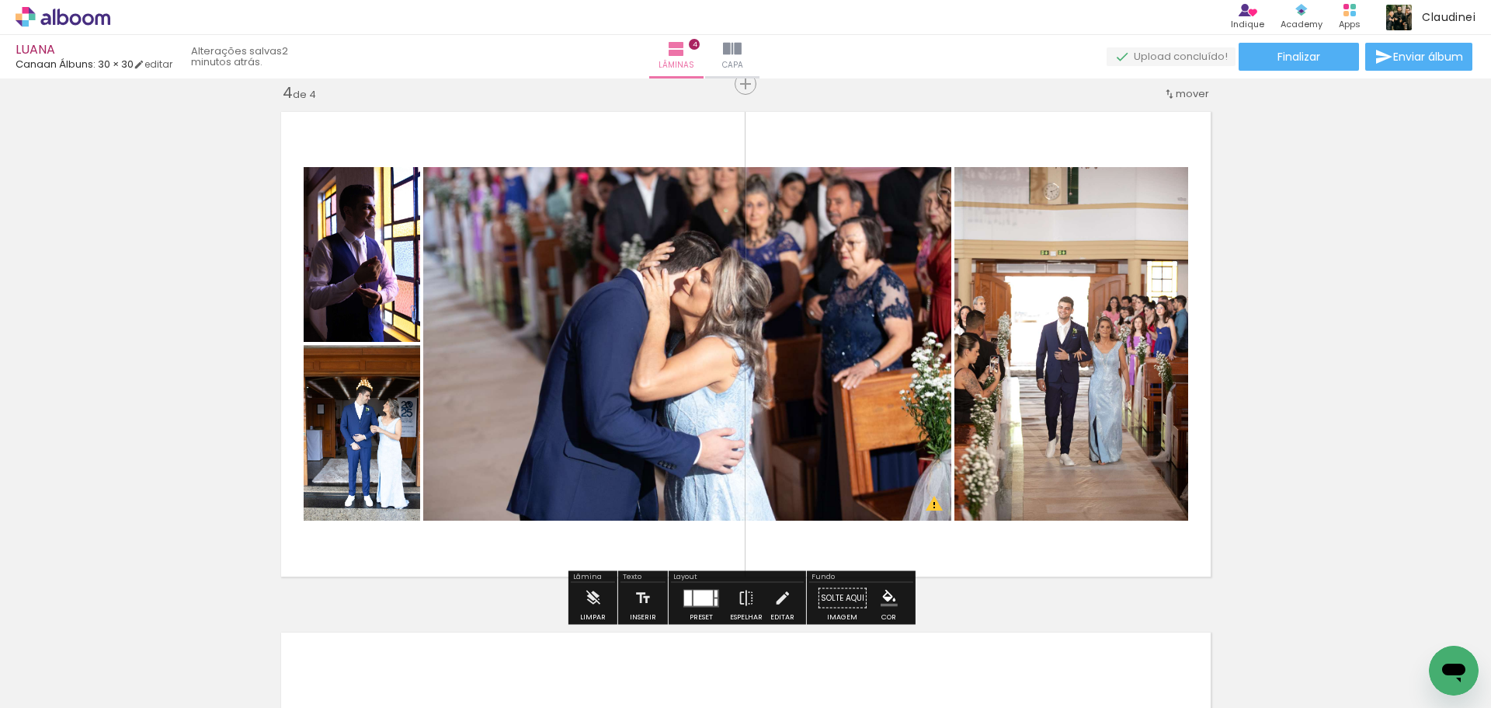
click at [544, 363] on quentale-photo at bounding box center [687, 343] width 528 height 353
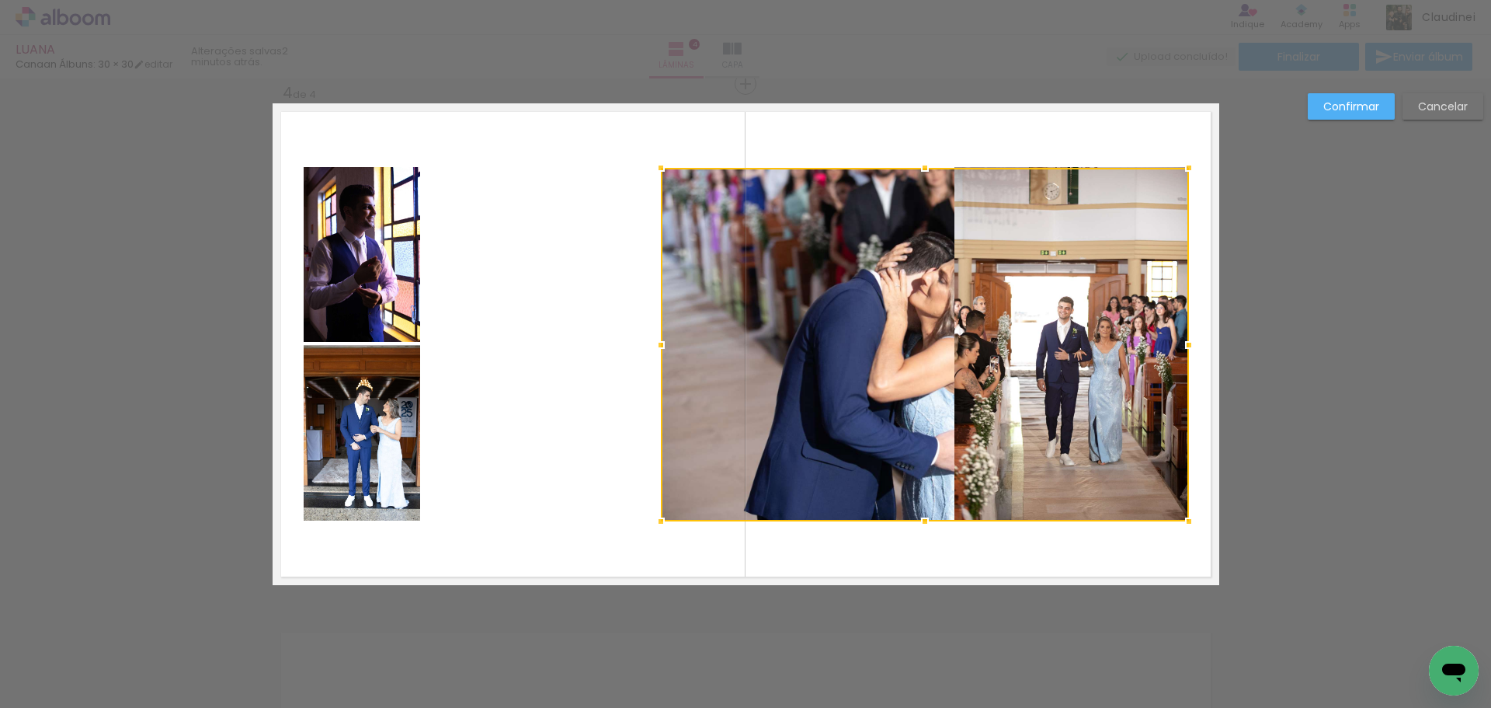
drag, startPoint x: 605, startPoint y: 366, endPoint x: 843, endPoint y: 356, distance: 237.8
click at [843, 356] on div at bounding box center [925, 344] width 528 height 353
click at [1021, 351] on div at bounding box center [925, 344] width 528 height 353
click at [1028, 337] on div at bounding box center [925, 344] width 528 height 353
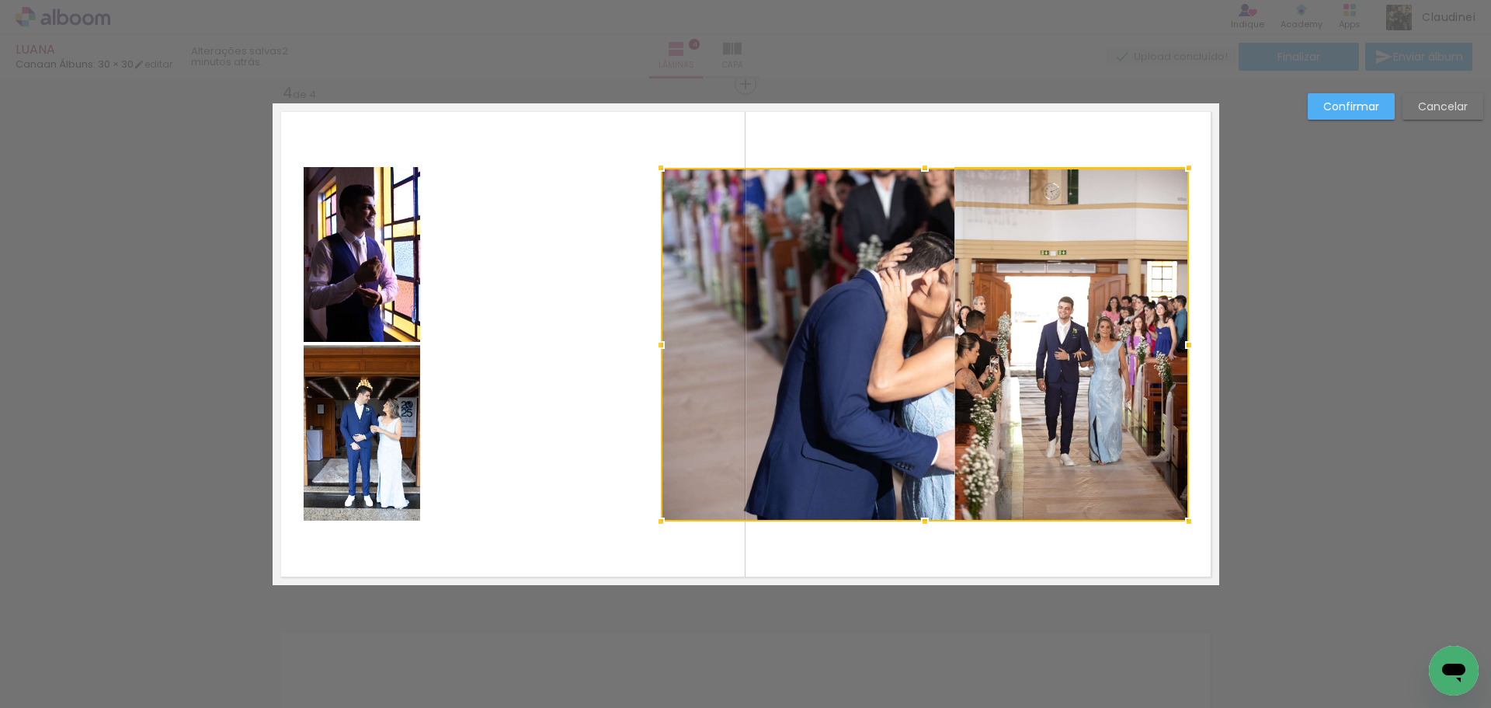
click at [1031, 315] on div at bounding box center [925, 344] width 528 height 353
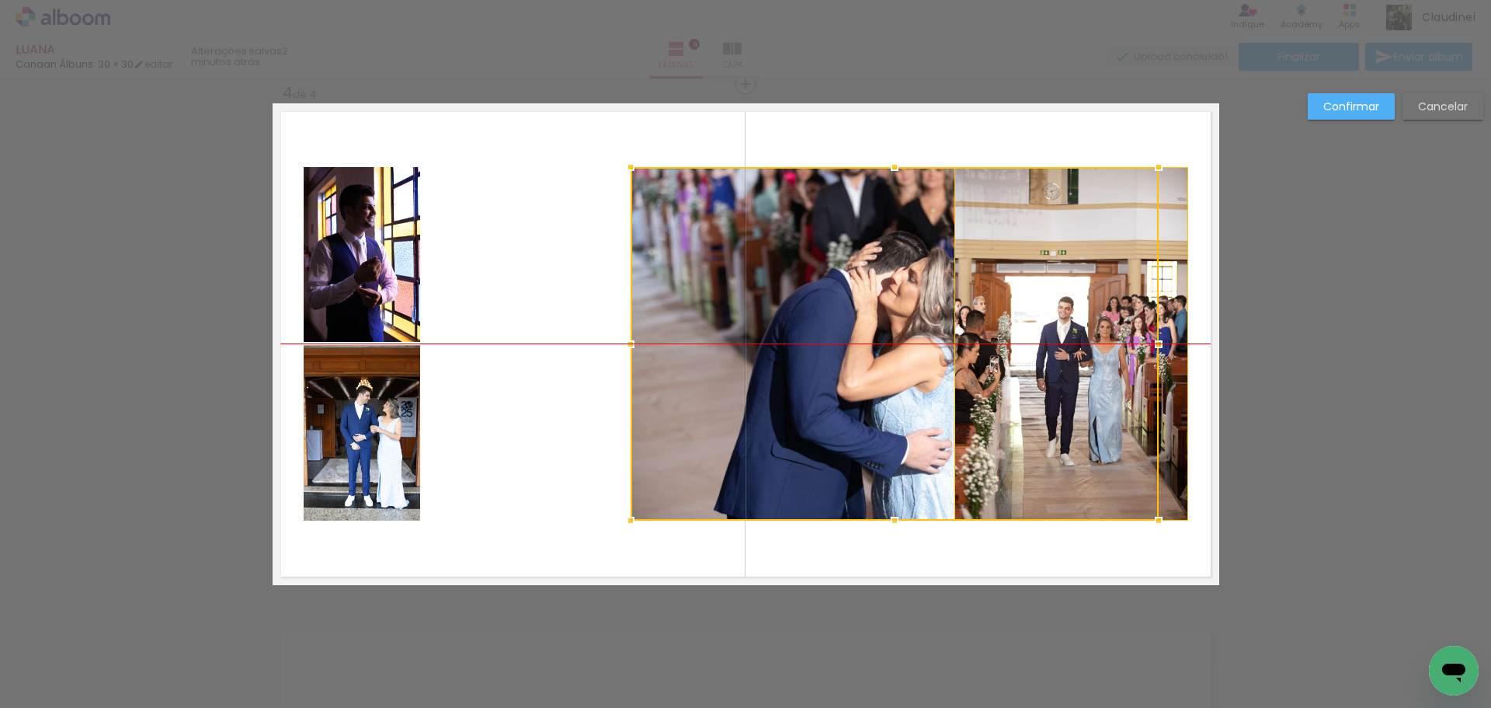
drag, startPoint x: 1041, startPoint y: 330, endPoint x: 1094, endPoint y: 310, distance: 56.5
click at [1016, 335] on div at bounding box center [895, 343] width 528 height 353
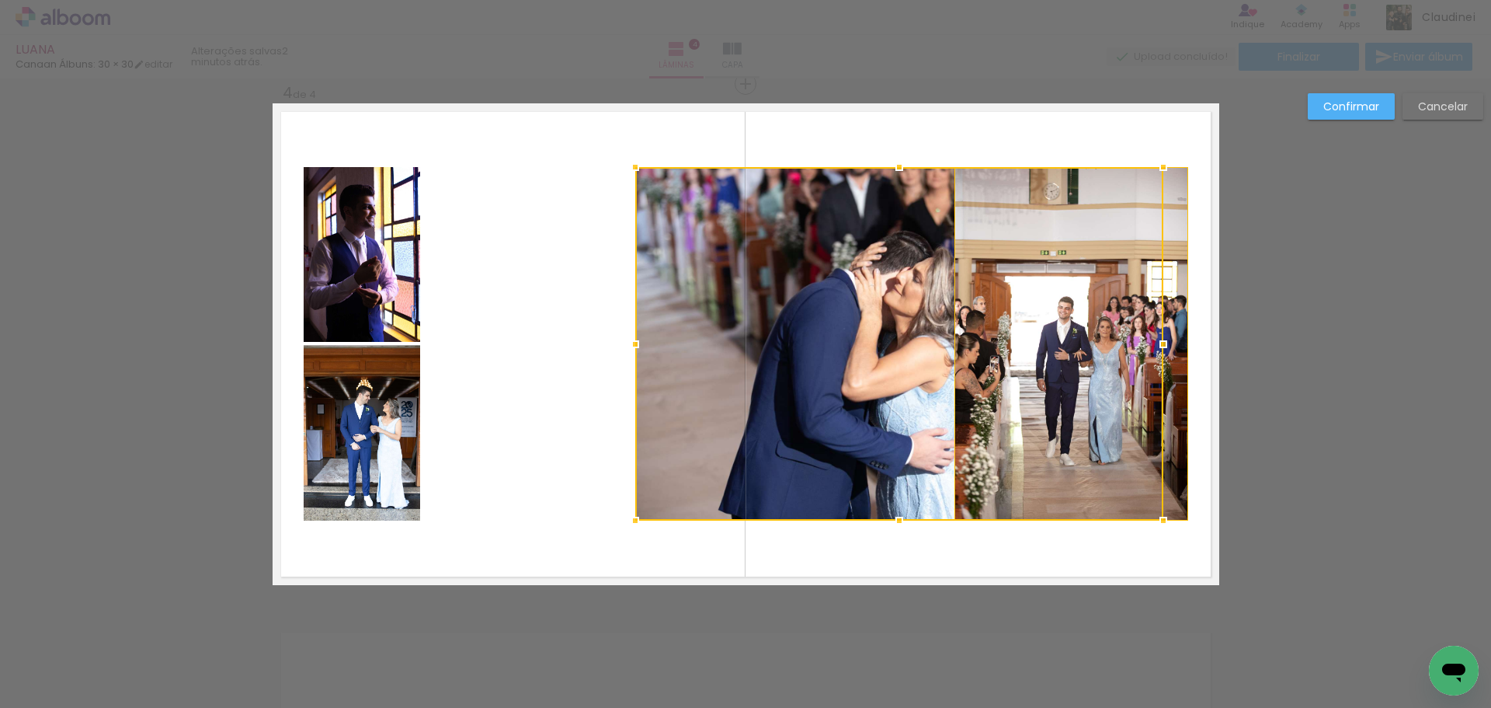
click at [1033, 310] on div at bounding box center [899, 343] width 528 height 353
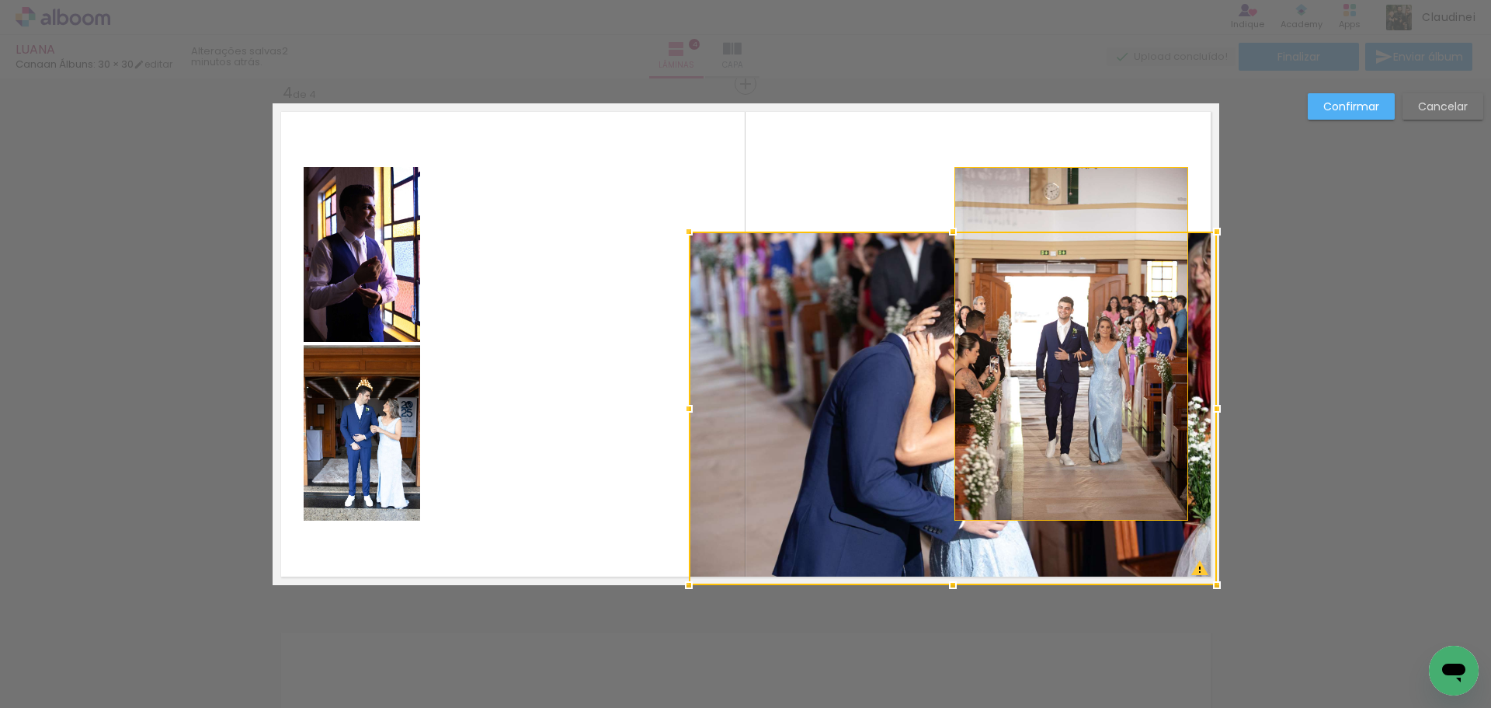
drag, startPoint x: 1040, startPoint y: 340, endPoint x: 1094, endPoint y: 405, distance: 84.4
click at [1094, 405] on div at bounding box center [953, 407] width 528 height 353
click at [1036, 192] on quentale-photo at bounding box center [1071, 343] width 234 height 353
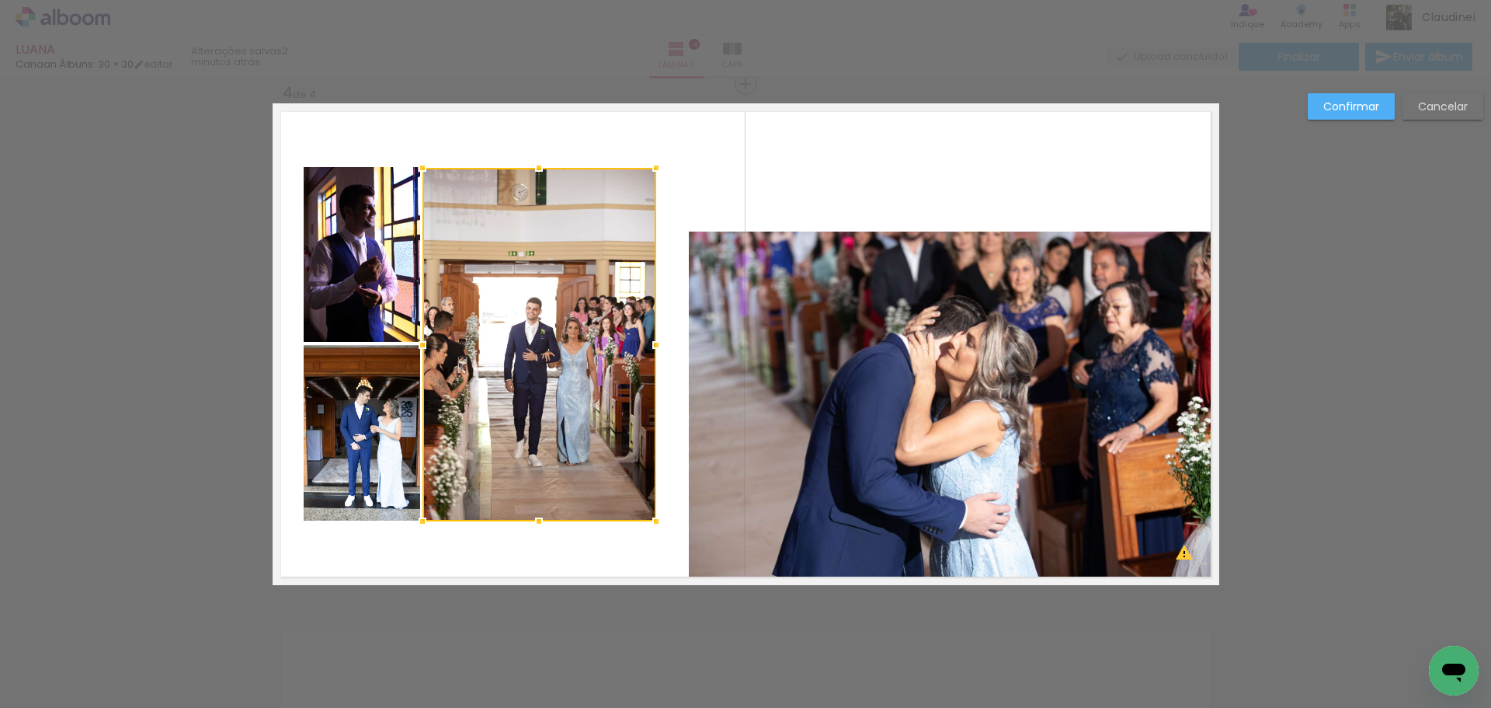
drag, startPoint x: 1021, startPoint y: 184, endPoint x: 489, endPoint y: 184, distance: 532.0
click at [489, 184] on div at bounding box center [539, 344] width 234 height 353
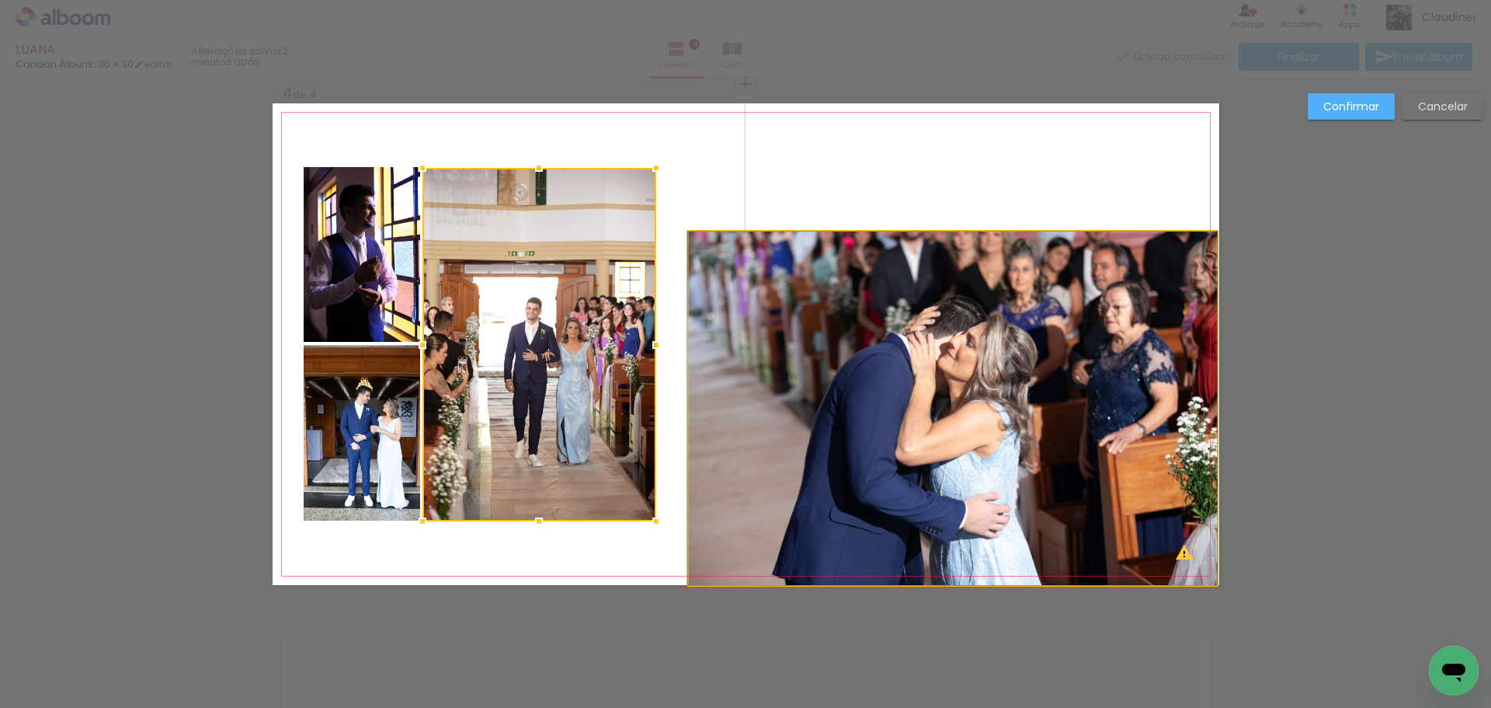
click at [787, 249] on quentale-photo at bounding box center [953, 407] width 528 height 353
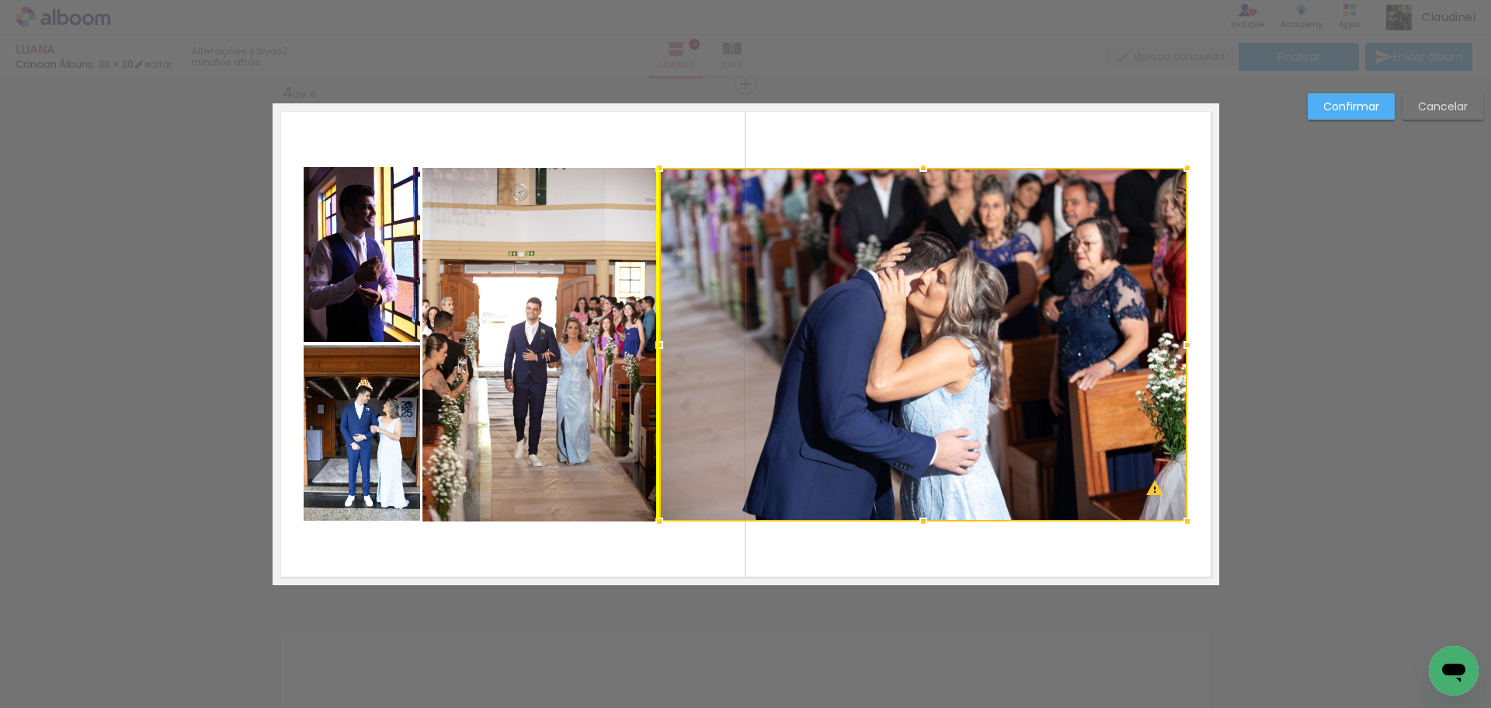
drag, startPoint x: 823, startPoint y: 287, endPoint x: 814, endPoint y: 245, distance: 43.0
click at [814, 245] on div at bounding box center [923, 344] width 528 height 353
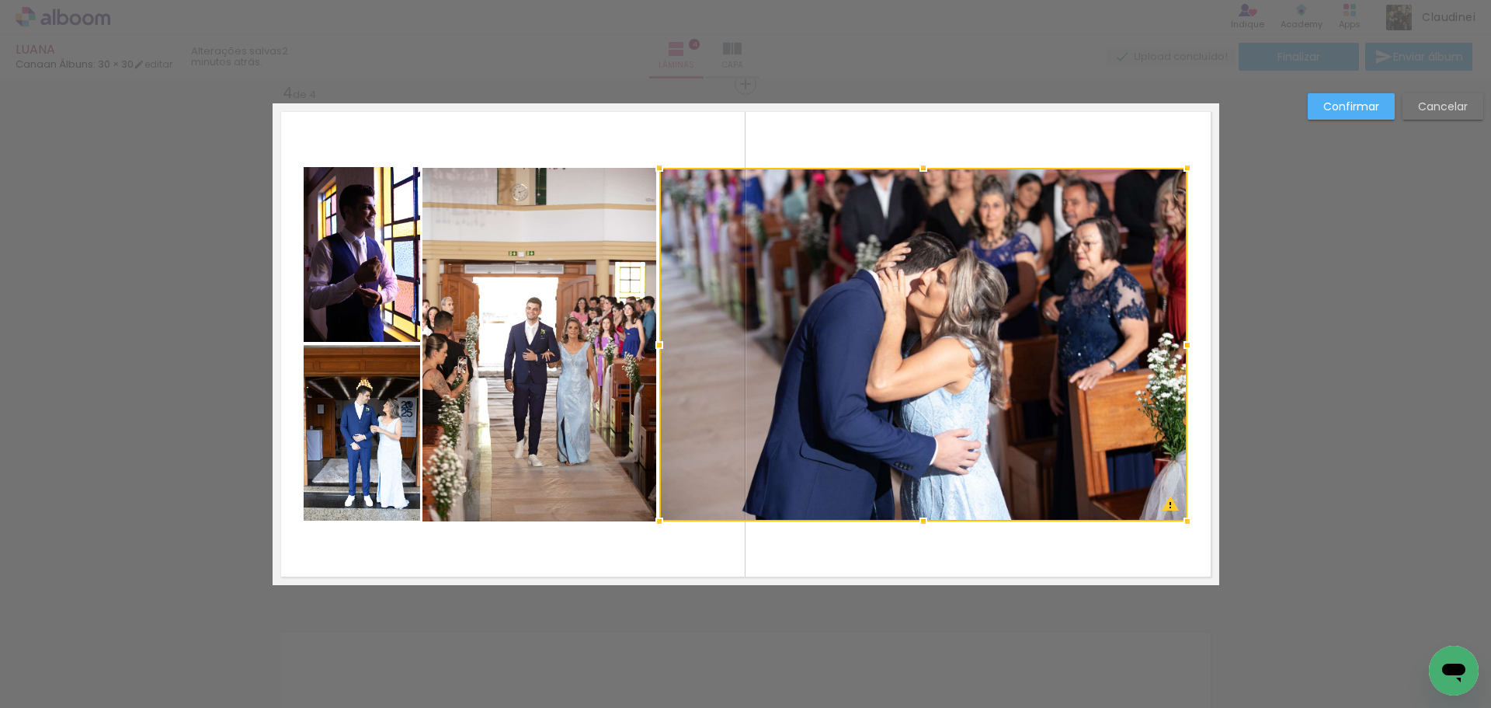
click at [1369, 114] on paper-button "Confirmar" at bounding box center [1351, 106] width 87 height 26
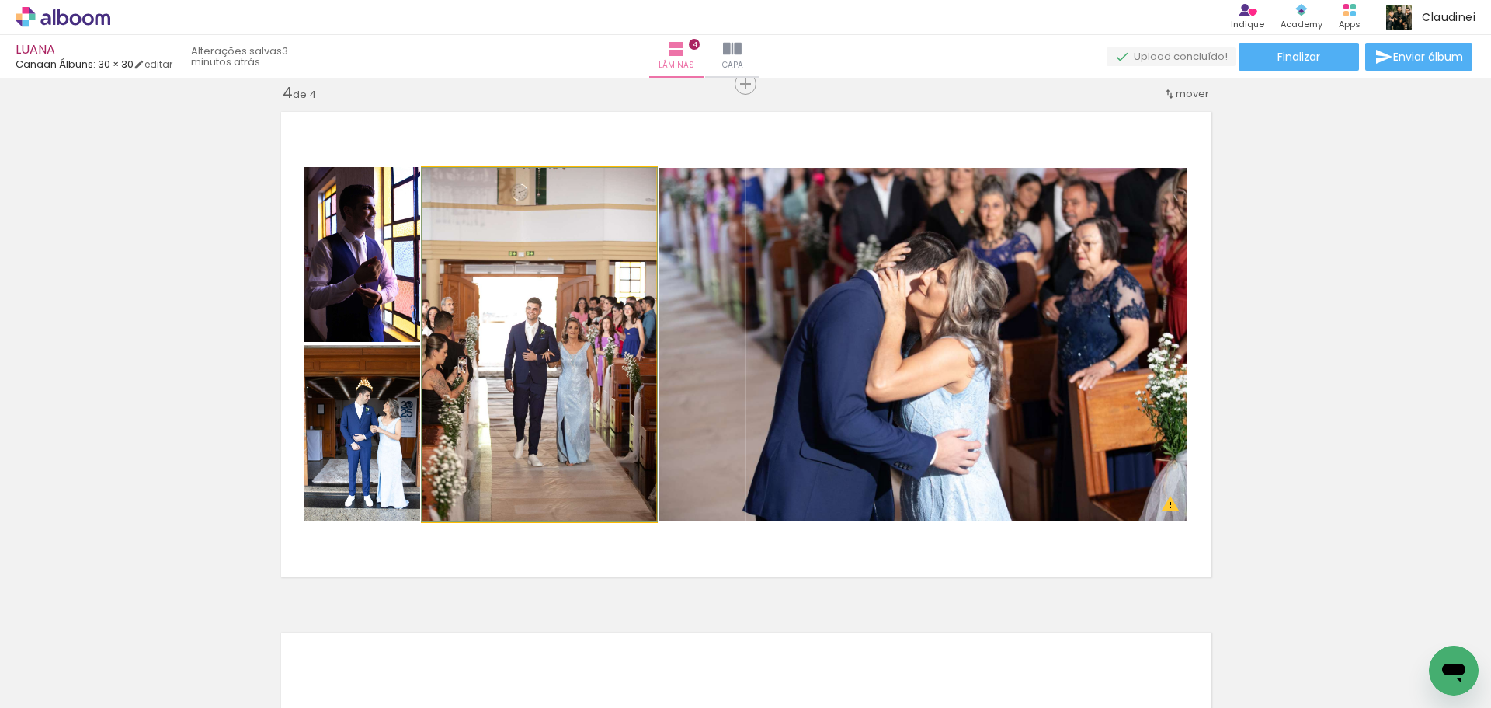
click at [520, 408] on quentale-photo at bounding box center [539, 344] width 234 height 353
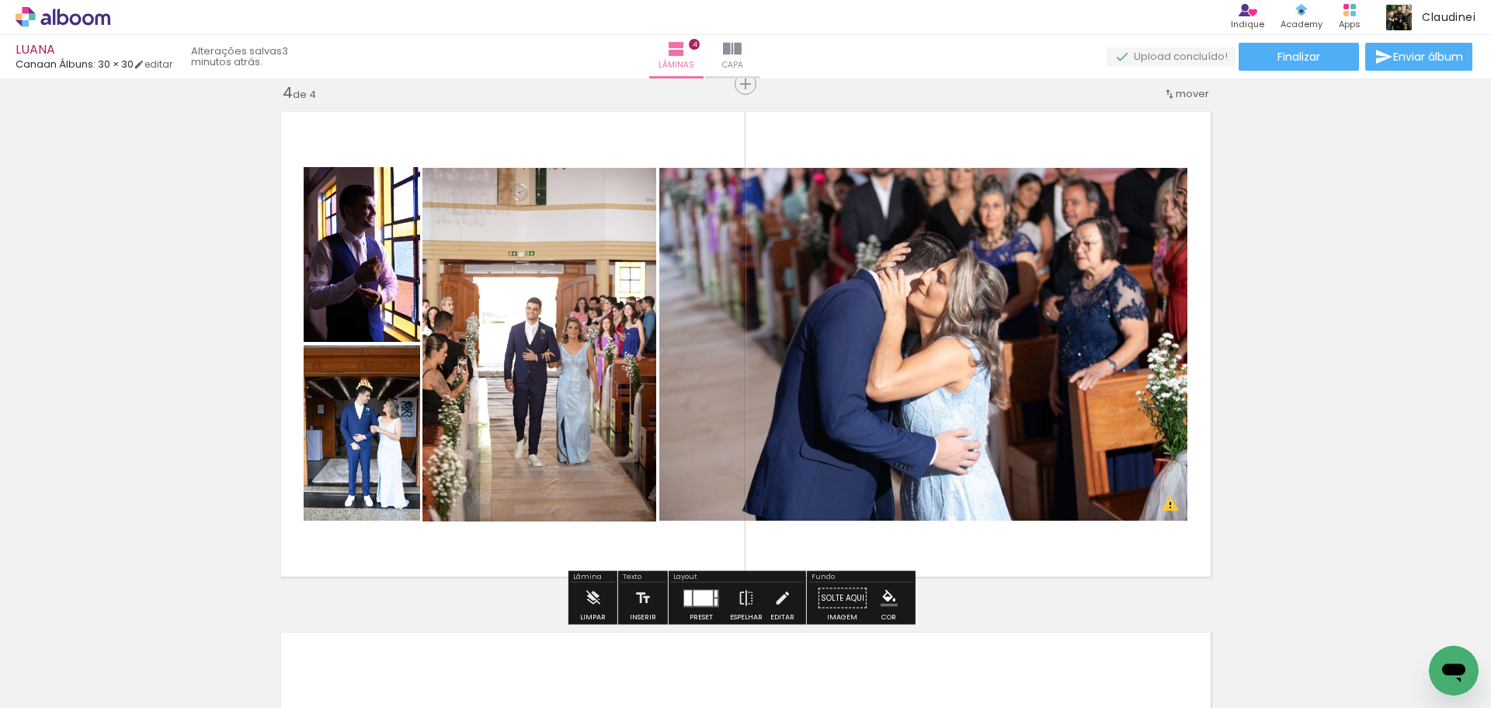
click at [523, 361] on quentale-photo at bounding box center [539, 344] width 234 height 353
click at [522, 352] on quentale-photo at bounding box center [539, 344] width 234 height 353
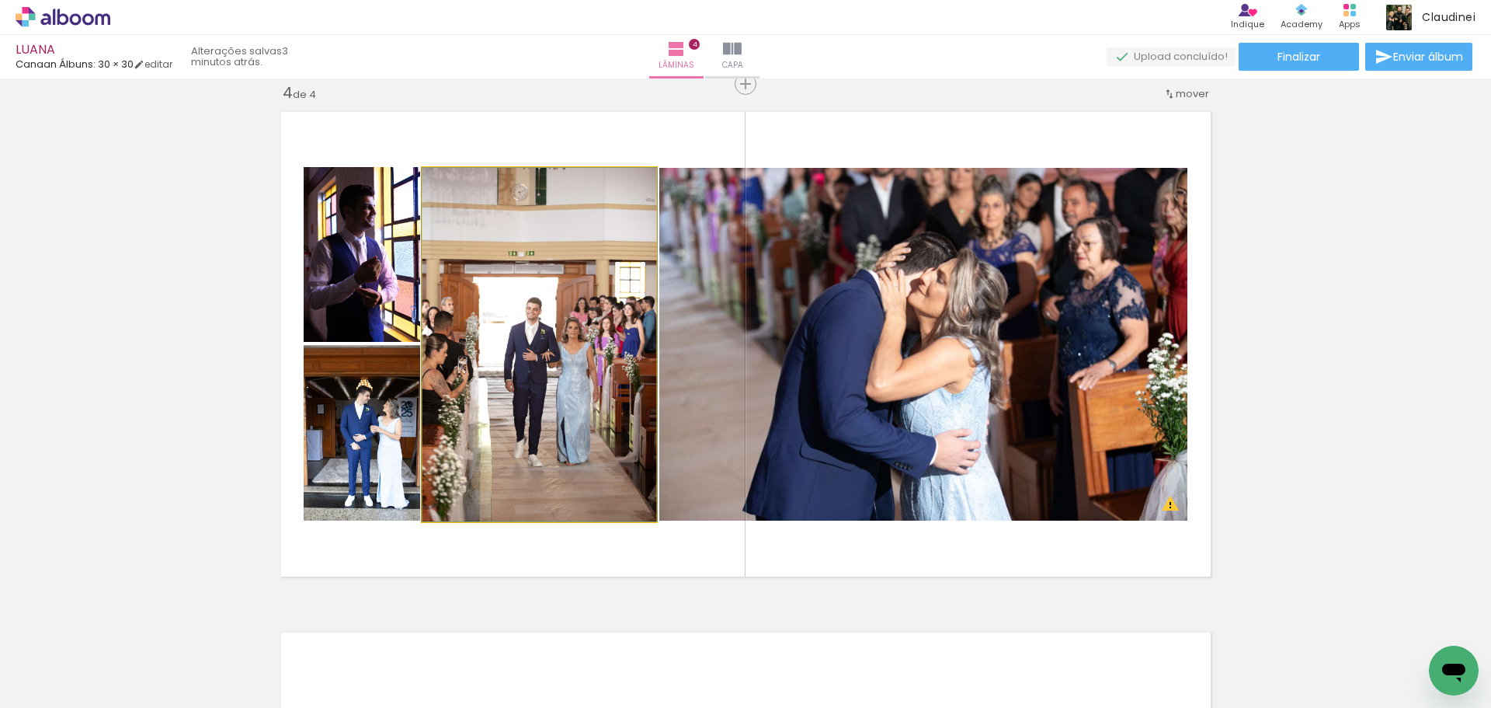
click at [522, 352] on quentale-photo at bounding box center [539, 344] width 234 height 353
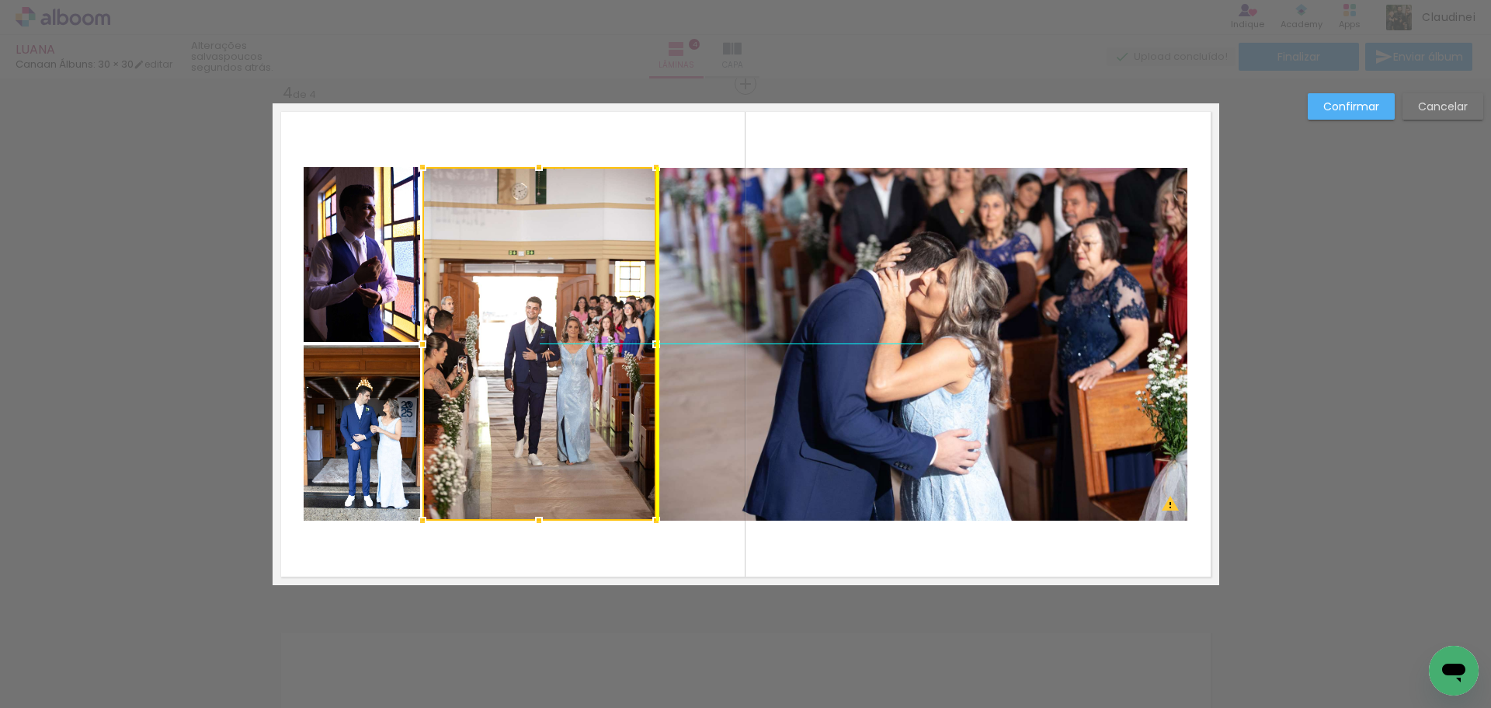
click at [521, 349] on div at bounding box center [539, 343] width 234 height 353
click at [0, 0] on slot "Confirmar" at bounding box center [0, 0] width 0 height 0
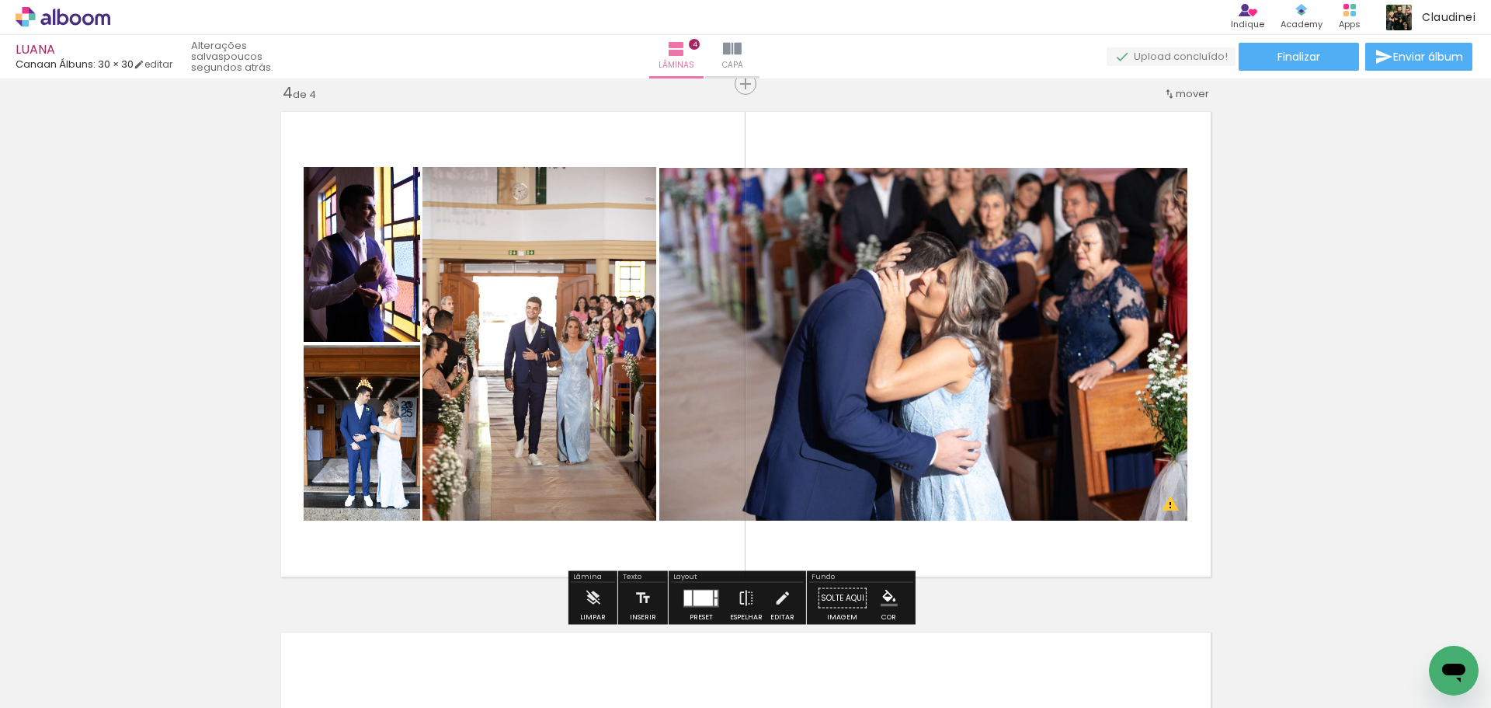
drag, startPoint x: 1382, startPoint y: 363, endPoint x: 1375, endPoint y: 368, distance: 9.5
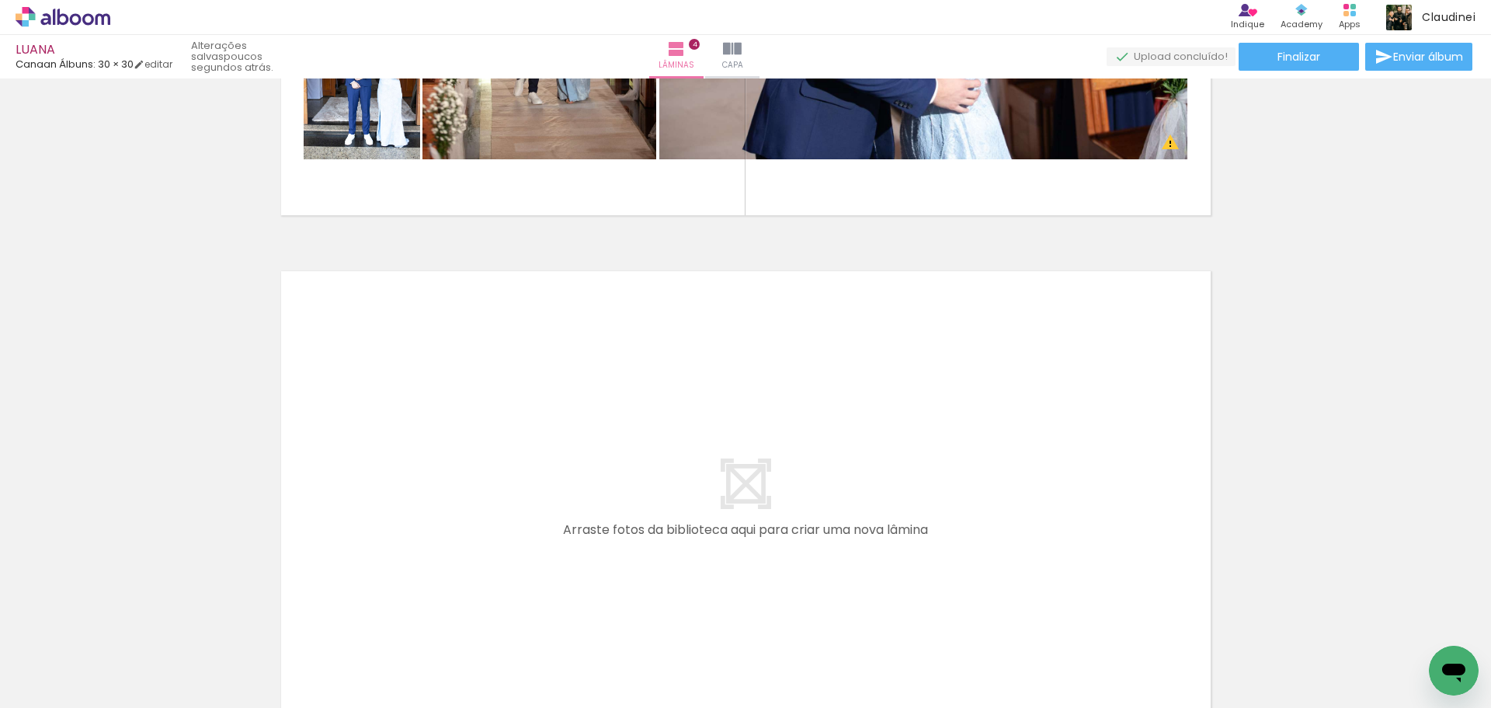
scroll to position [1970, 0]
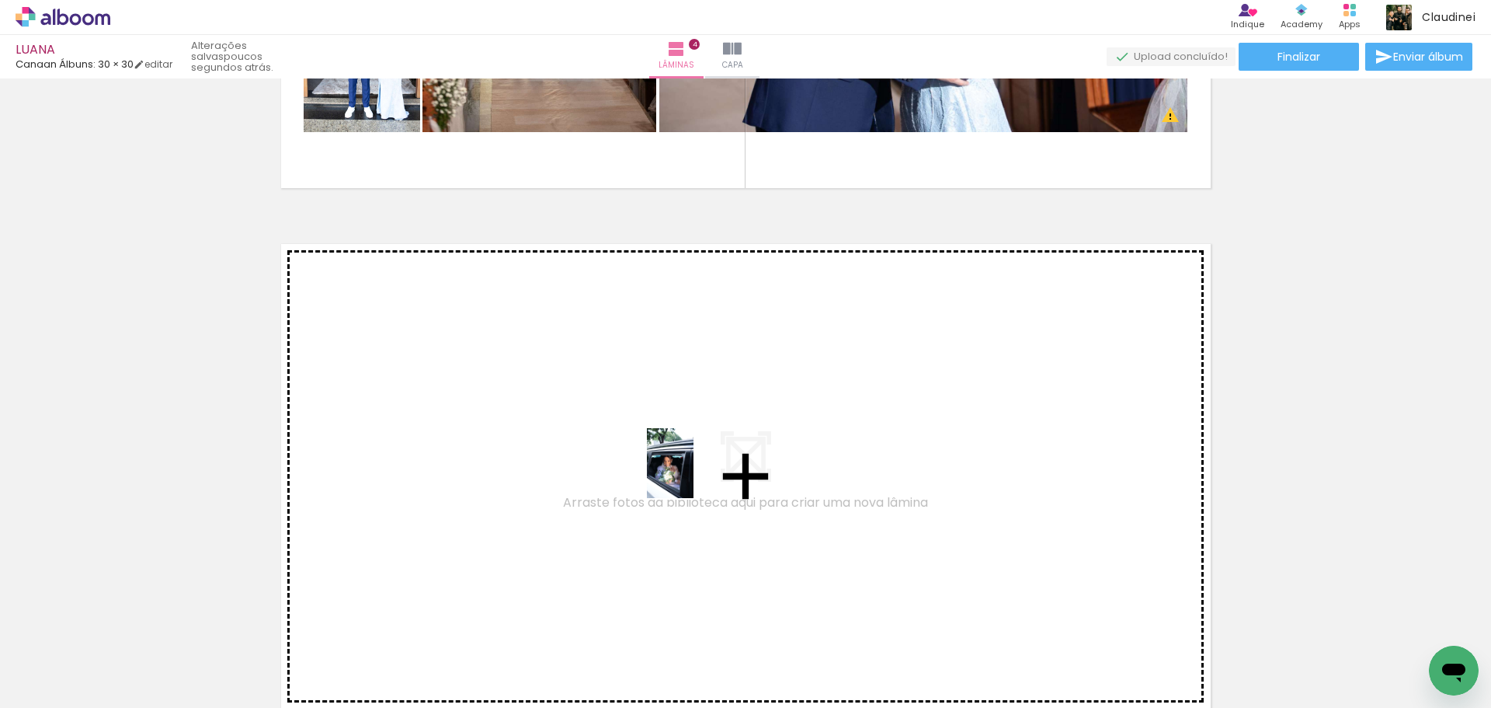
drag, startPoint x: 689, startPoint y: 666, endPoint x: 694, endPoint y: 475, distance: 191.9
click at [694, 475] on quentale-workspace at bounding box center [745, 354] width 1491 height 708
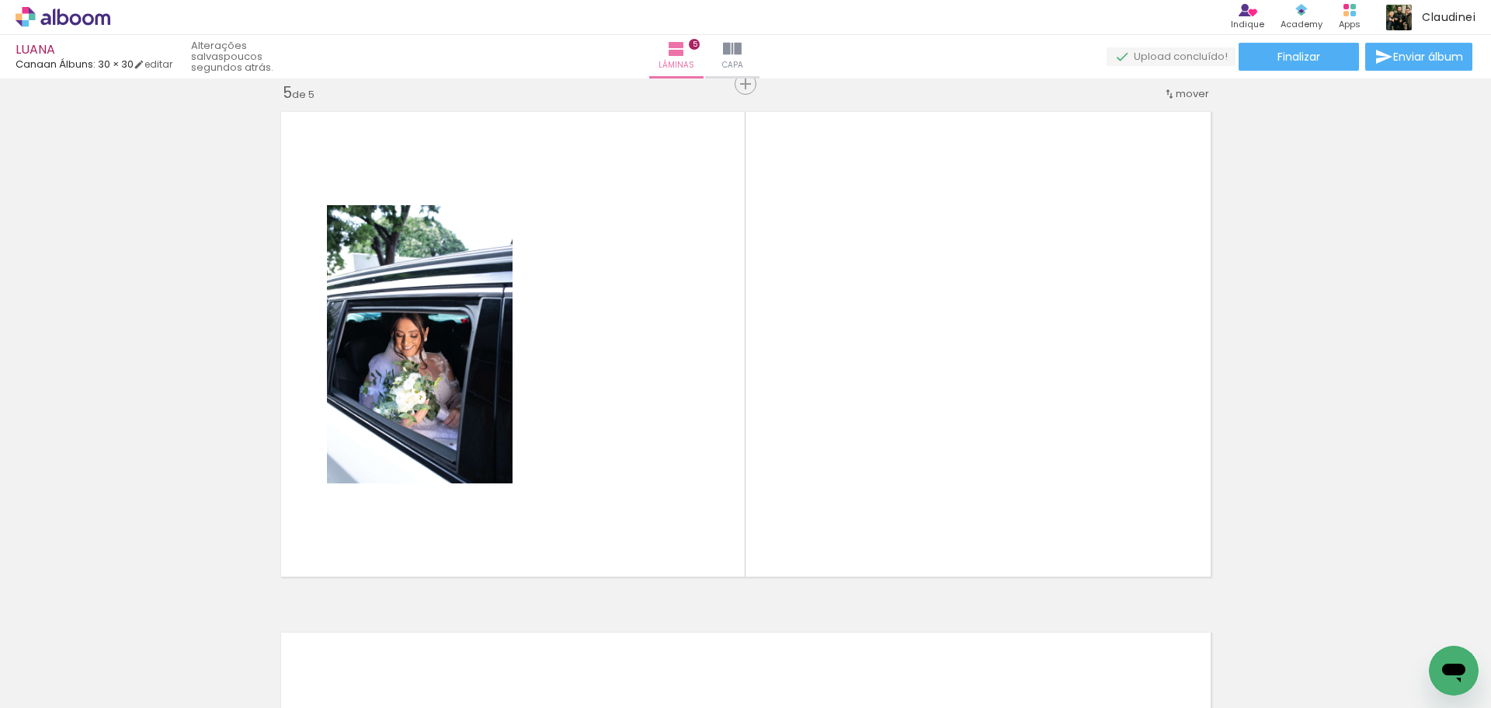
scroll to position [0, 447]
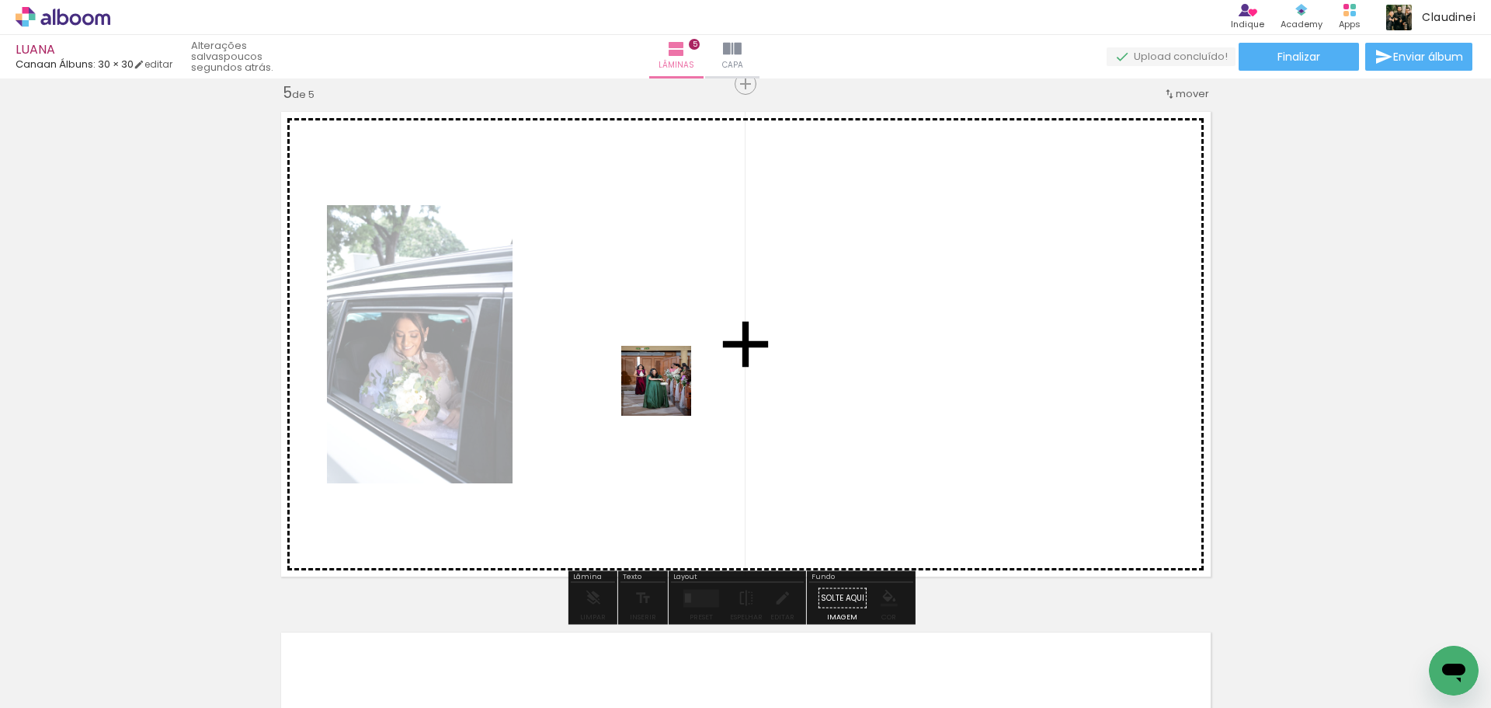
drag, startPoint x: 663, startPoint y: 663, endPoint x: 668, endPoint y: 391, distance: 271.9
click at [668, 391] on quentale-workspace at bounding box center [745, 354] width 1491 height 708
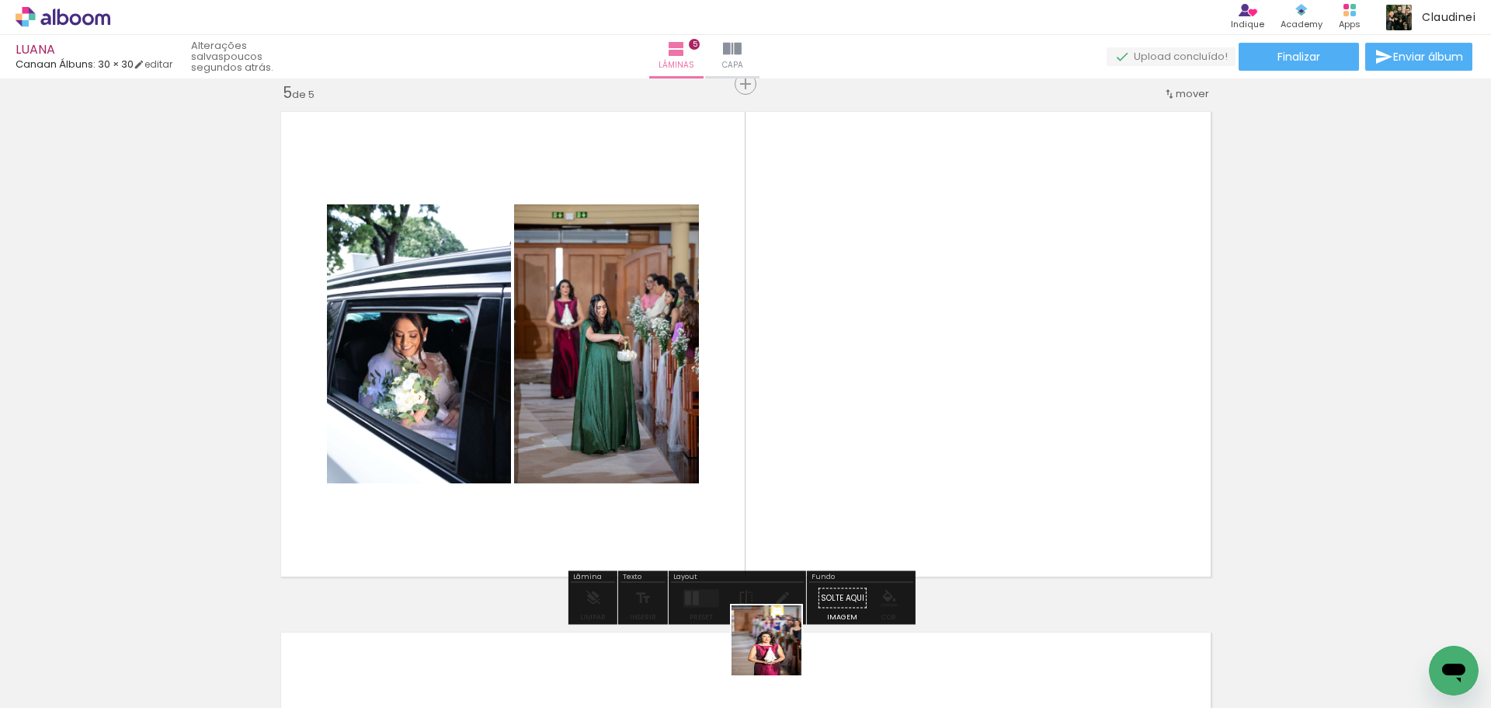
drag, startPoint x: 767, startPoint y: 673, endPoint x: 812, endPoint y: 361, distance: 314.7
click at [812, 361] on quentale-workspace at bounding box center [745, 354] width 1491 height 708
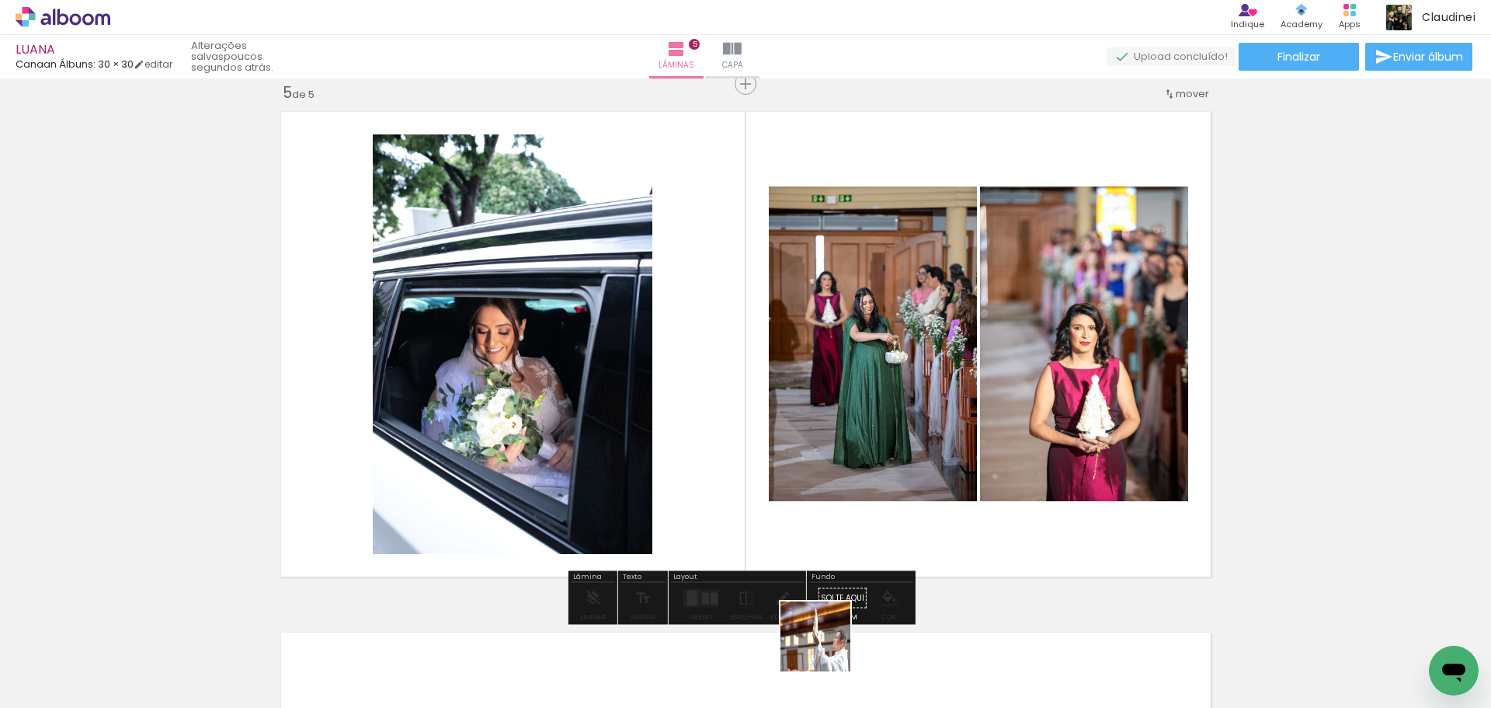
drag, startPoint x: 824, startPoint y: 655, endPoint x: 881, endPoint y: 548, distance: 121.6
click at [821, 372] on quentale-workspace at bounding box center [745, 354] width 1491 height 708
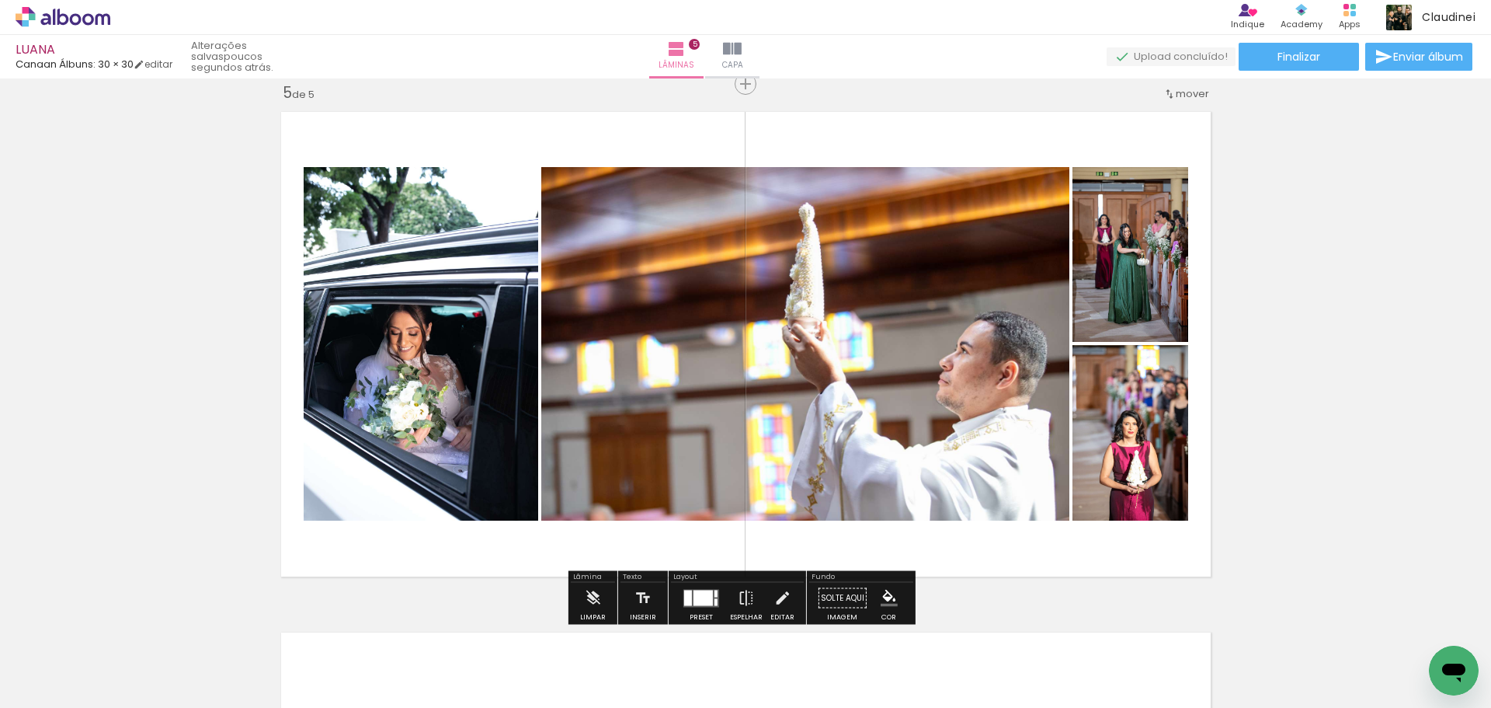
drag, startPoint x: 932, startPoint y: 675, endPoint x: 931, endPoint y: 528, distance: 146.8
click at [912, 466] on quentale-workspace at bounding box center [745, 354] width 1491 height 708
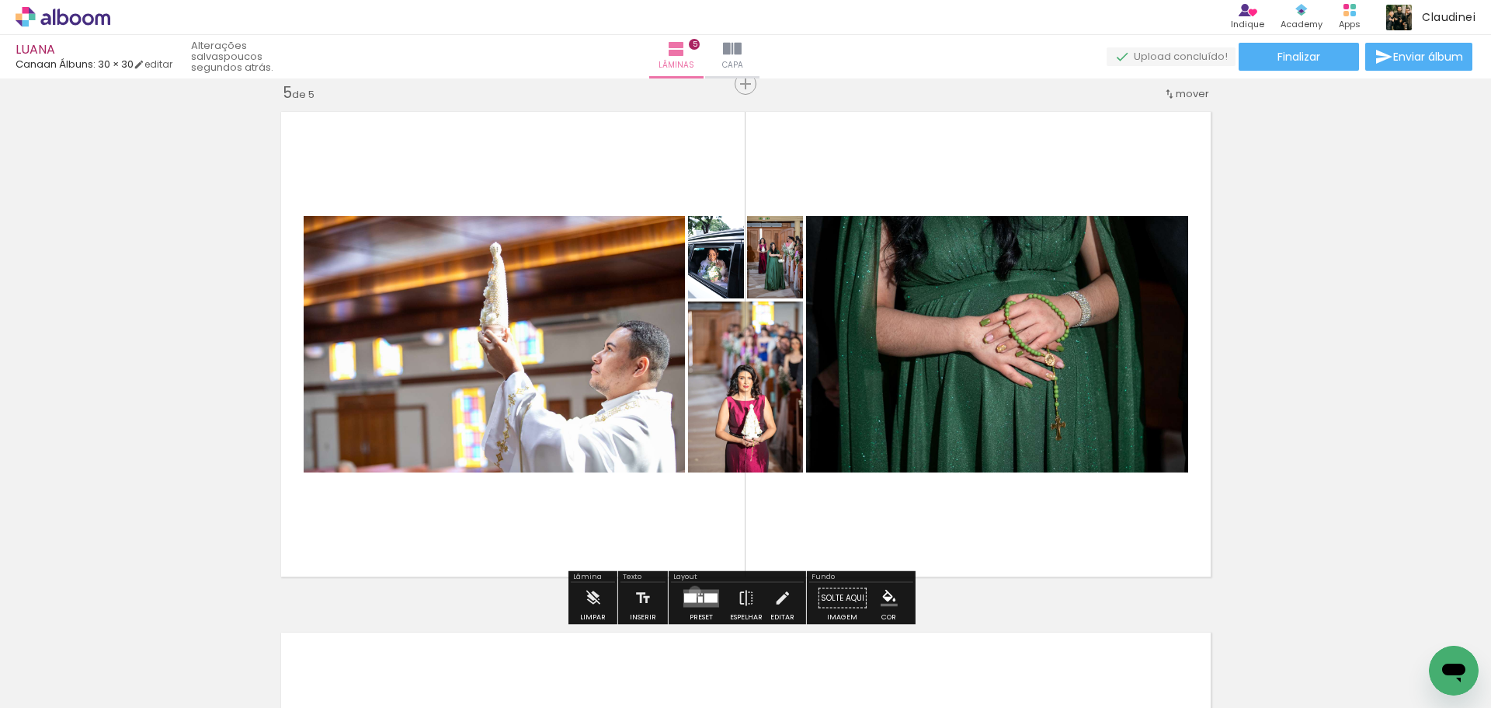
click at [691, 591] on quentale-layouter at bounding box center [701, 598] width 36 height 18
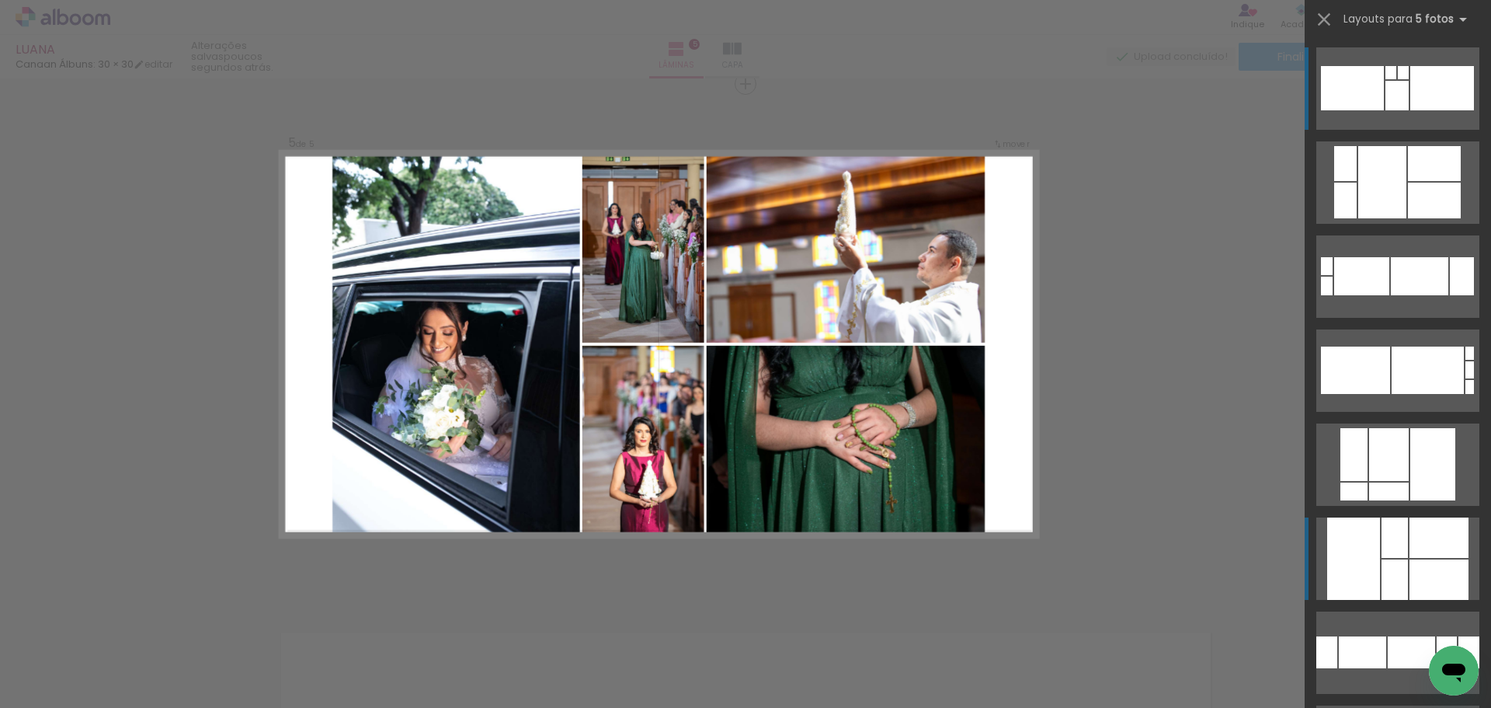
click at [1338, 544] on div at bounding box center [1353, 558] width 53 height 82
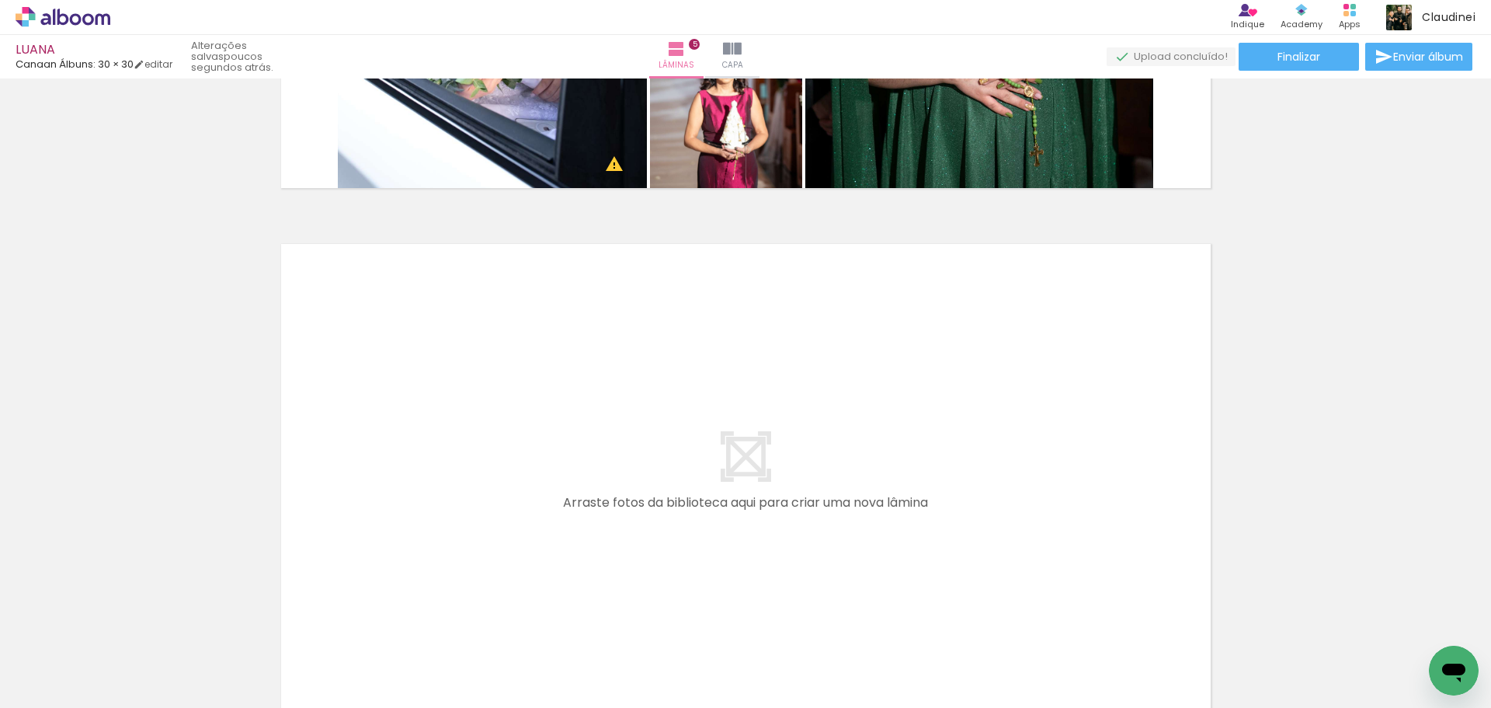
scroll to position [2568, 0]
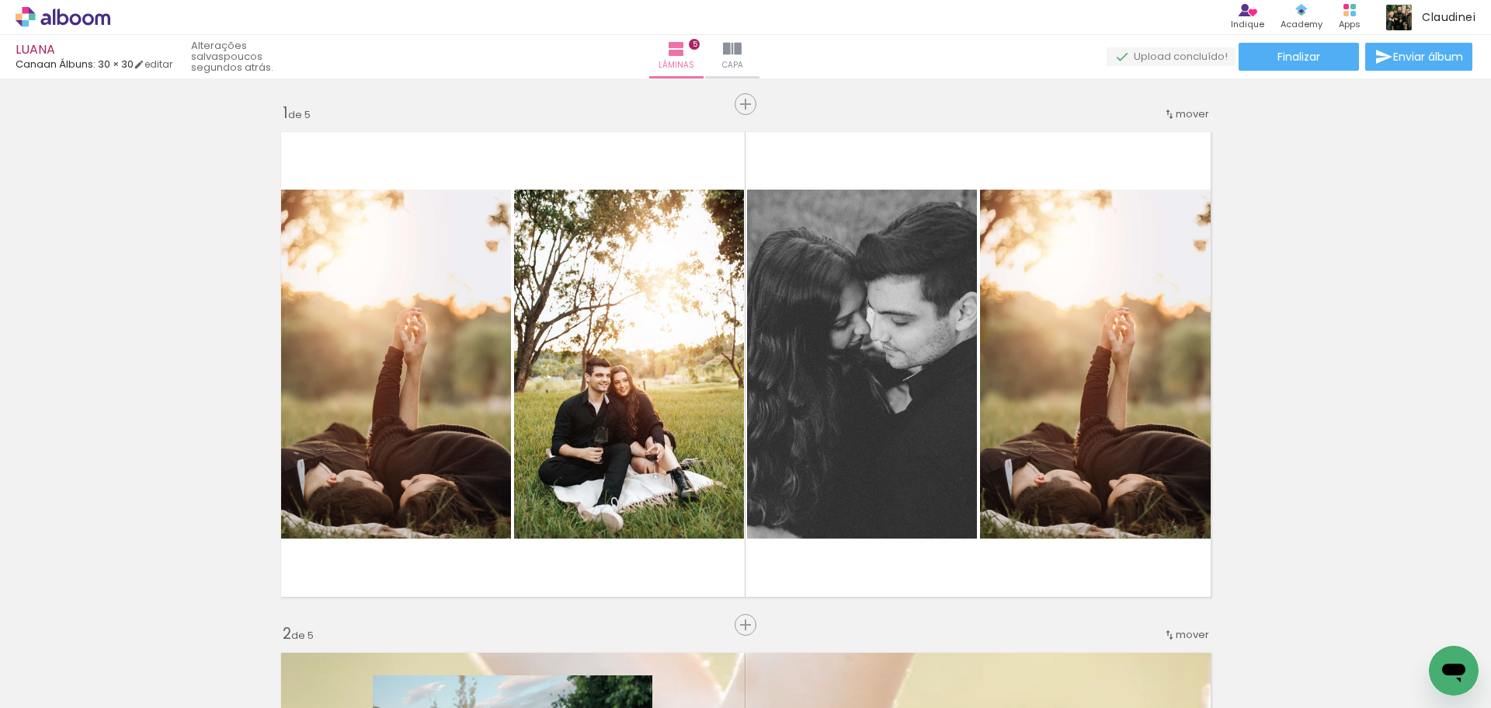
scroll to position [0, 447]
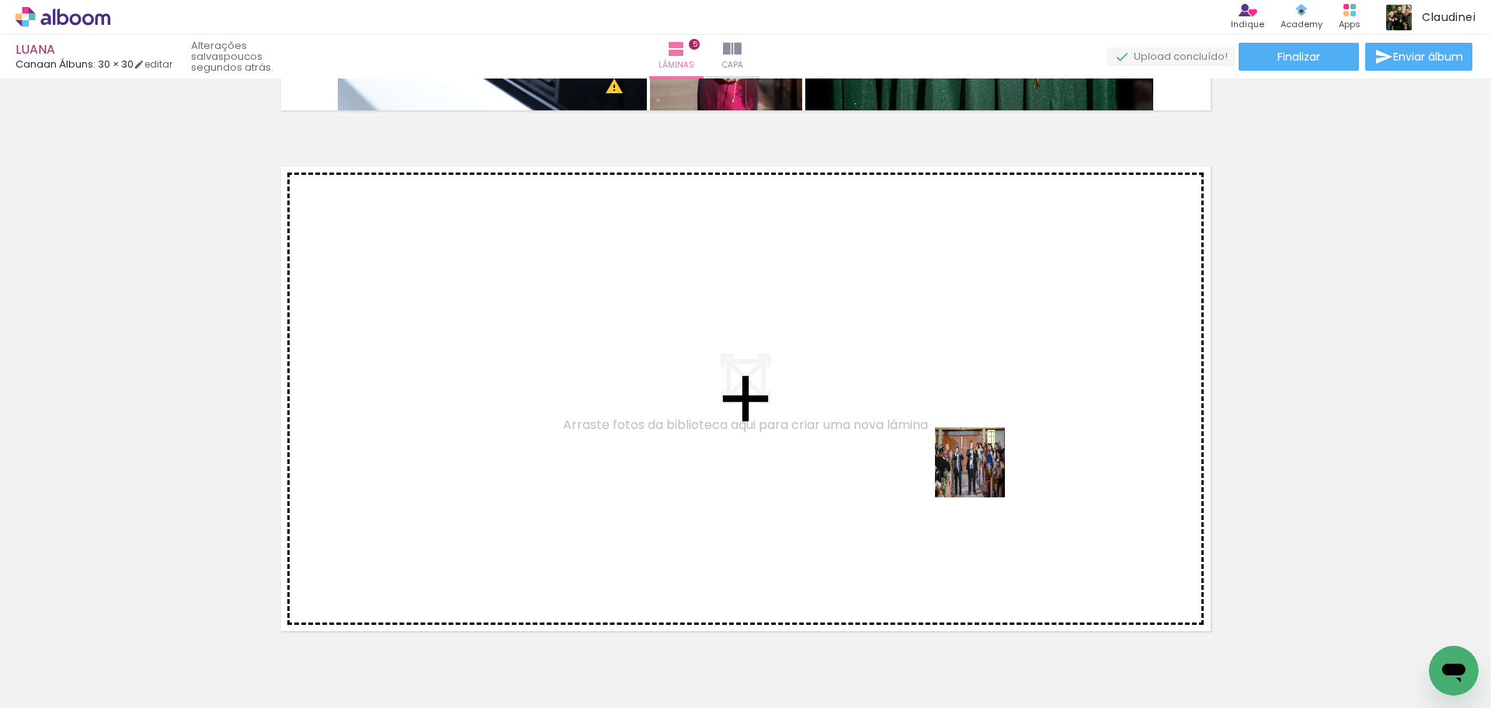
drag, startPoint x: 1003, startPoint y: 509, endPoint x: 982, endPoint y: 474, distance: 41.2
click at [982, 474] on quentale-workspace at bounding box center [745, 354] width 1491 height 708
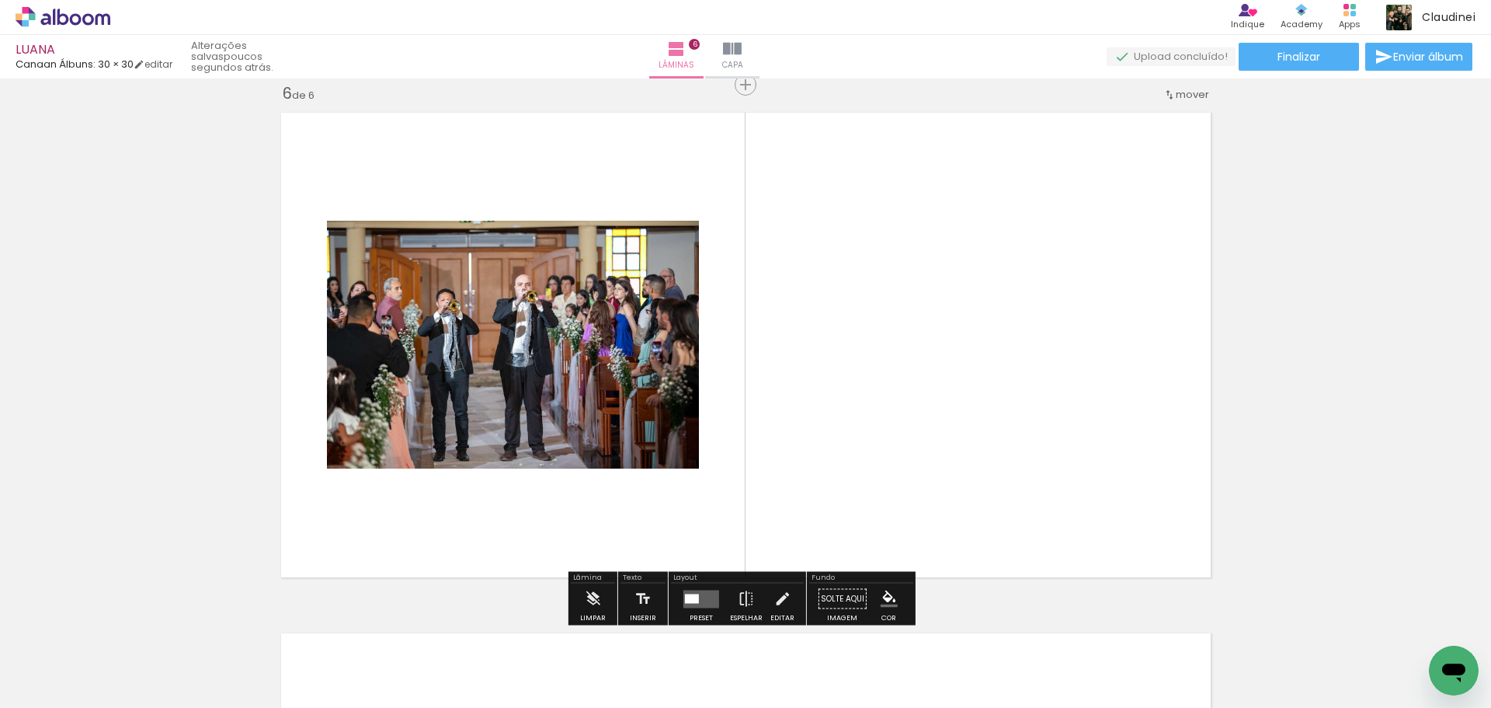
scroll to position [2622, 0]
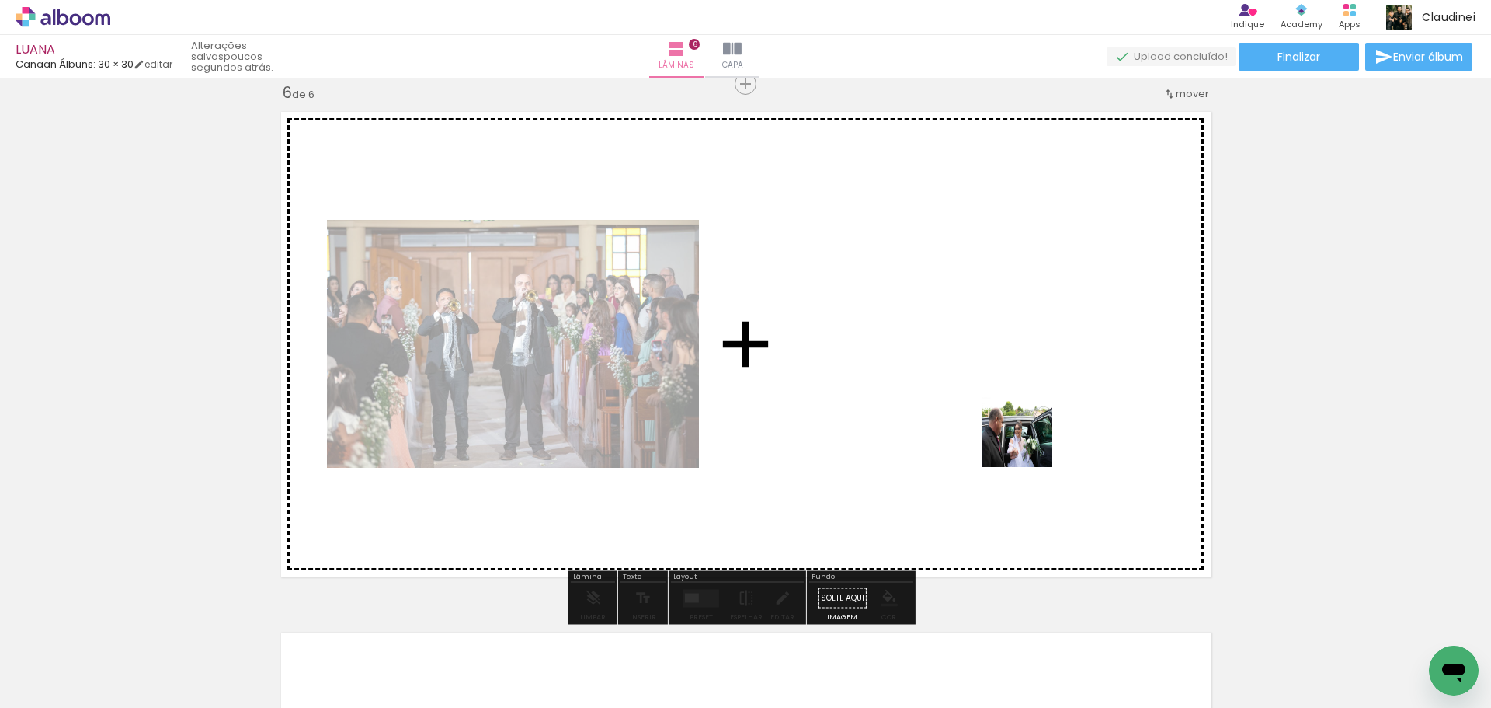
drag, startPoint x: 1061, startPoint y: 496, endPoint x: 1071, endPoint y: 555, distance: 59.9
click at [1021, 443] on quentale-workspace at bounding box center [745, 354] width 1491 height 708
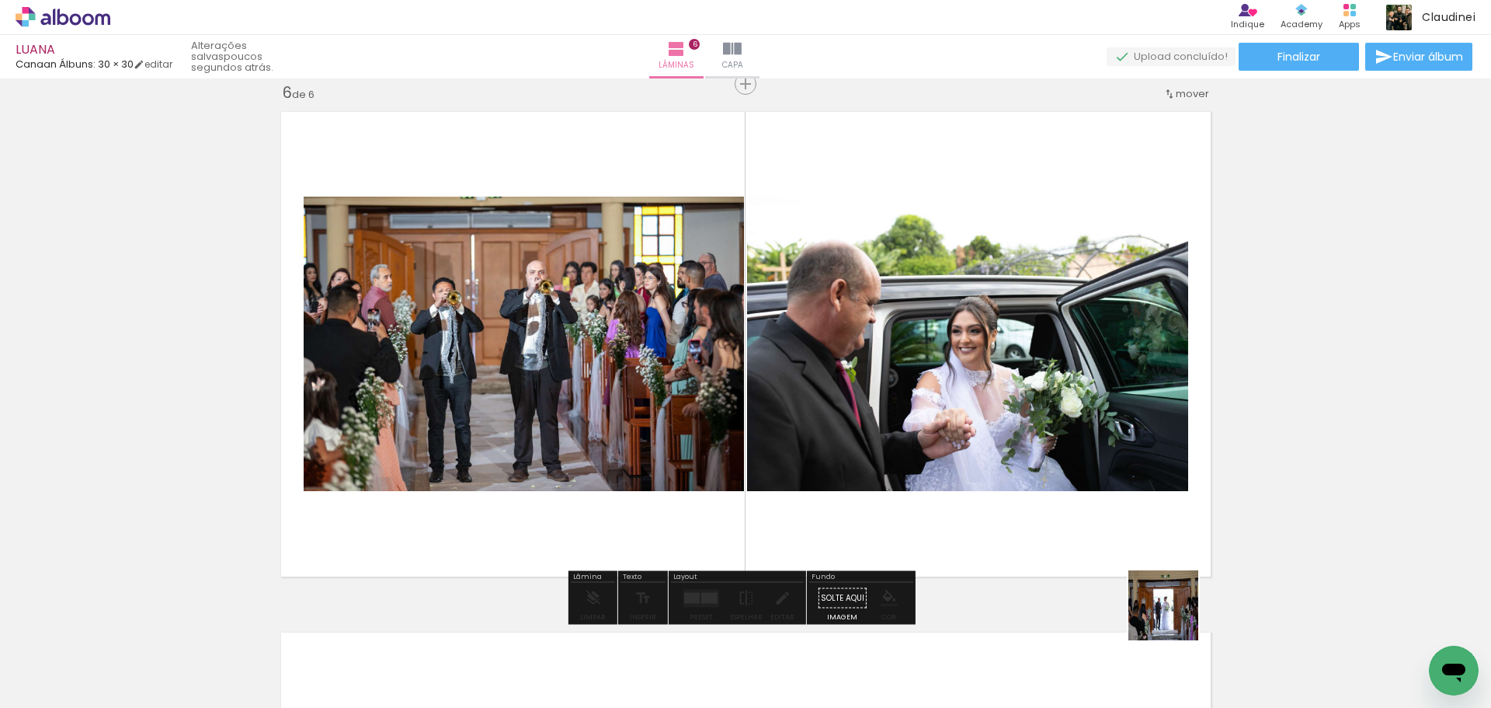
drag, startPoint x: 1173, startPoint y: 642, endPoint x: 961, endPoint y: 426, distance: 302.6
click at [1000, 405] on quentale-workspace at bounding box center [745, 354] width 1491 height 708
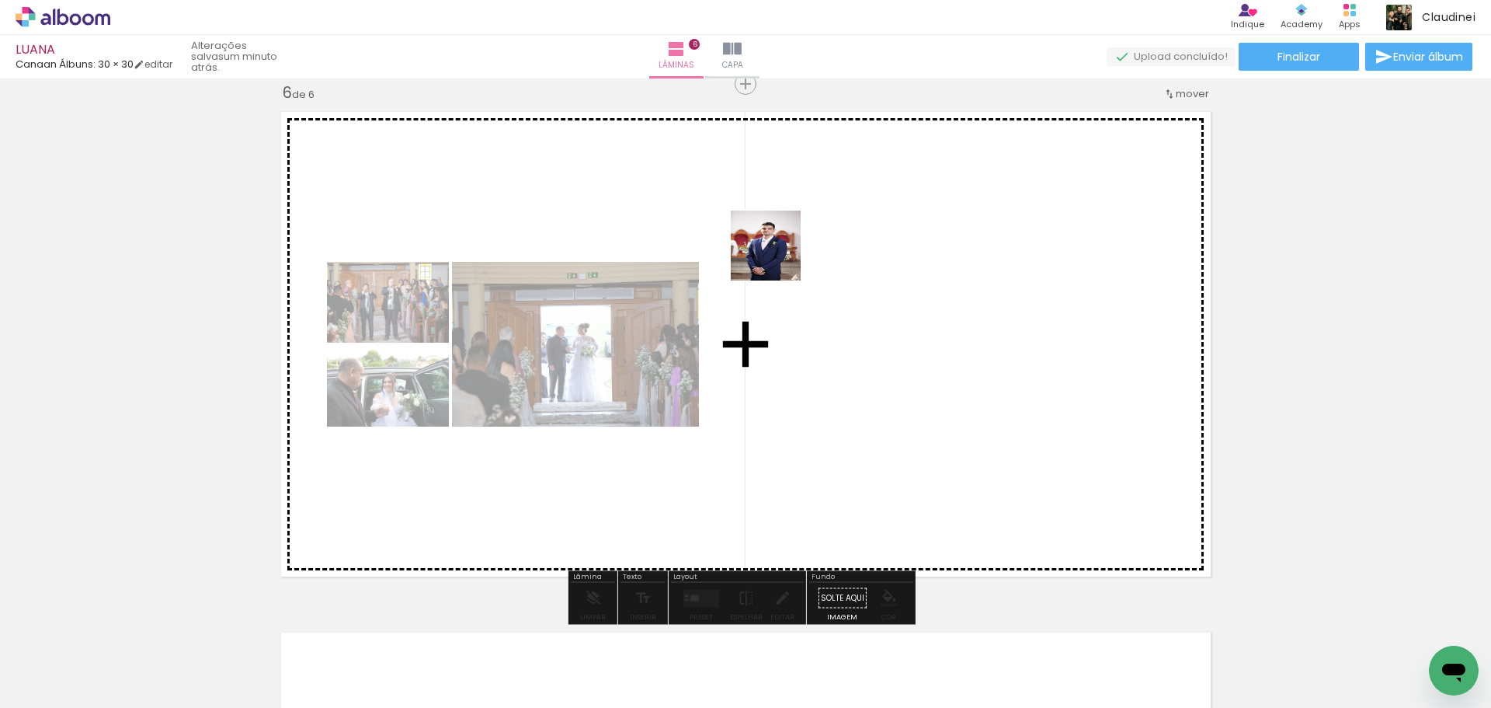
drag, startPoint x: 592, startPoint y: 635, endPoint x: 785, endPoint y: 247, distance: 433.8
click at [785, 247] on quentale-workspace at bounding box center [745, 354] width 1491 height 708
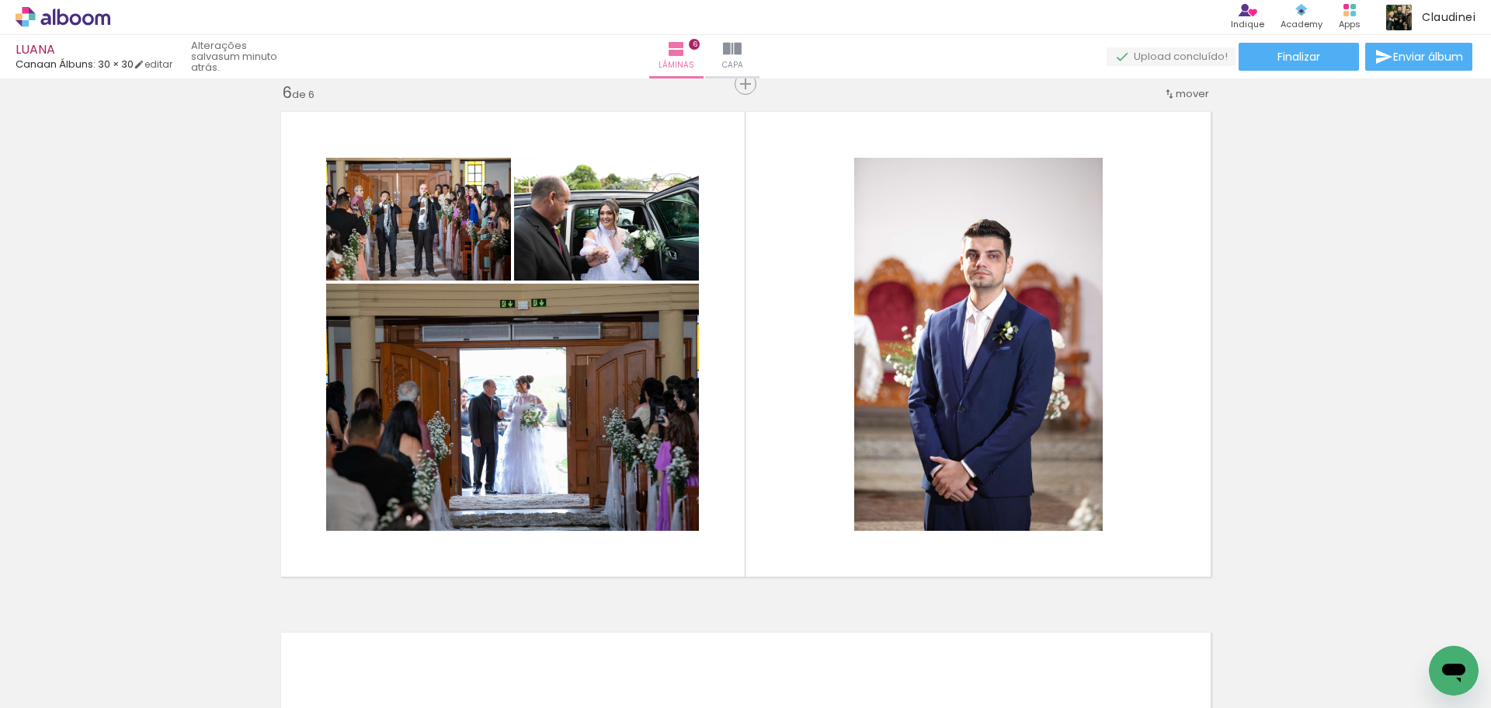
scroll to position [0, 754]
